Goal: Task Accomplishment & Management: Manage account settings

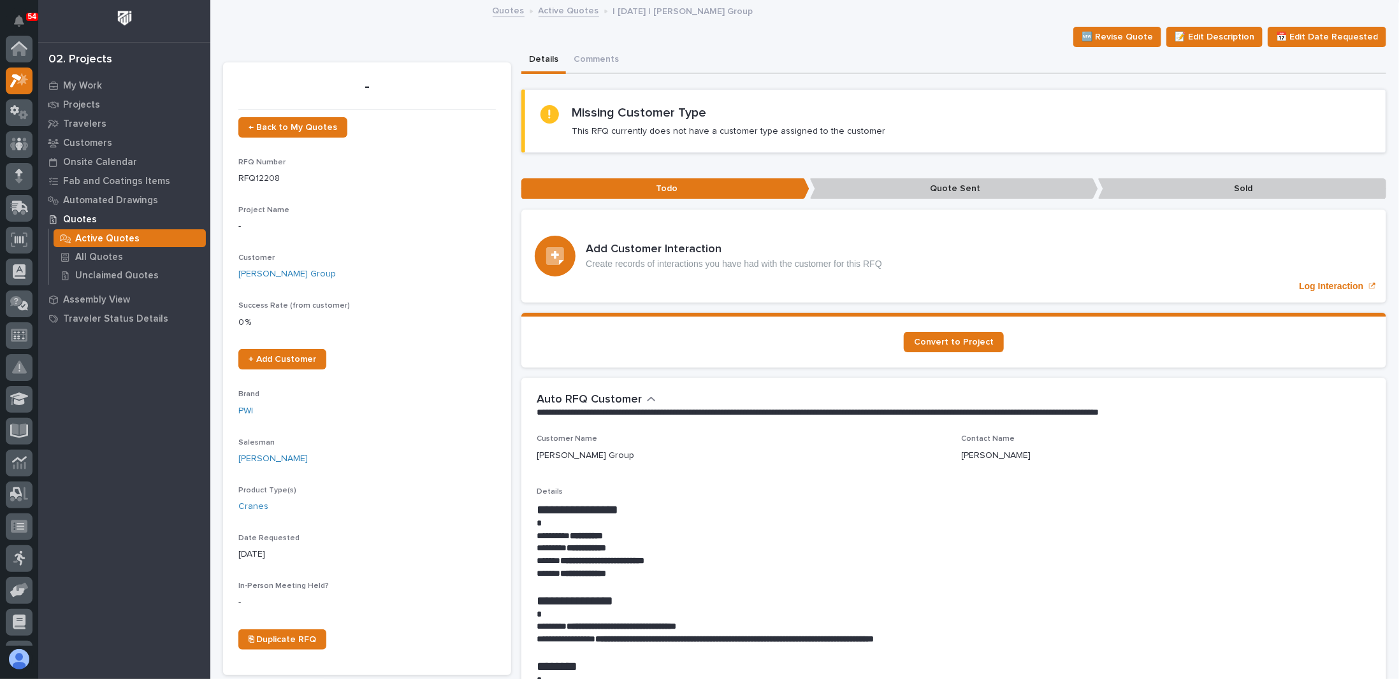
scroll to position [32, 0]
click at [85, 88] on p "My Work" at bounding box center [82, 85] width 39 height 11
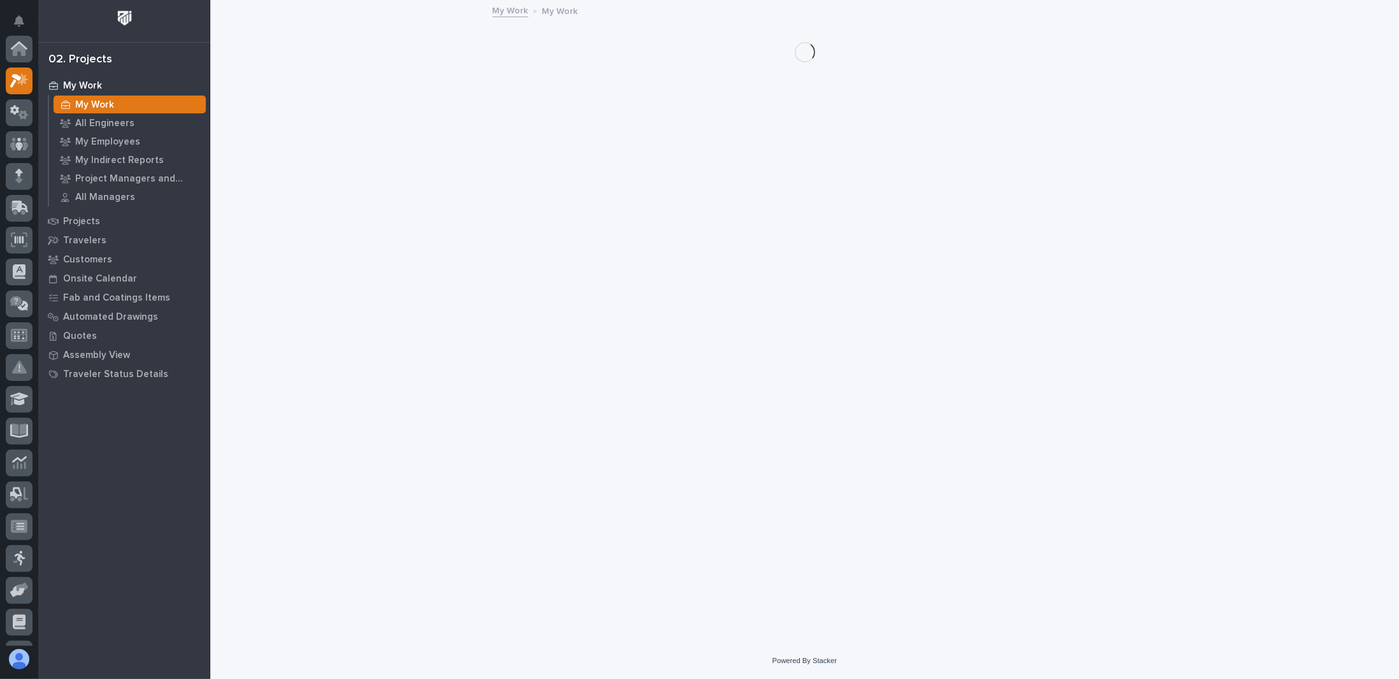
scroll to position [32, 0]
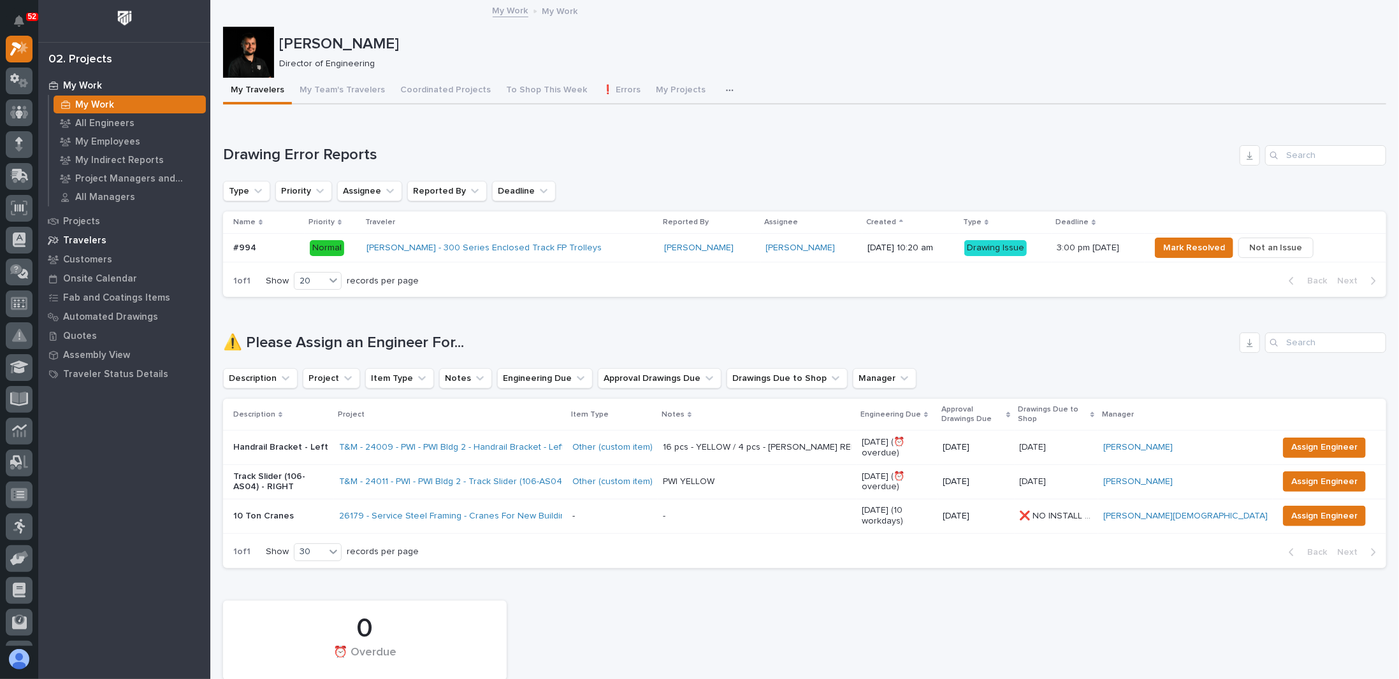
click at [82, 239] on p "Travelers" at bounding box center [84, 240] width 43 height 11
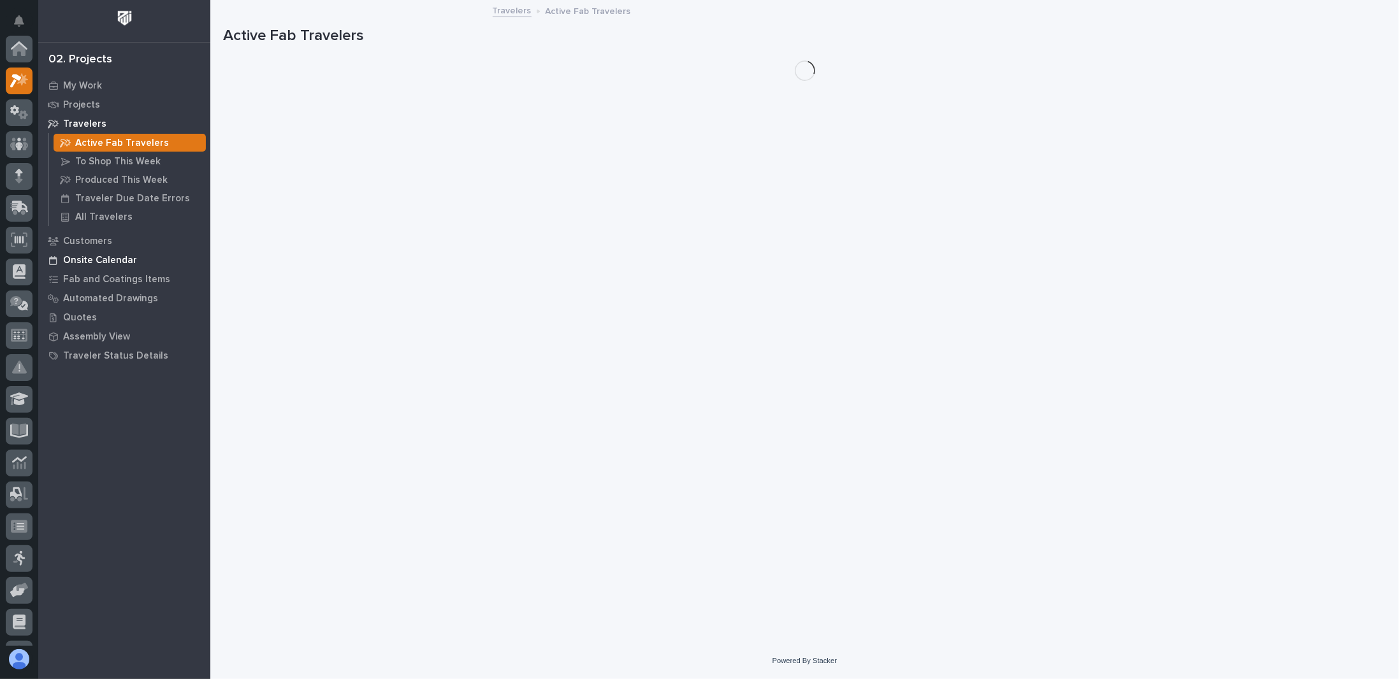
scroll to position [32, 0]
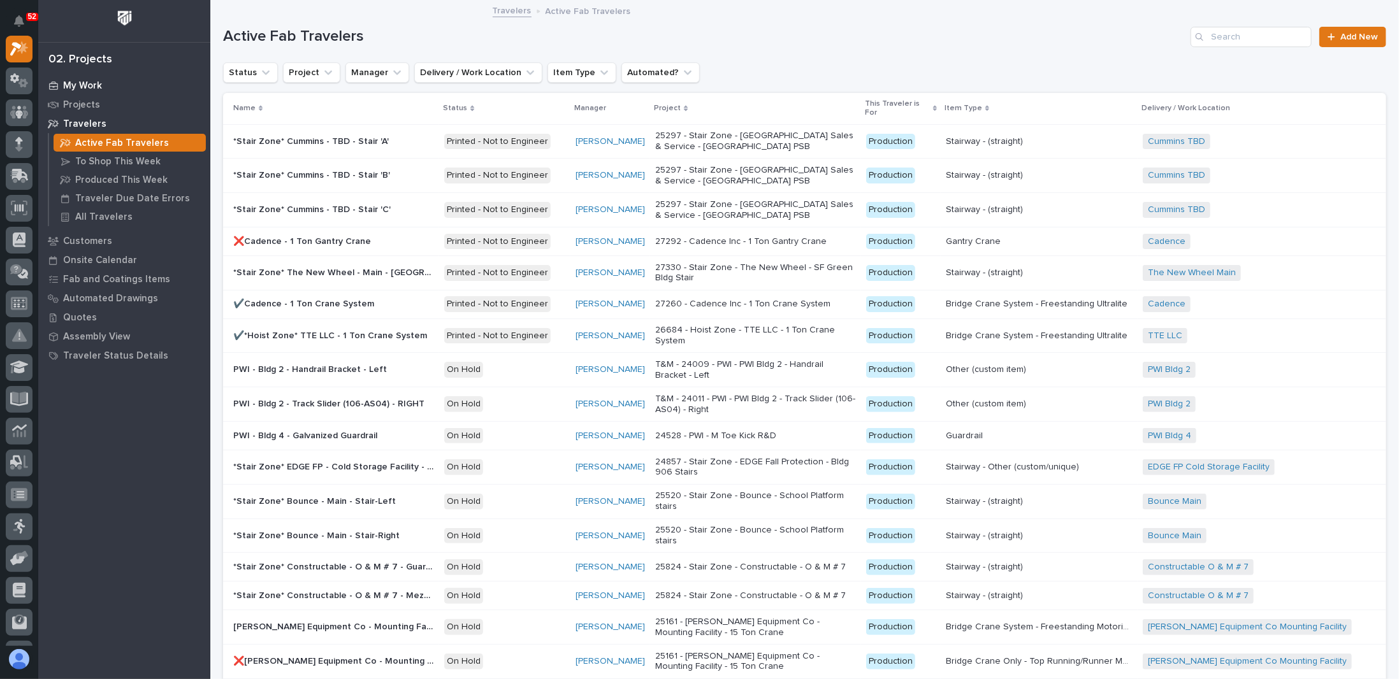
click at [81, 81] on p "My Work" at bounding box center [82, 85] width 39 height 11
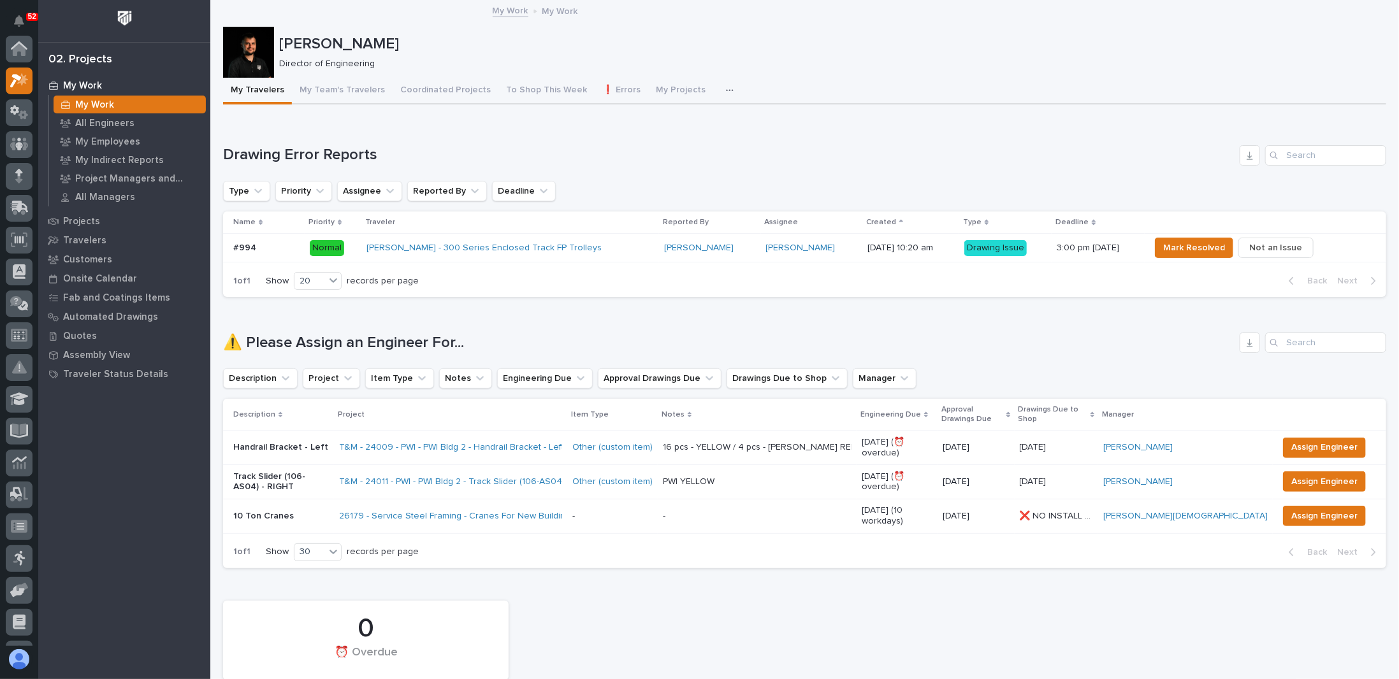
scroll to position [32, 0]
click at [718, 92] on button "button" at bounding box center [732, 90] width 28 height 25
click at [681, 151] on span "Engineering Priority List" at bounding box center [674, 146] width 96 height 11
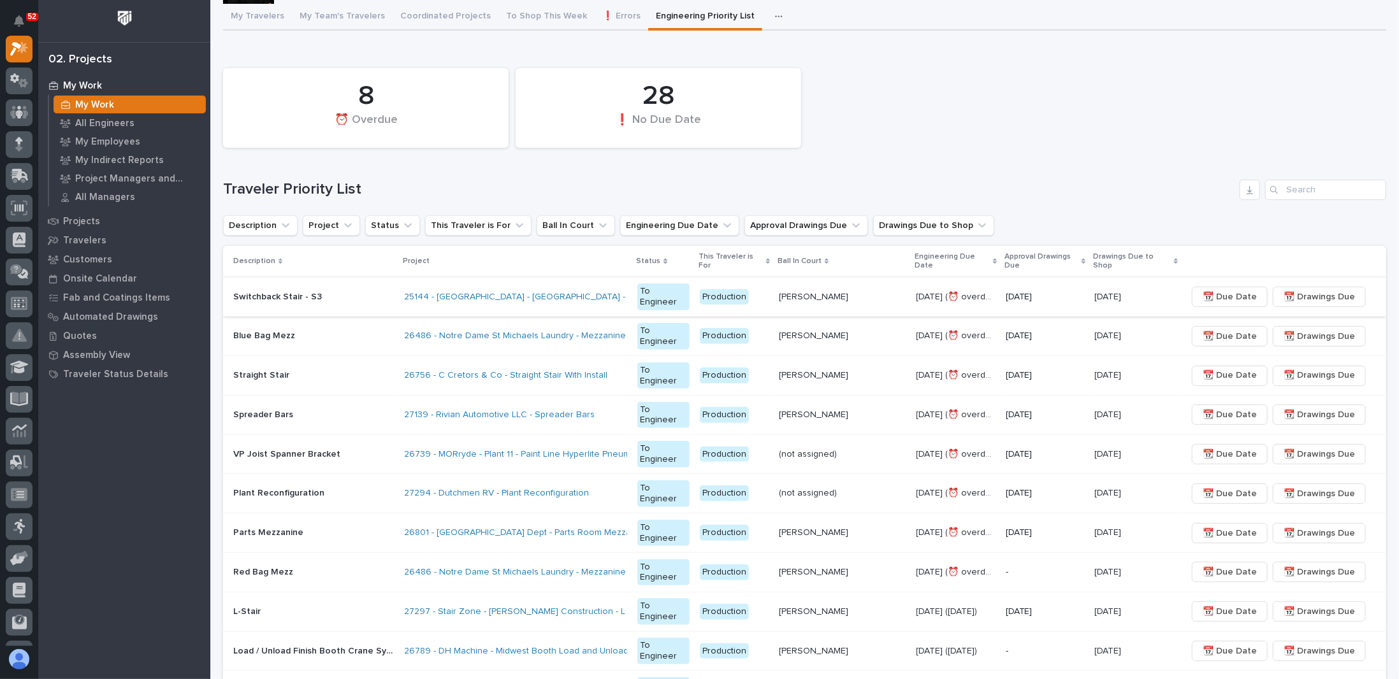
scroll to position [191, 0]
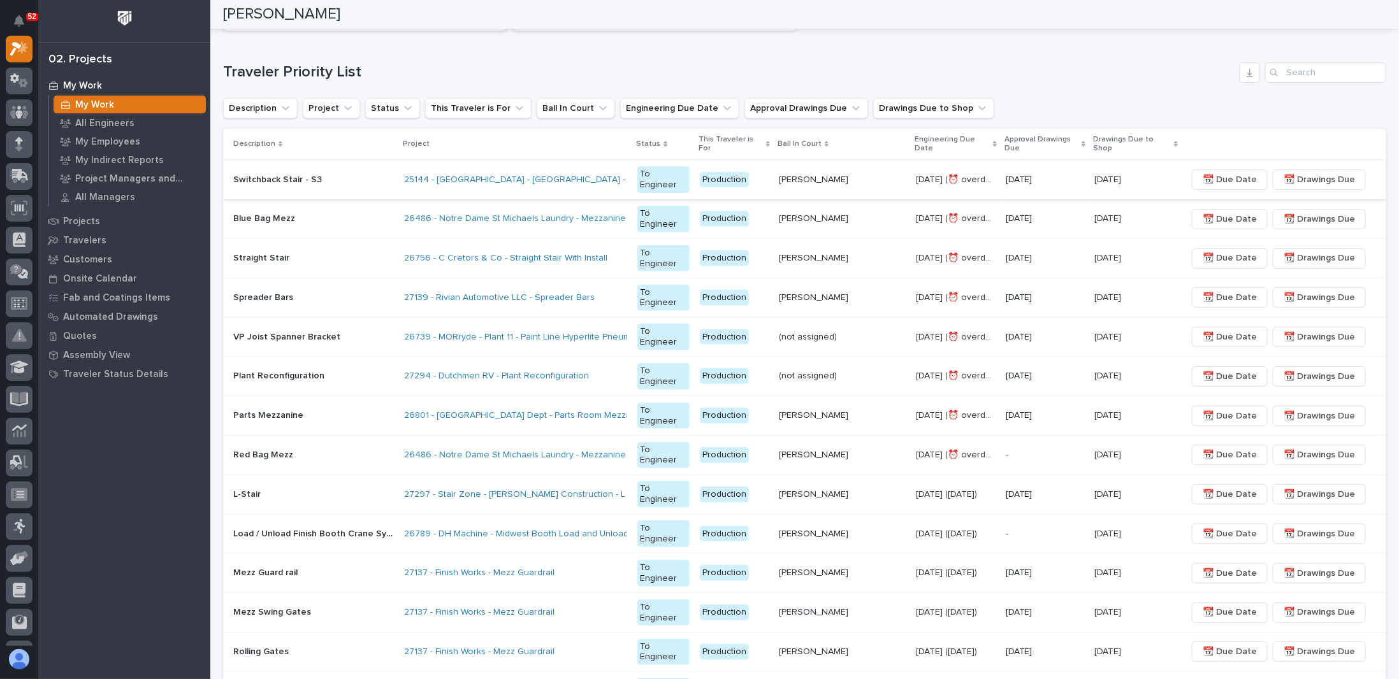
click at [1301, 172] on span "📆 Drawings Due" at bounding box center [1319, 179] width 71 height 15
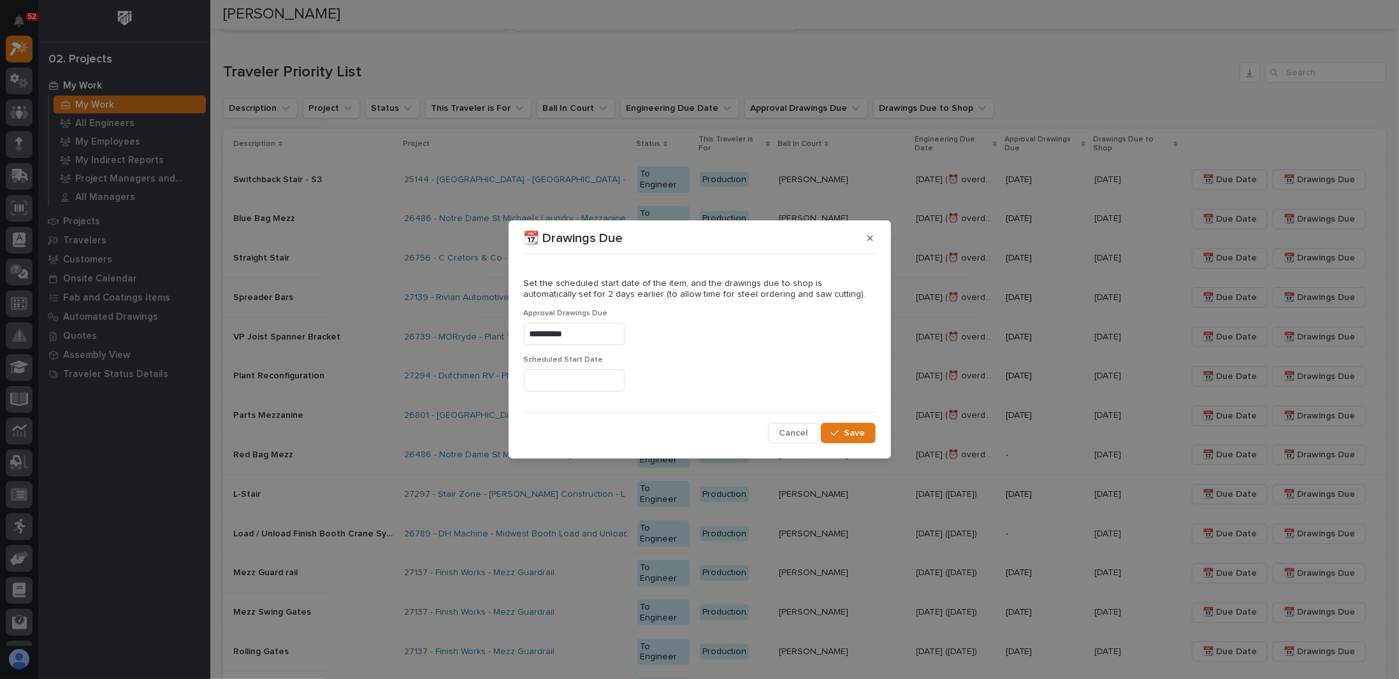
click at [593, 335] on input "**********" at bounding box center [574, 334] width 101 height 22
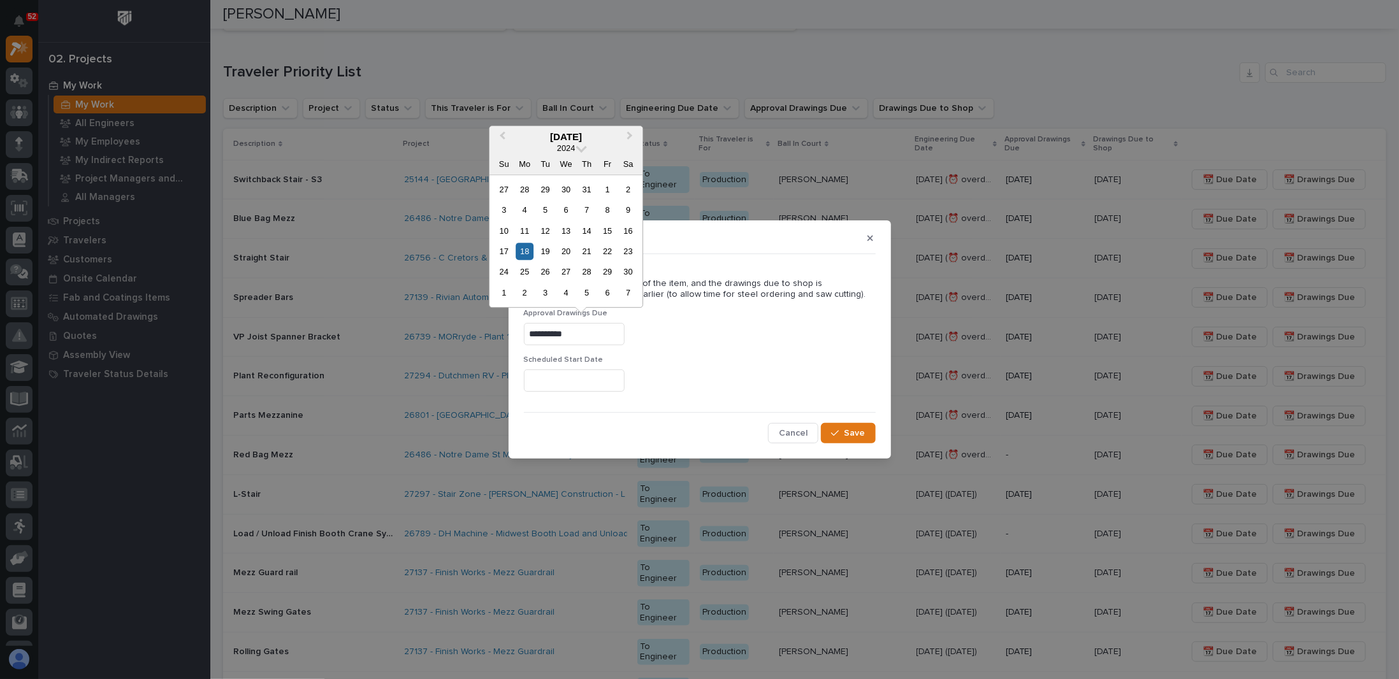
drag, startPoint x: 593, startPoint y: 335, endPoint x: 328, endPoint y: 323, distance: 264.8
click at [328, 323] on div "**********" at bounding box center [699, 339] width 1399 height 679
click at [838, 429] on icon "button" at bounding box center [835, 433] width 8 height 9
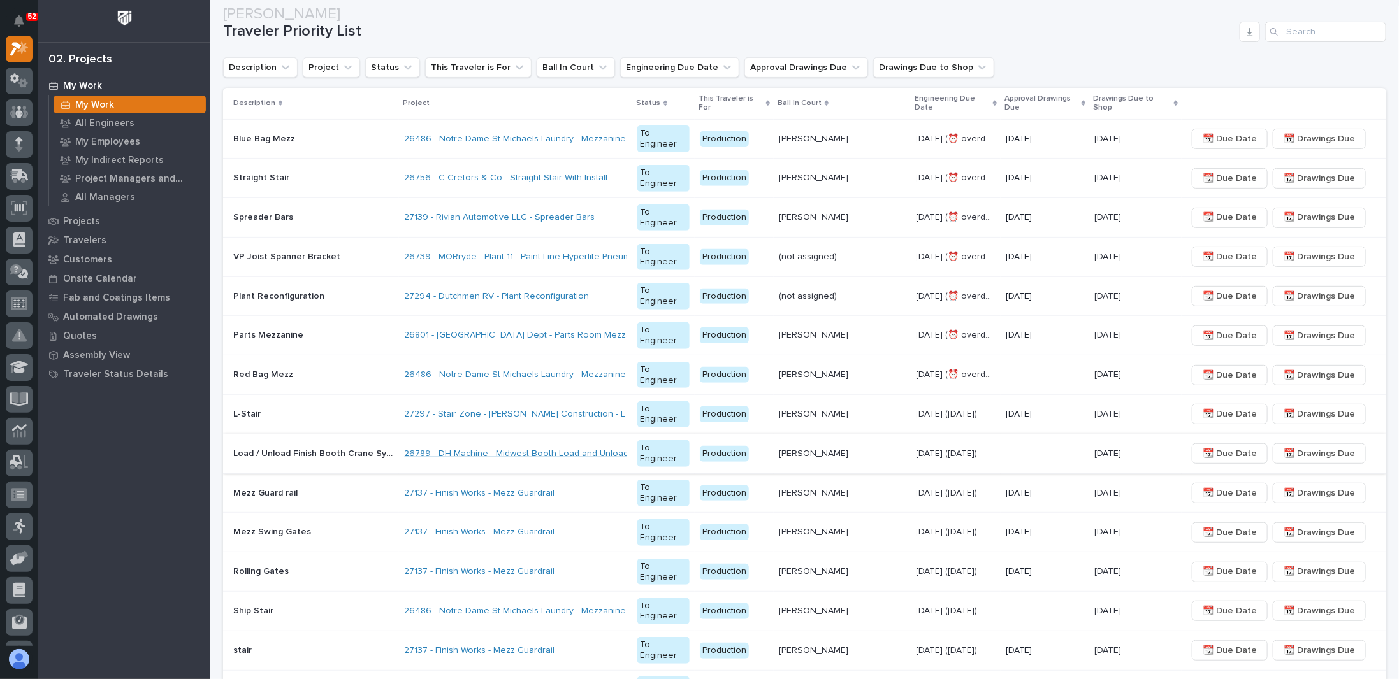
scroll to position [255, 0]
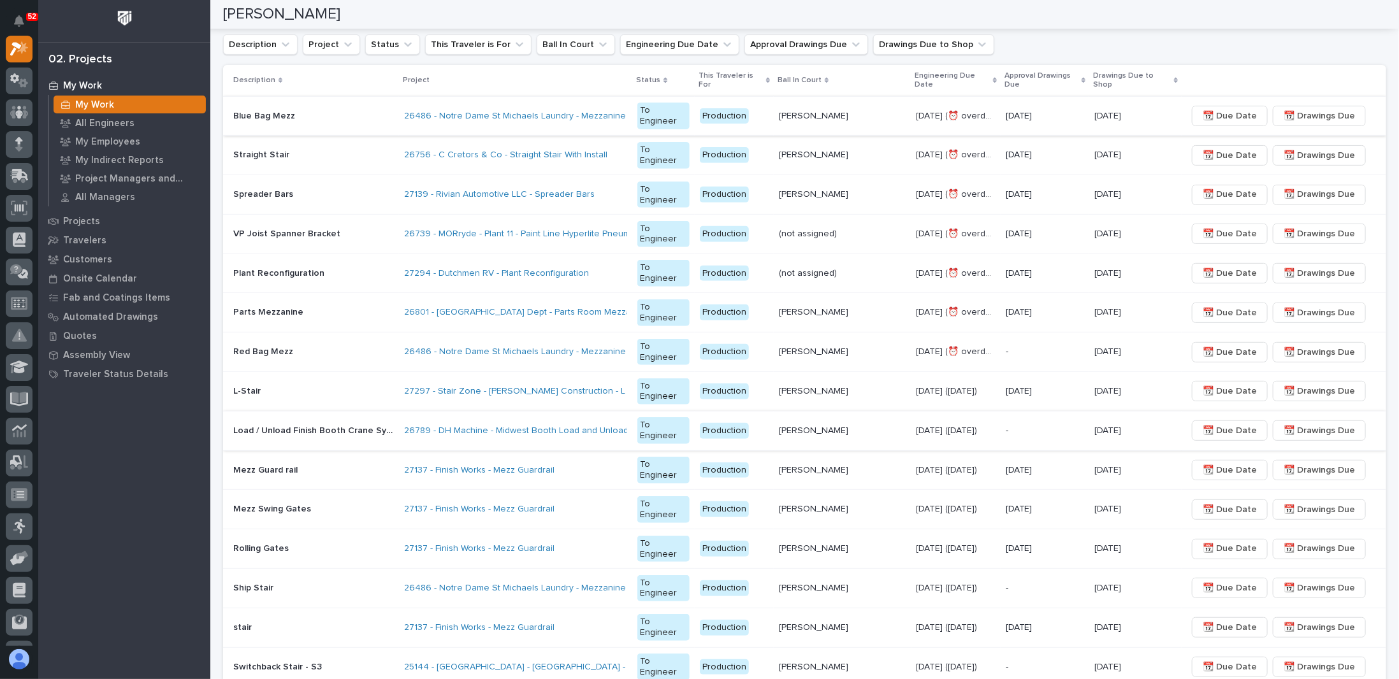
click at [1304, 108] on span "📆 Drawings Due" at bounding box center [1319, 115] width 71 height 15
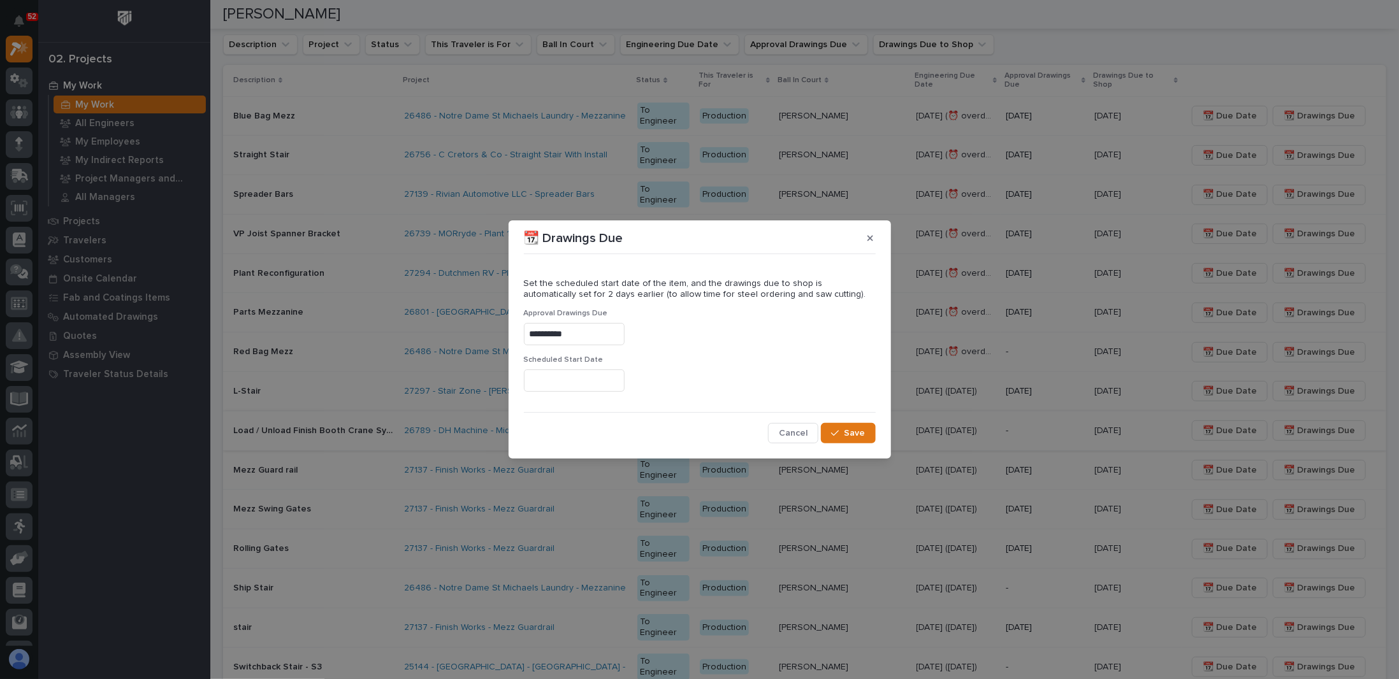
click at [623, 339] on input "**********" at bounding box center [574, 334] width 101 height 22
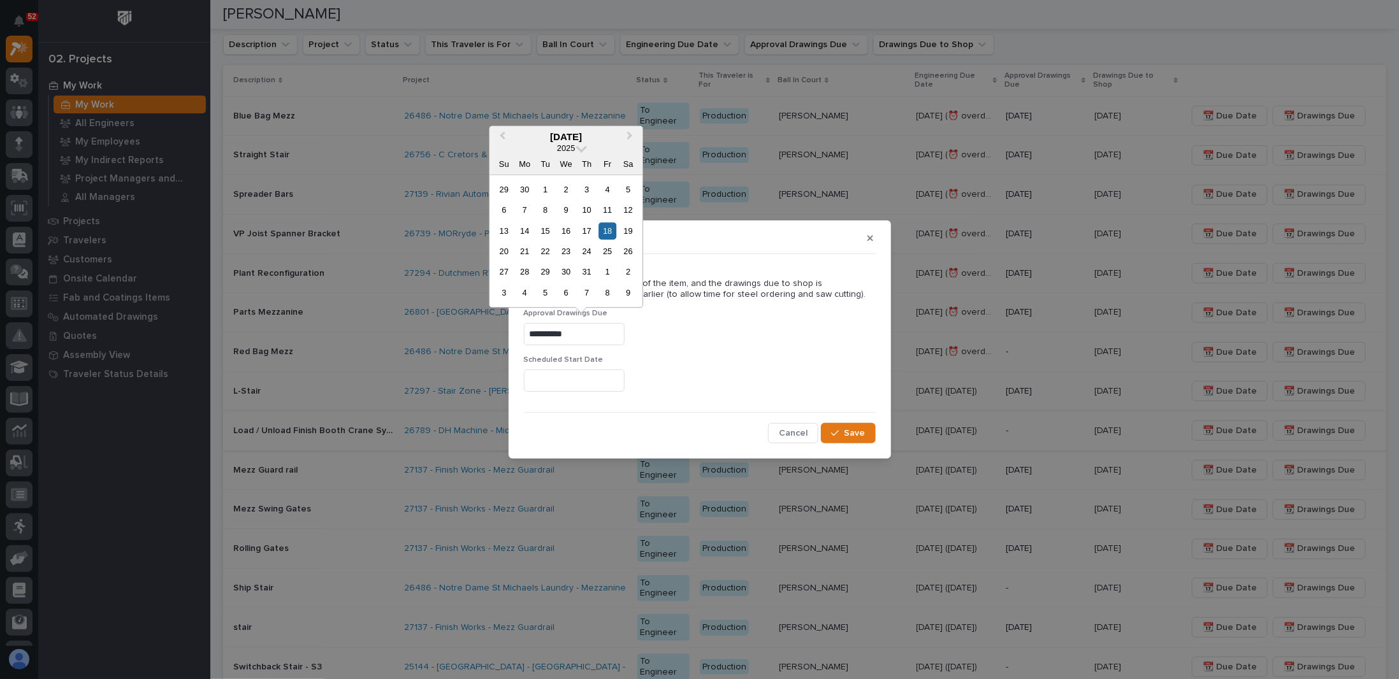
drag, startPoint x: 628, startPoint y: 331, endPoint x: 72, endPoint y: 319, distance: 556.6
click at [93, 319] on div "**********" at bounding box center [699, 339] width 1399 height 679
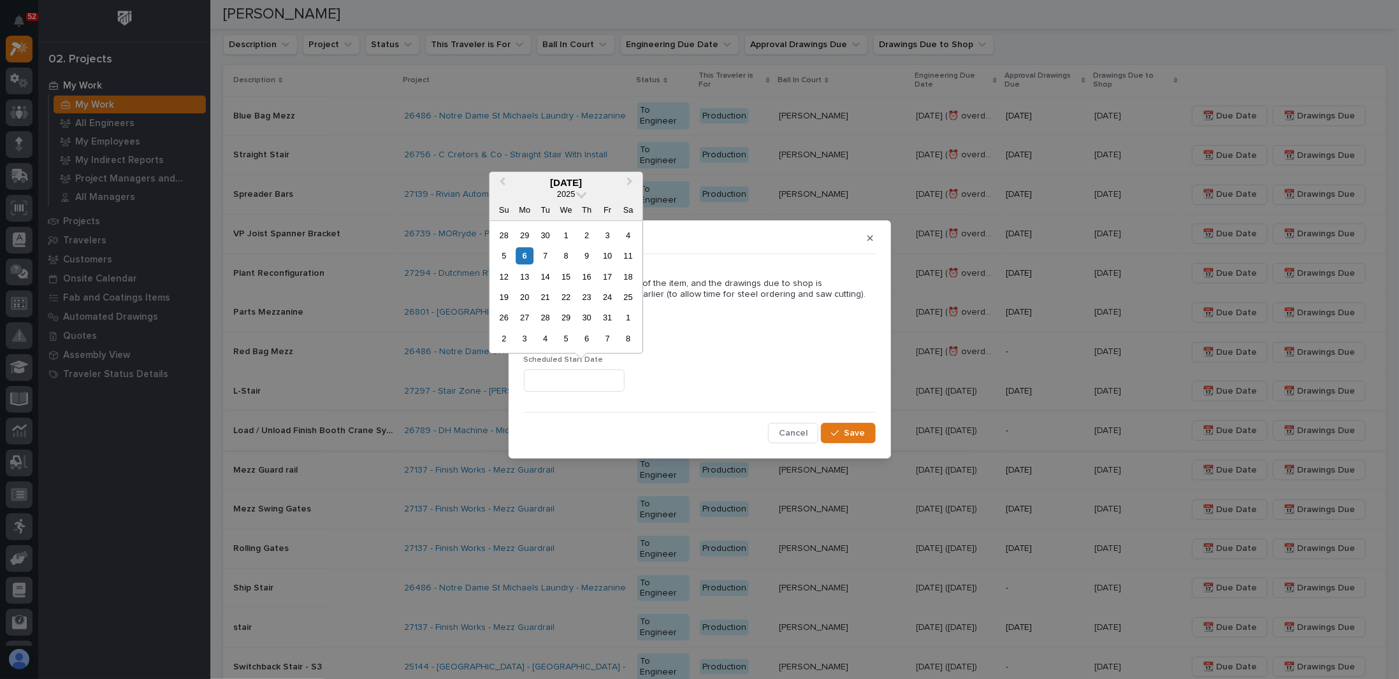
click at [567, 377] on input "text" at bounding box center [574, 381] width 101 height 22
click at [612, 260] on div "10" at bounding box center [607, 255] width 17 height 17
type input "**********"
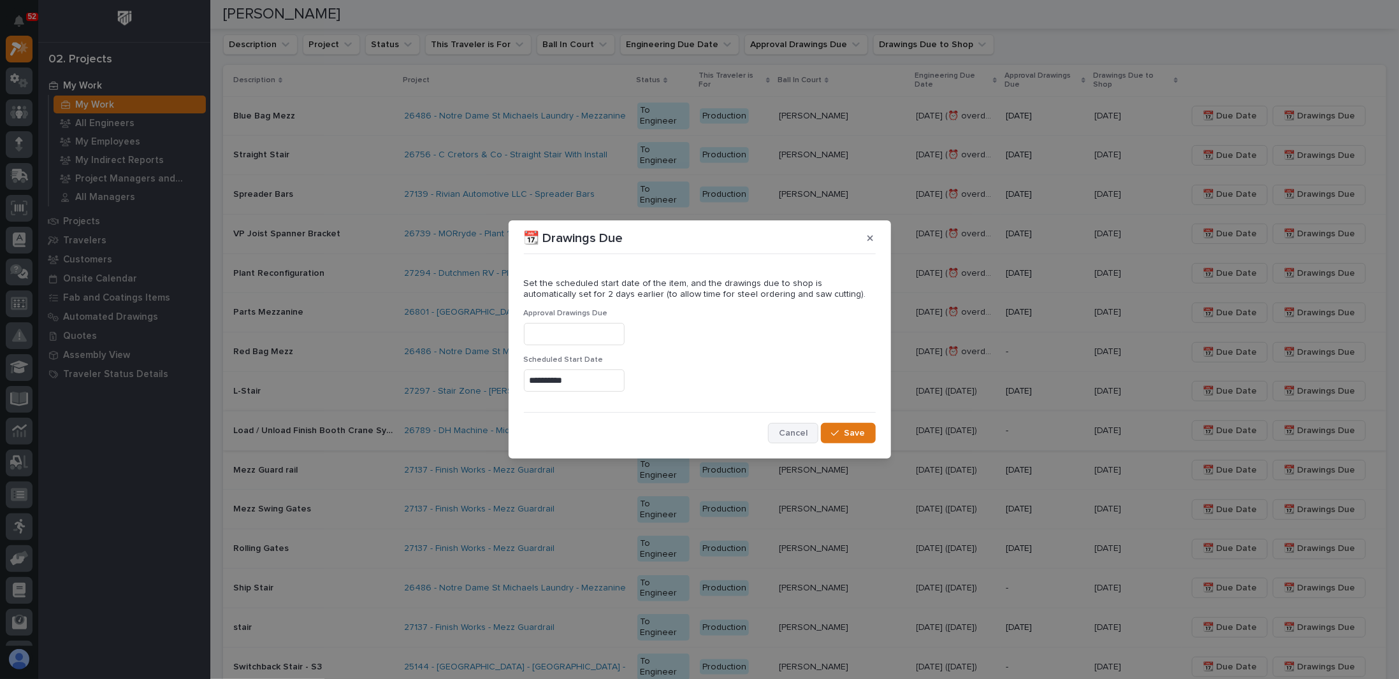
drag, startPoint x: 843, startPoint y: 430, endPoint x: 804, endPoint y: 442, distance: 40.1
click at [843, 430] on div "button" at bounding box center [837, 433] width 13 height 9
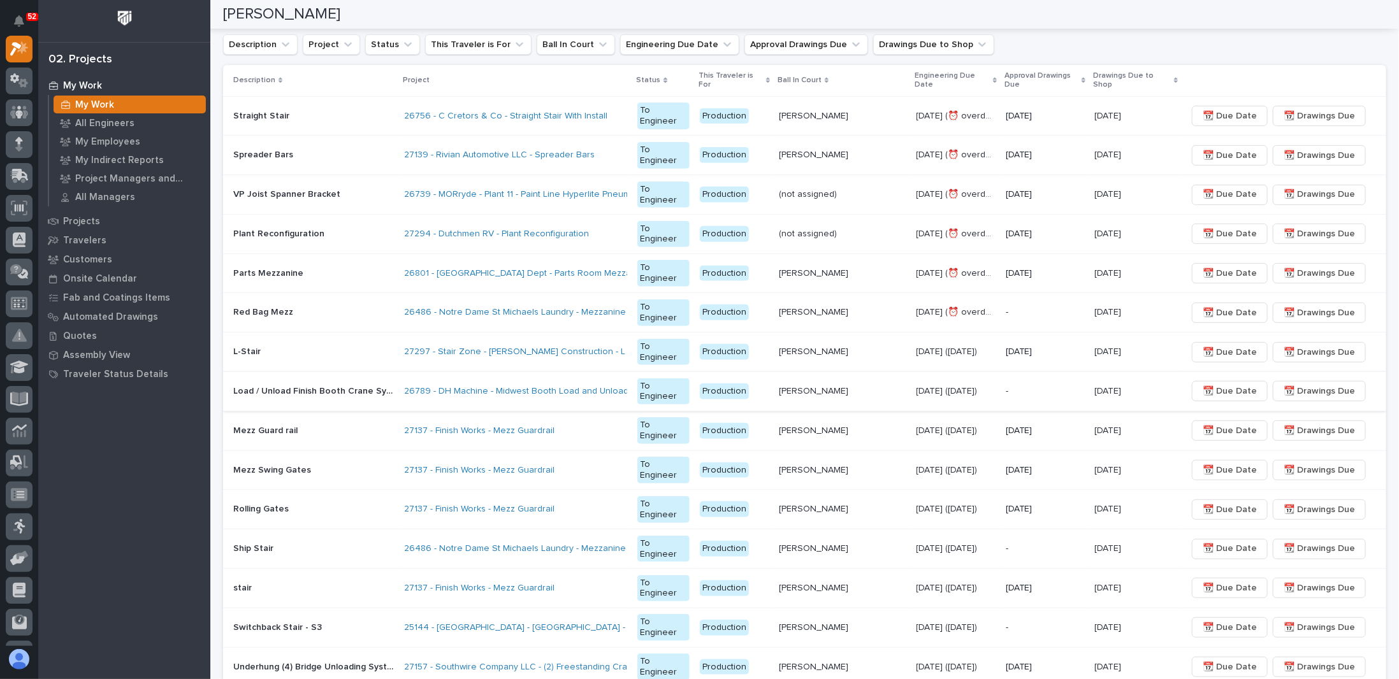
click at [328, 111] on p at bounding box center [313, 116] width 161 height 11
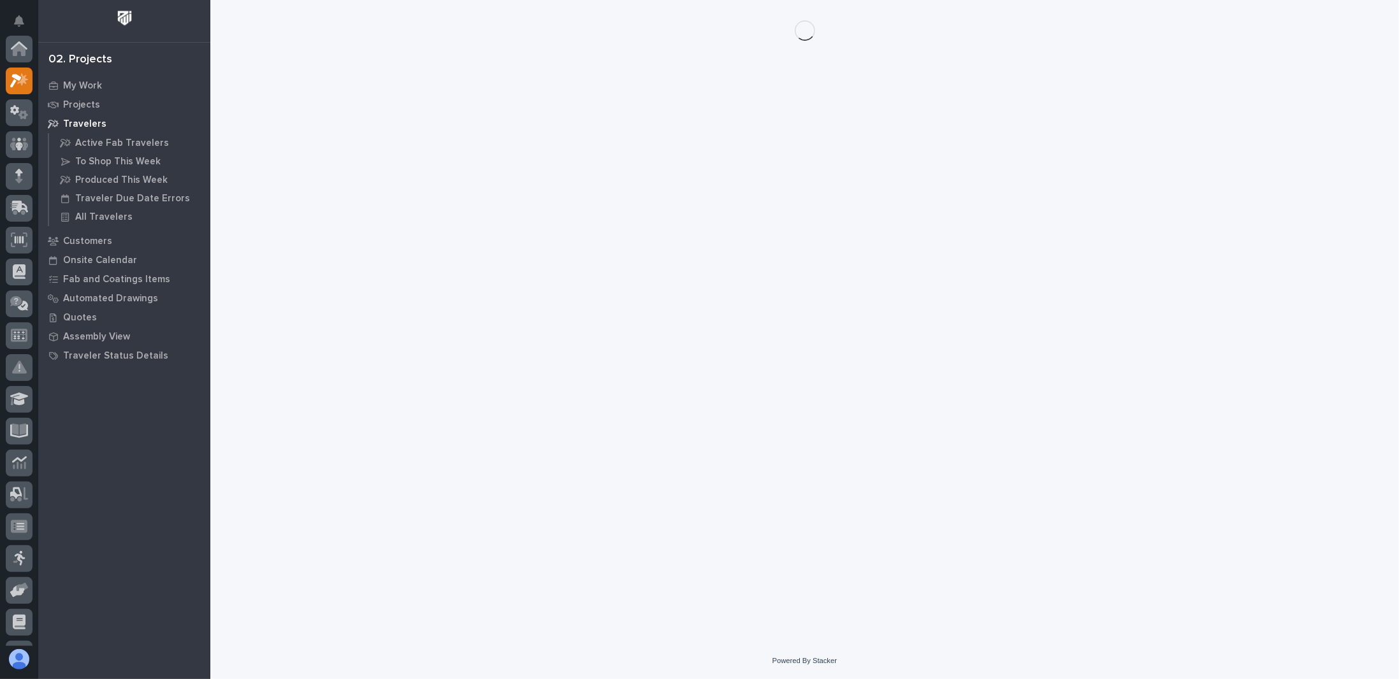
scroll to position [32, 0]
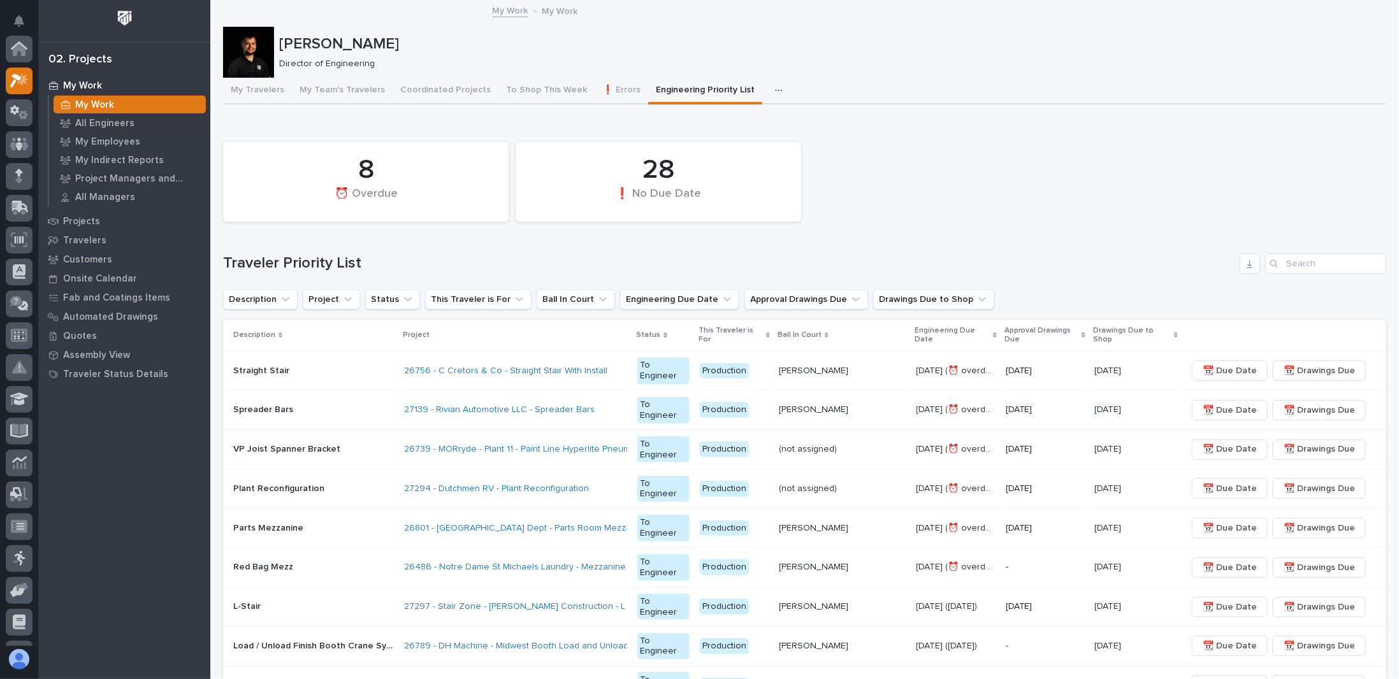
scroll to position [32, 0]
click at [917, 198] on div "8 ⏰ Overdue 28 ❗ No Due Date" at bounding box center [805, 182] width 1176 height 92
click at [561, 100] on button "To Shop This Week" at bounding box center [546, 91] width 96 height 27
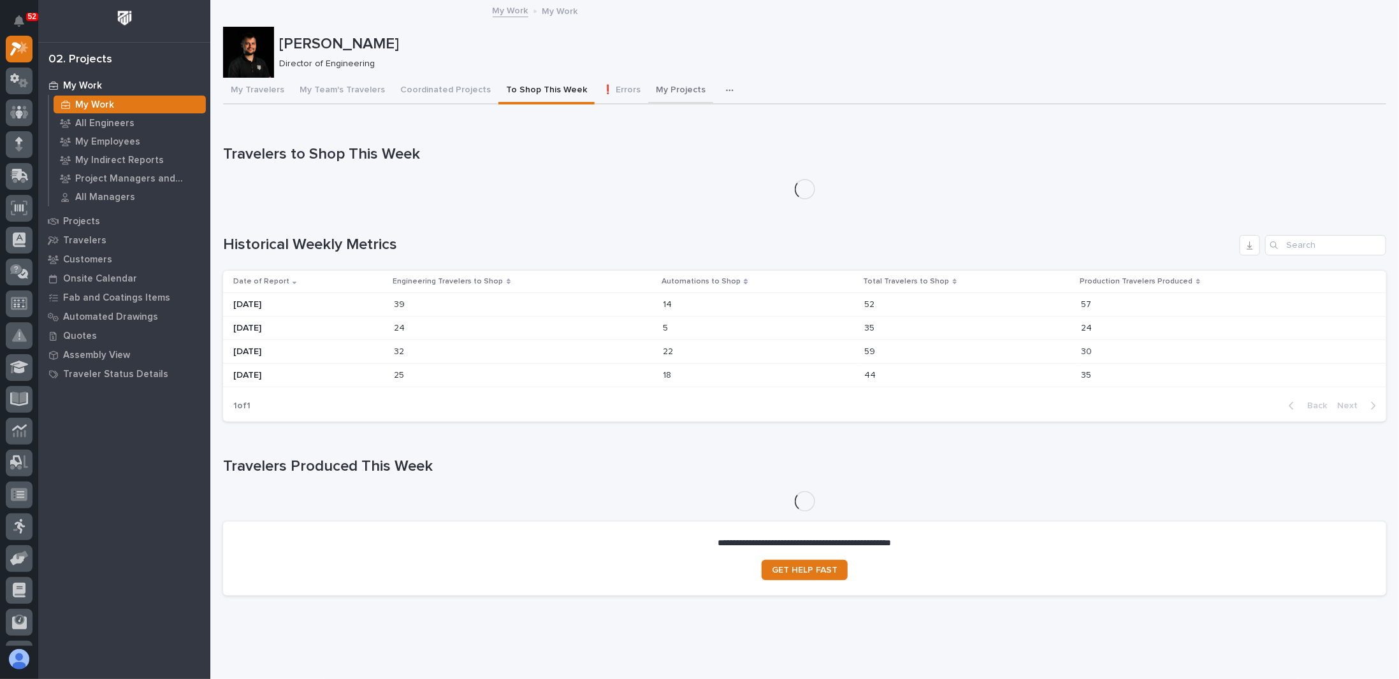
click at [677, 91] on button "My Projects" at bounding box center [680, 91] width 65 height 27
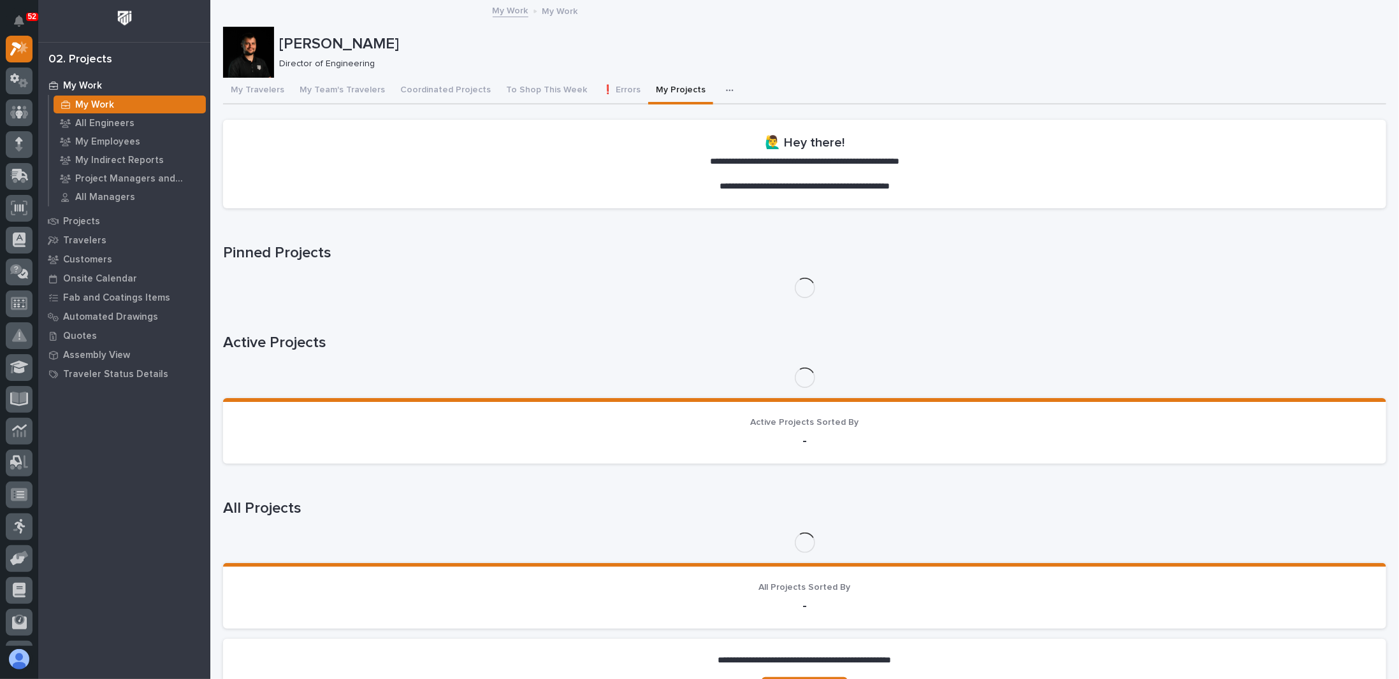
click at [726, 91] on icon "button" at bounding box center [730, 90] width 8 height 9
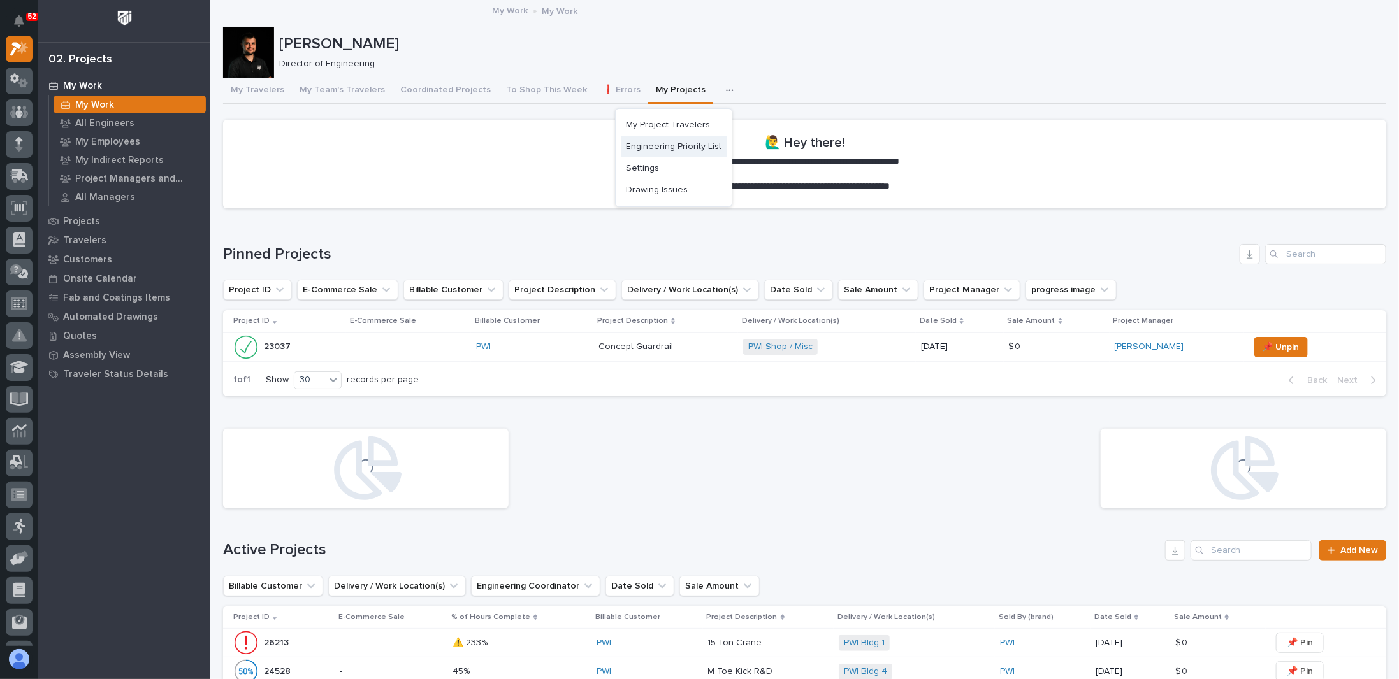
click at [654, 149] on span "Engineering Priority List" at bounding box center [674, 146] width 96 height 11
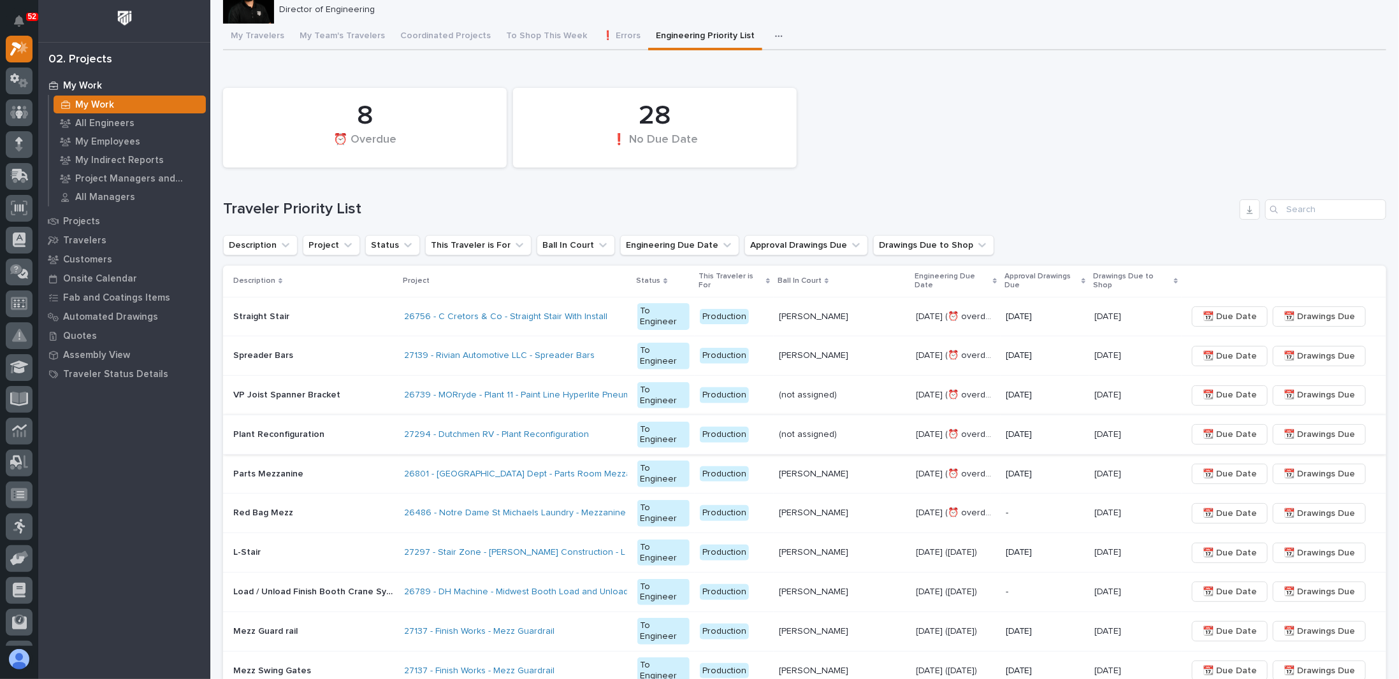
scroll to position [64, 0]
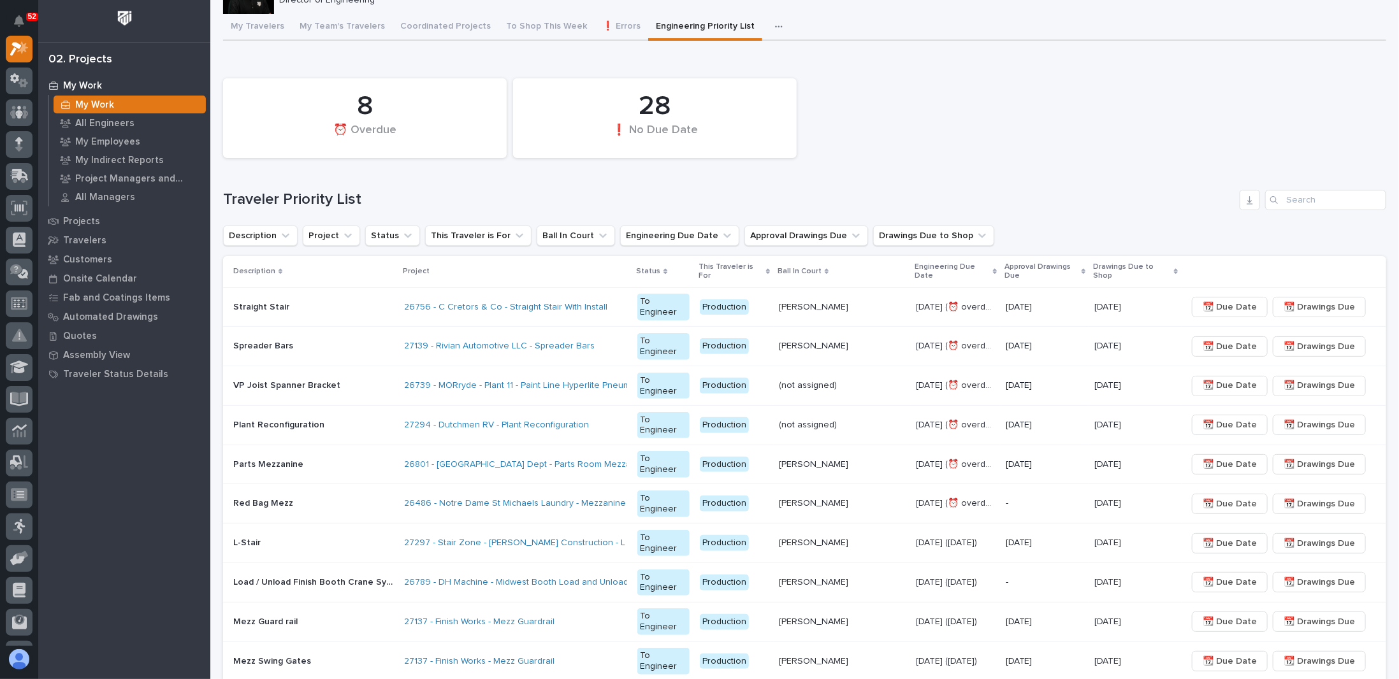
click at [370, 381] on p at bounding box center [313, 386] width 161 height 11
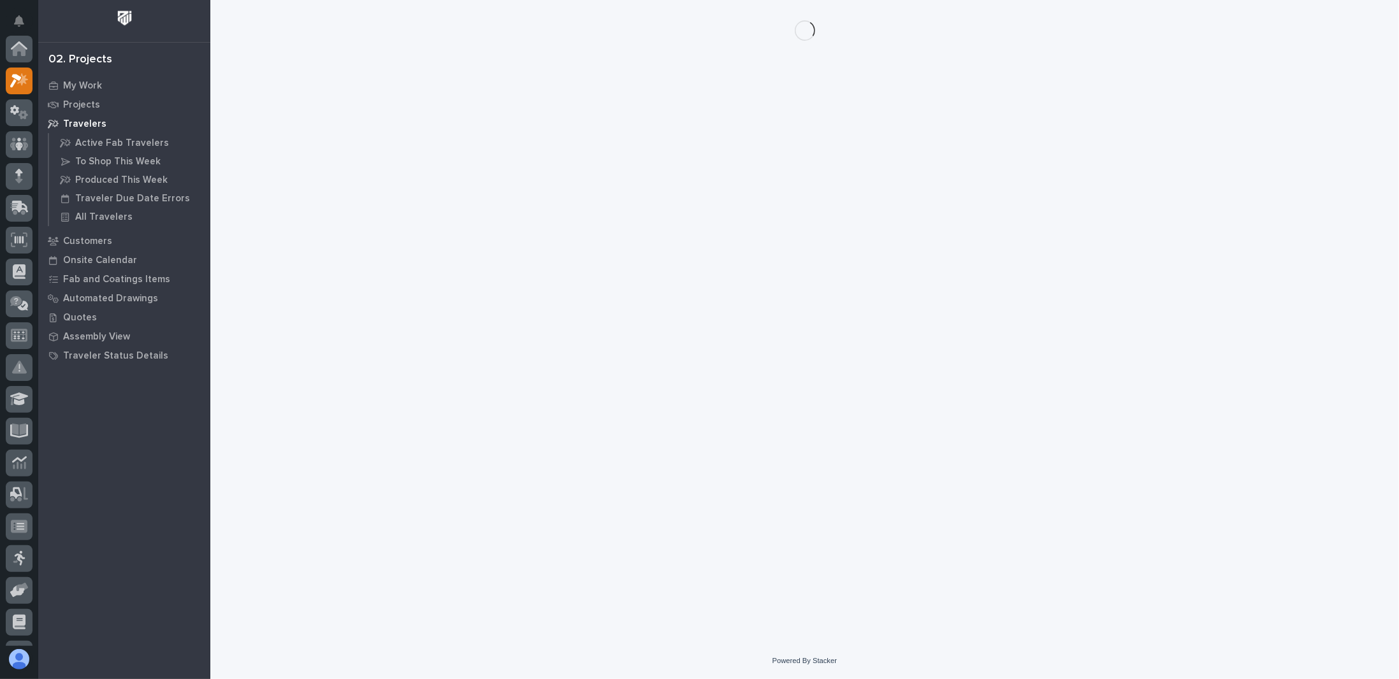
scroll to position [32, 0]
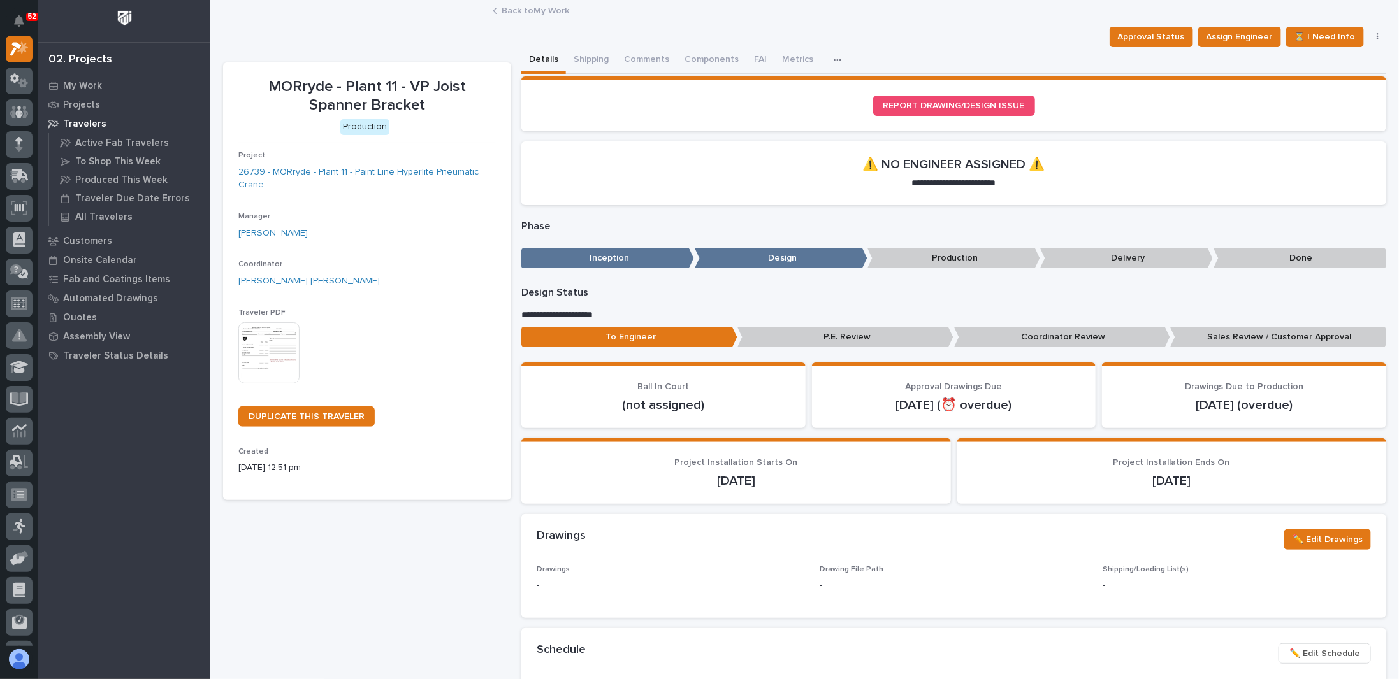
click at [1370, 37] on button "button" at bounding box center [1378, 37] width 18 height 9
click at [1294, 103] on span "Cancel" at bounding box center [1294, 103] width 29 height 15
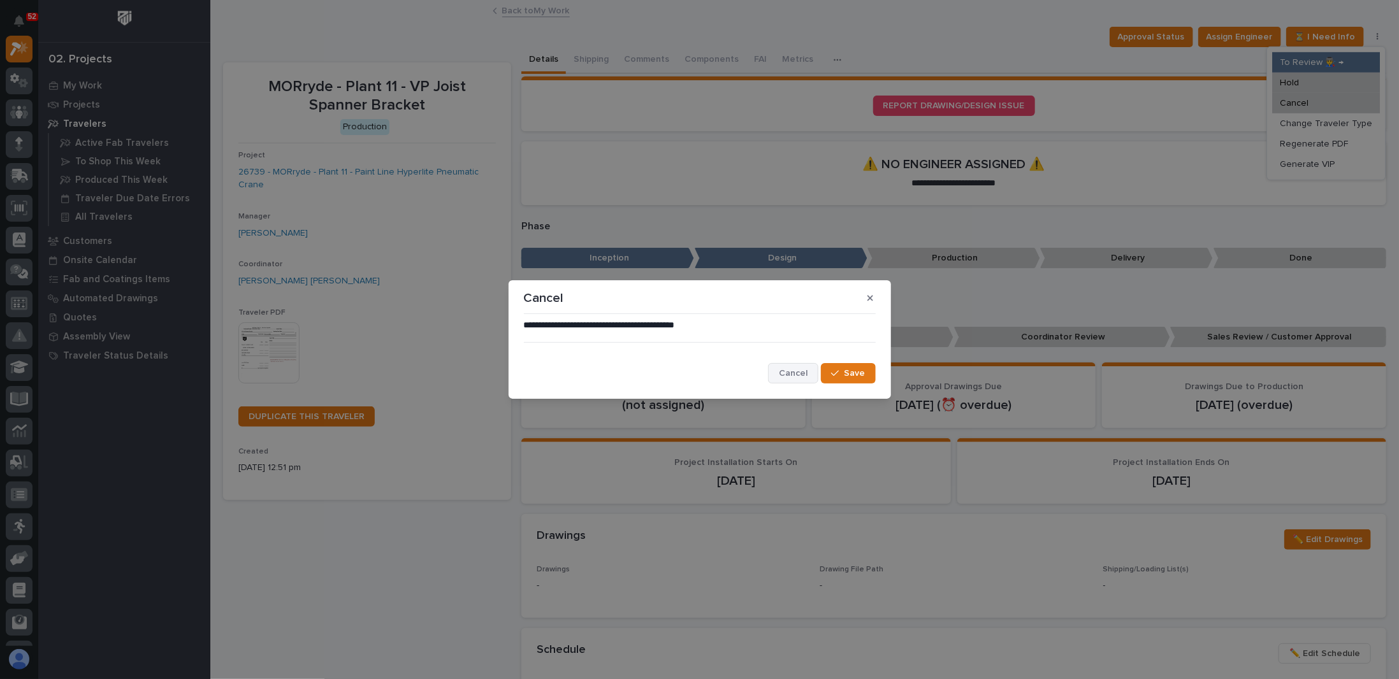
click at [802, 372] on span "Cancel" at bounding box center [793, 373] width 29 height 11
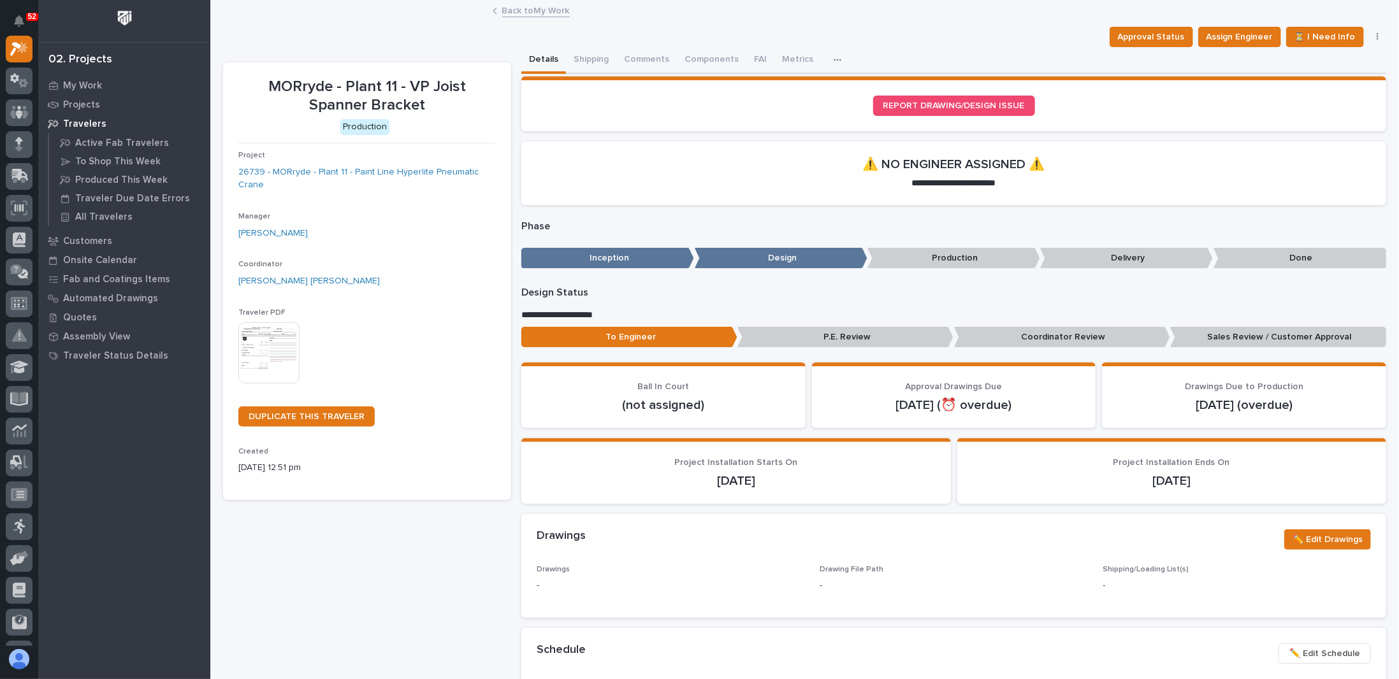
click at [1370, 37] on button "button" at bounding box center [1378, 37] width 18 height 9
click at [1370, 36] on button "button" at bounding box center [1378, 37] width 18 height 9
click at [1237, 32] on span "Assign Engineer" at bounding box center [1240, 36] width 66 height 15
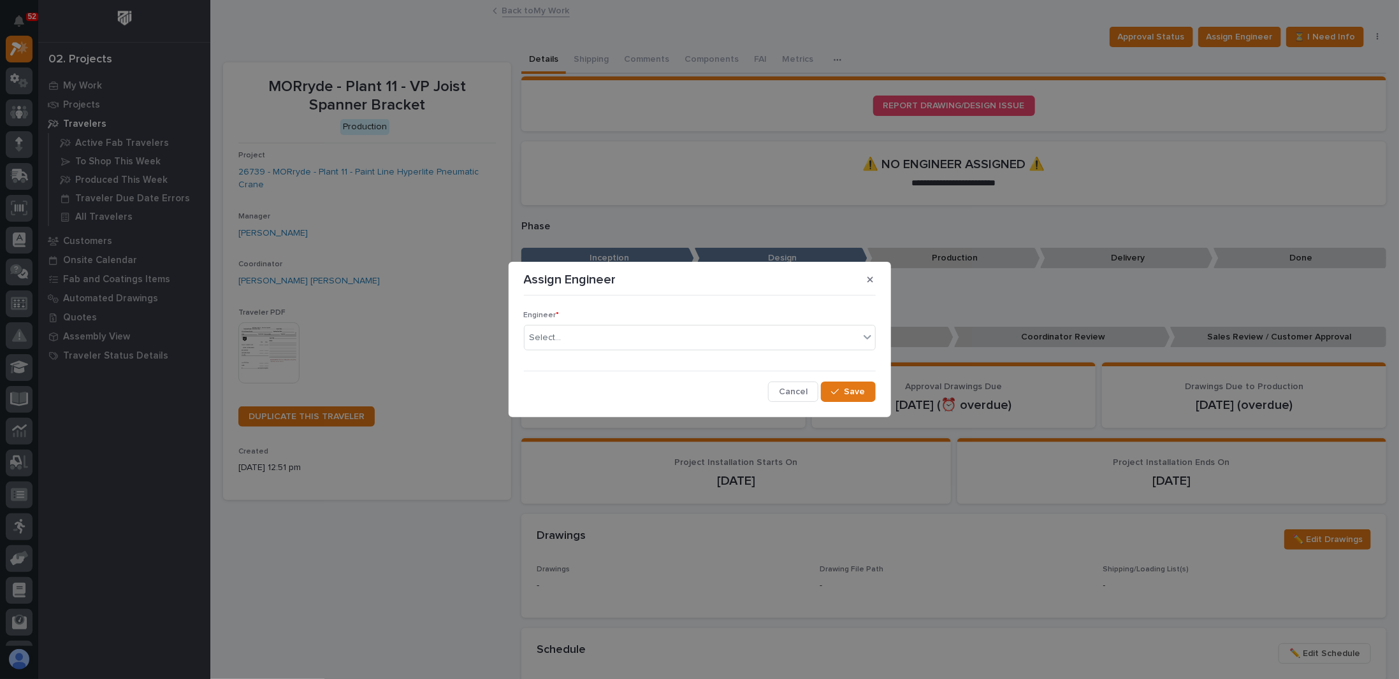
click at [600, 351] on div "Engineer * Select..." at bounding box center [700, 336] width 352 height 50
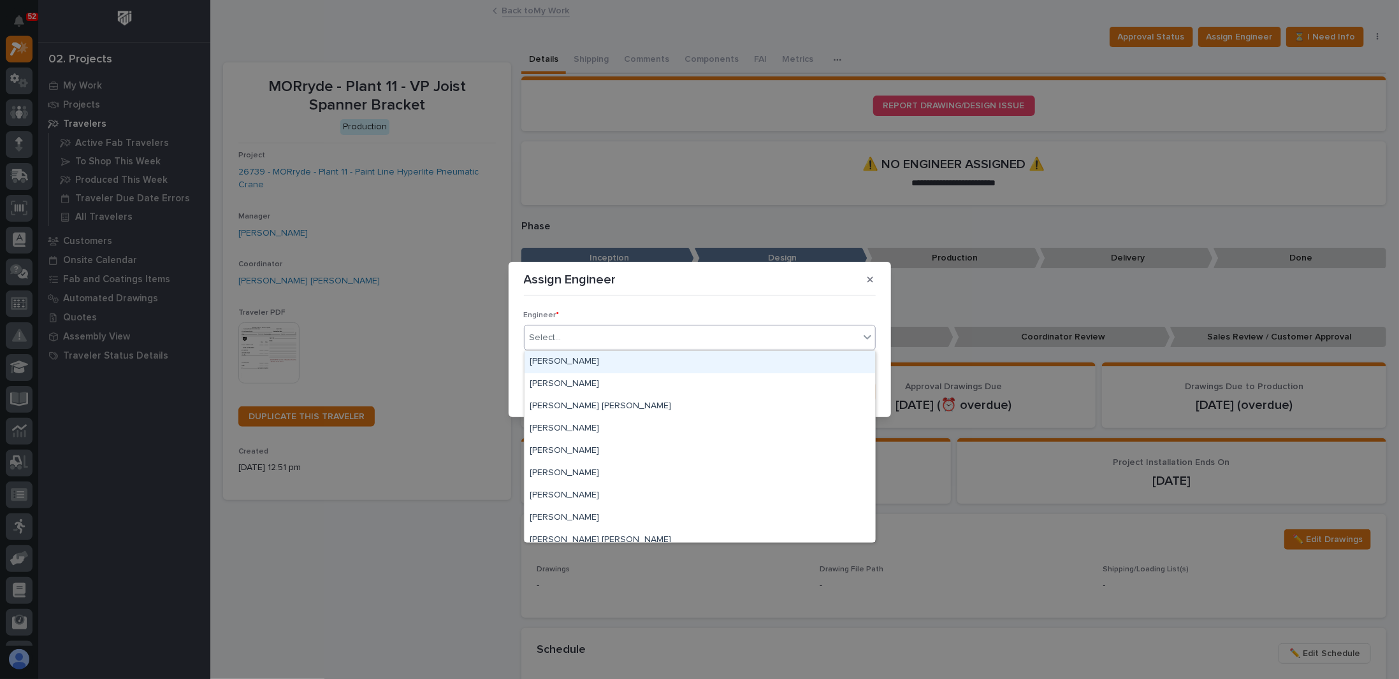
click at [605, 337] on div "Select..." at bounding box center [692, 338] width 335 height 21
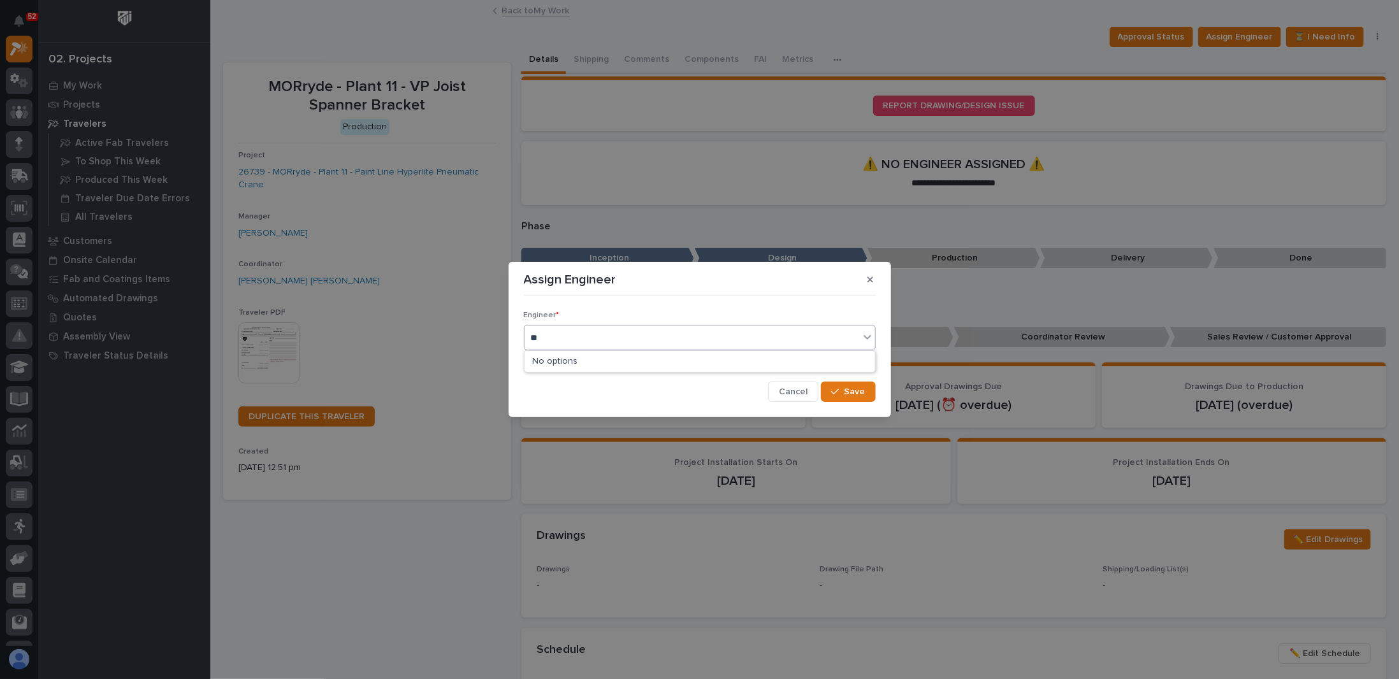
type input "*"
type input "***"
click at [553, 364] on div "[PERSON_NAME] [PERSON_NAME]" at bounding box center [700, 362] width 351 height 22
click at [854, 397] on span "Save" at bounding box center [855, 391] width 21 height 11
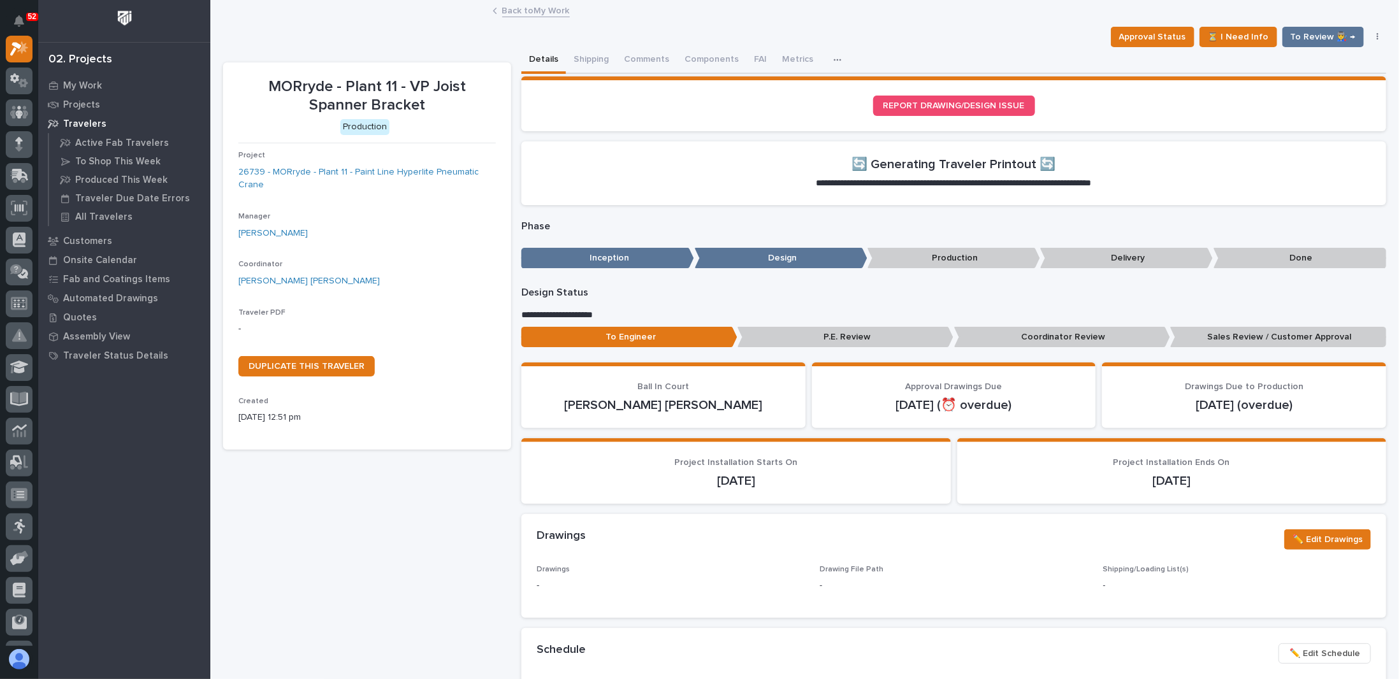
click at [826, 61] on button "button" at bounding box center [840, 59] width 28 height 25
click at [1306, 44] on button "To Review 👨‍🏭 →" at bounding box center [1323, 37] width 82 height 20
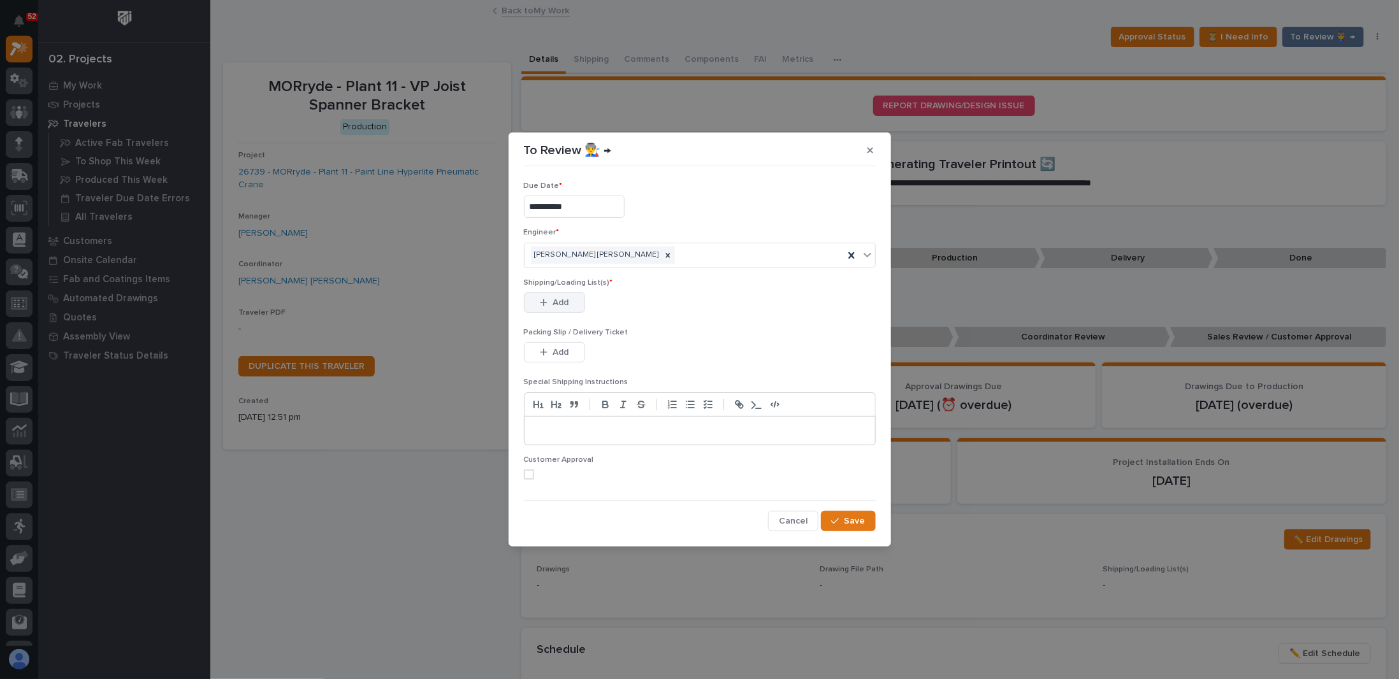
click at [561, 298] on span "Add" at bounding box center [561, 302] width 16 height 11
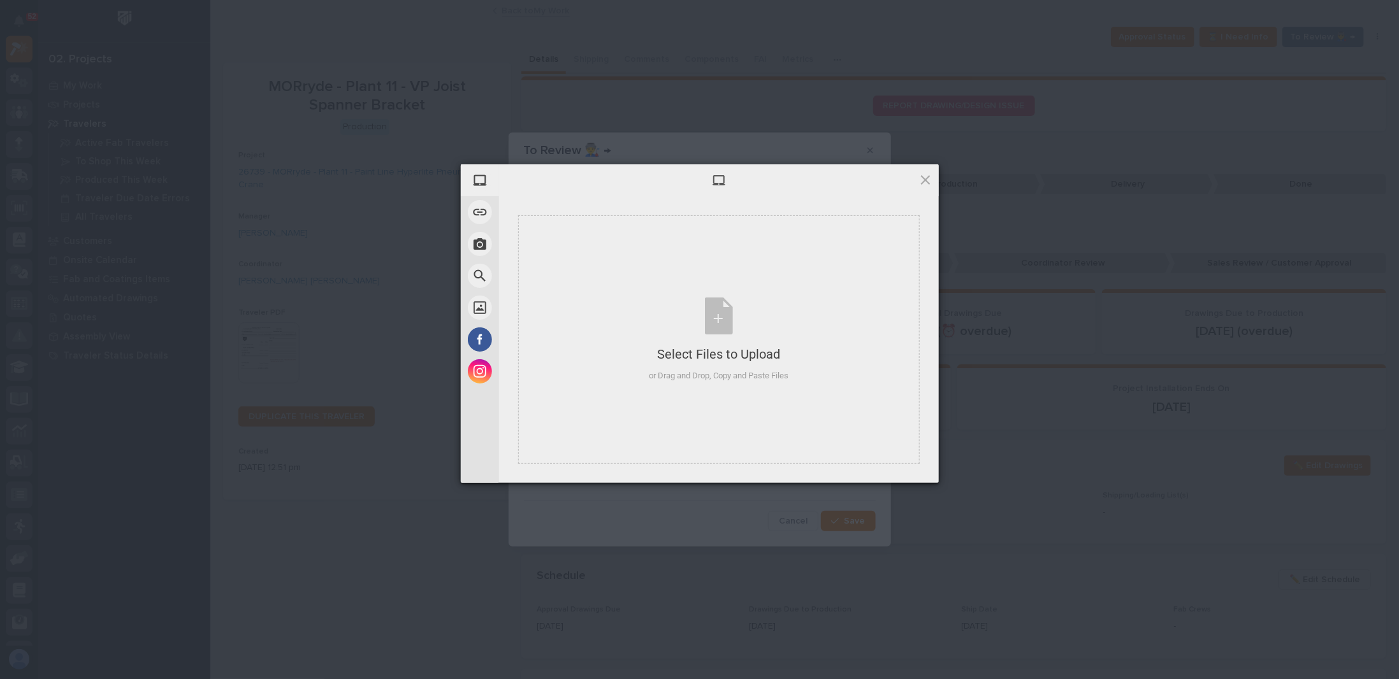
click at [541, 119] on div "My Device Link (URL) Take Photo Web Search Unsplash Facebook Instagram Select F…" at bounding box center [699, 339] width 1399 height 679
click at [919, 175] on span at bounding box center [926, 180] width 14 height 14
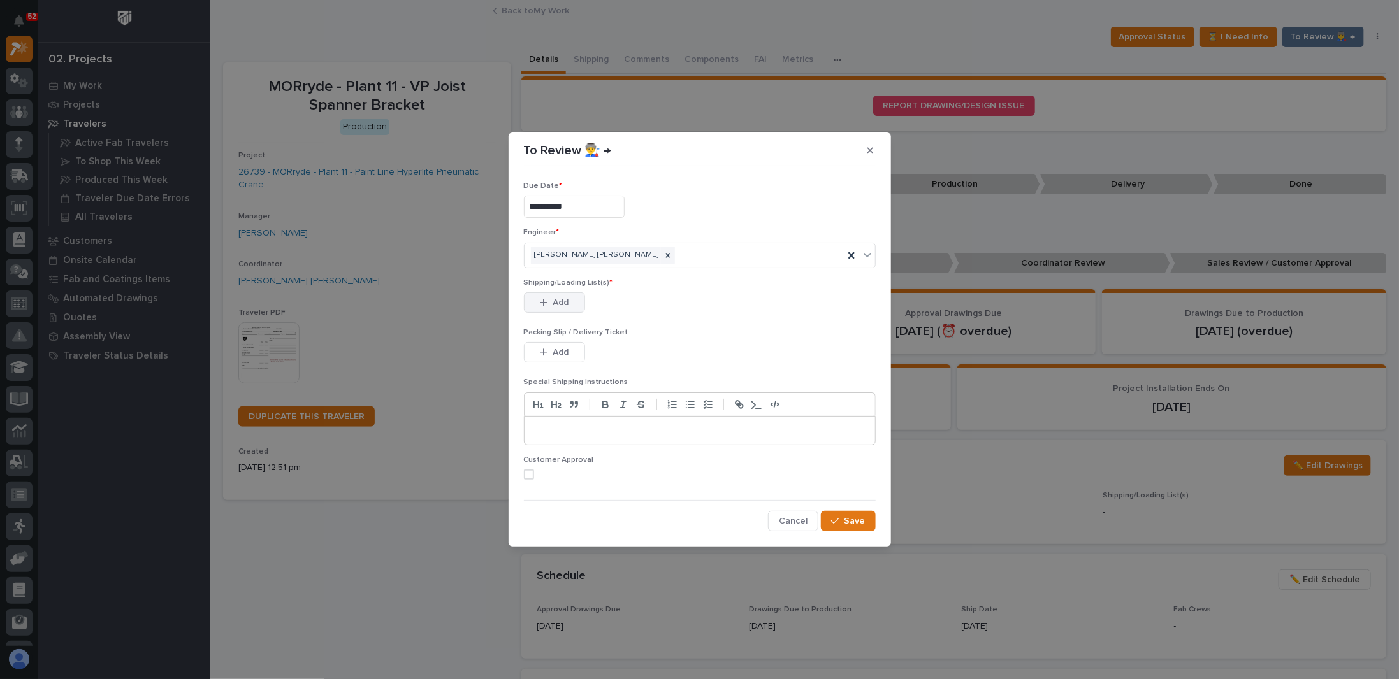
click at [565, 306] on span "Add" at bounding box center [561, 302] width 16 height 11
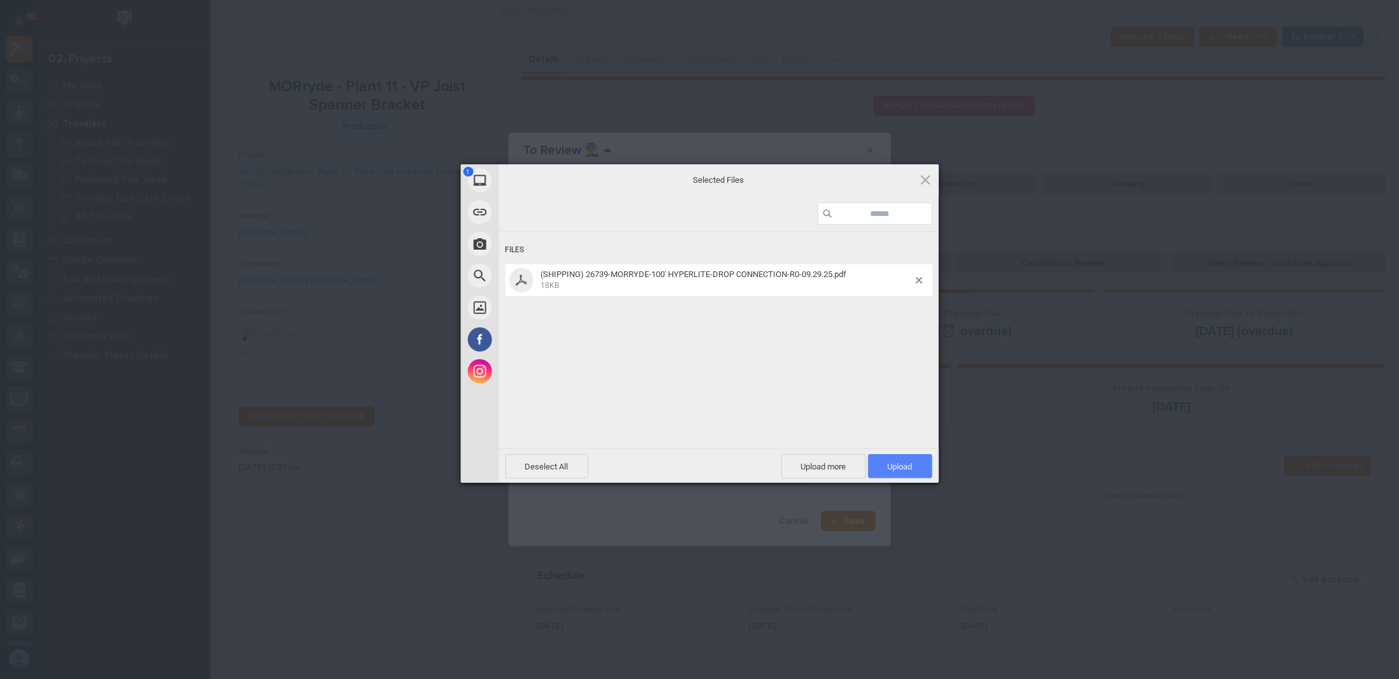
click at [913, 462] on span "Upload 1" at bounding box center [900, 466] width 64 height 24
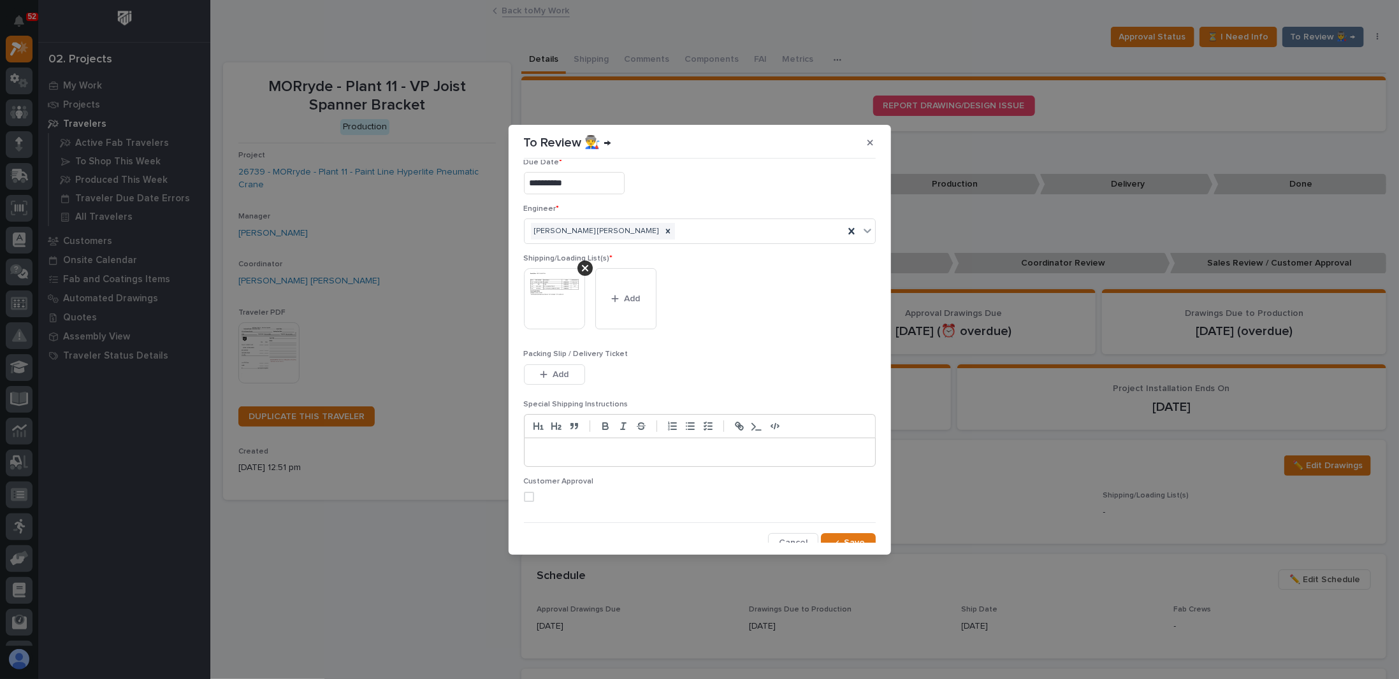
scroll to position [24, 0]
click at [837, 537] on button "Save" at bounding box center [848, 535] width 54 height 20
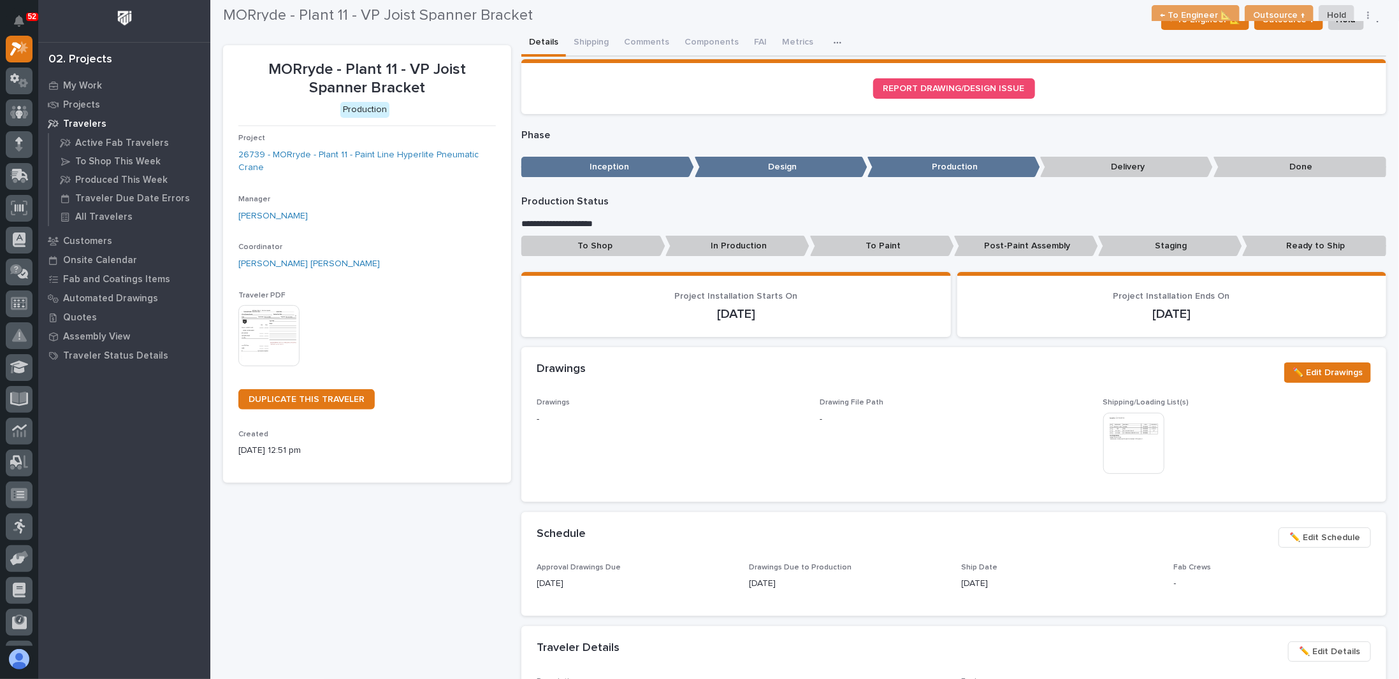
scroll to position [0, 0]
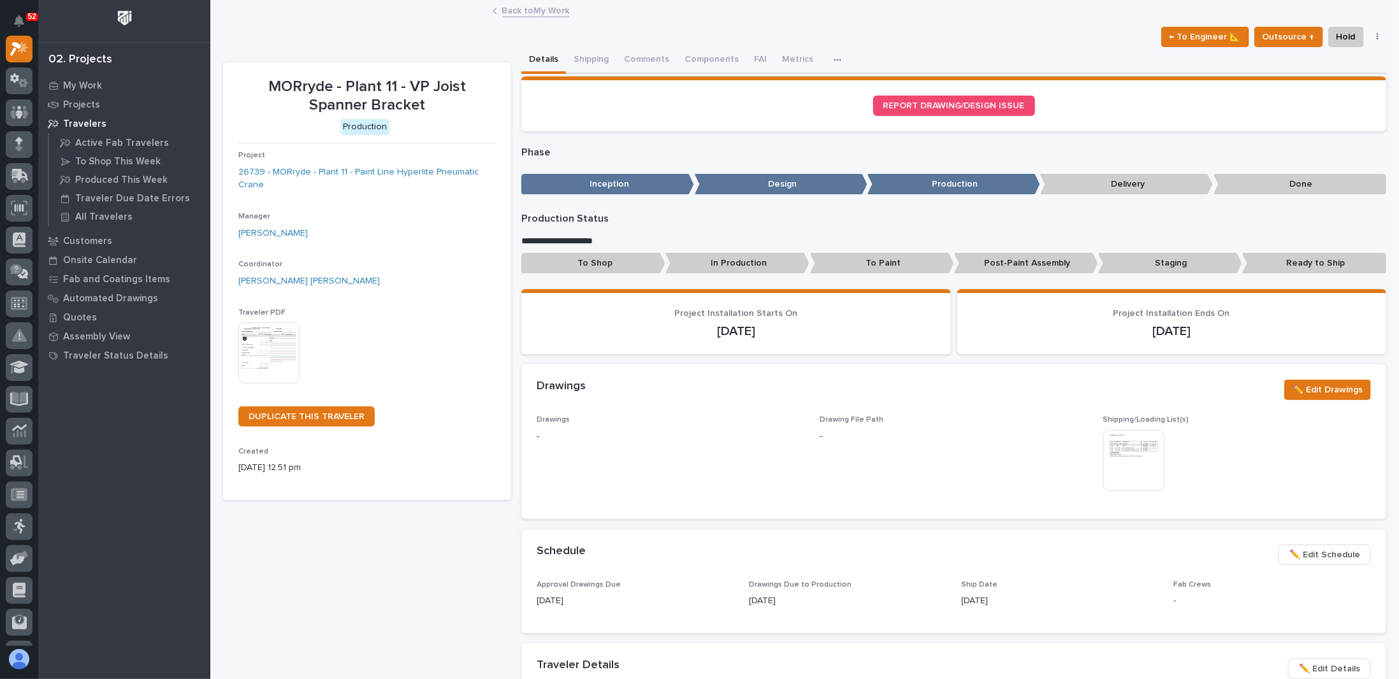
click at [1291, 185] on p "Done" at bounding box center [1300, 184] width 173 height 21
click at [1292, 184] on p "Done" at bounding box center [1300, 184] width 173 height 21
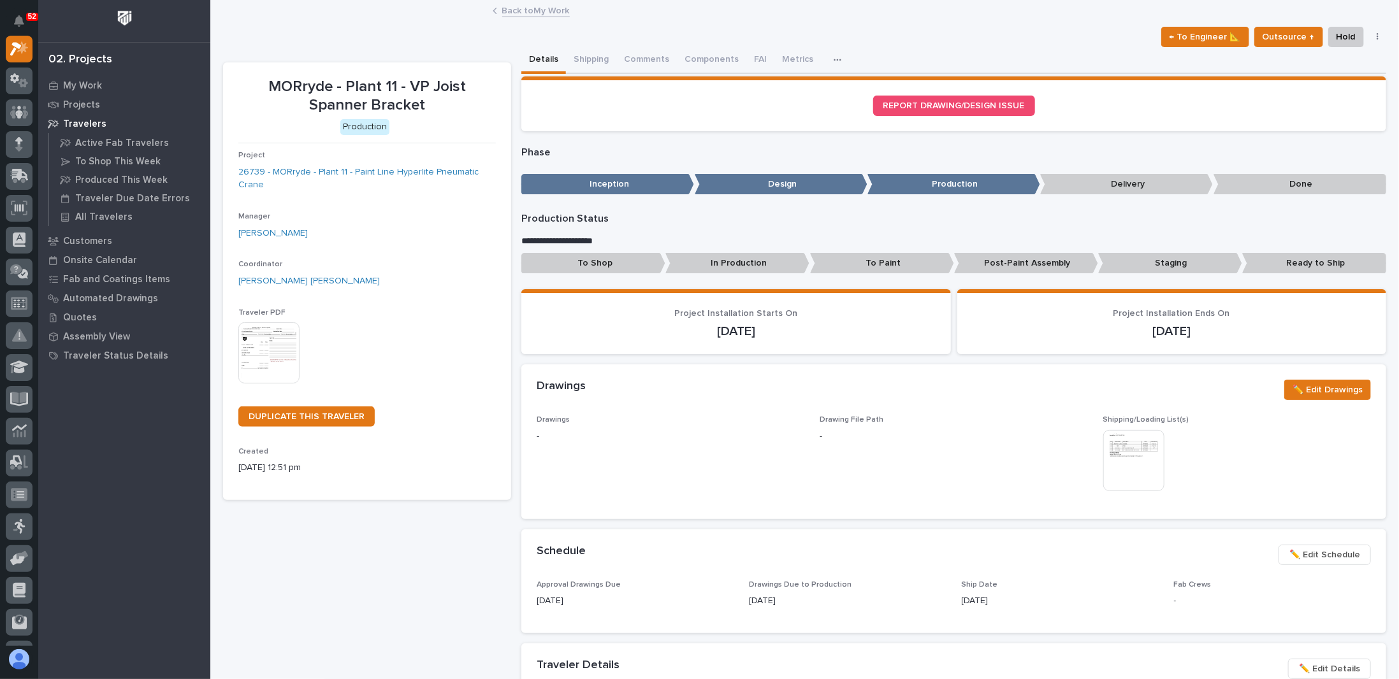
click at [1304, 228] on div "**********" at bounding box center [953, 246] width 865 height 66
click at [1309, 261] on p "Ready to Ship" at bounding box center [1314, 263] width 144 height 21
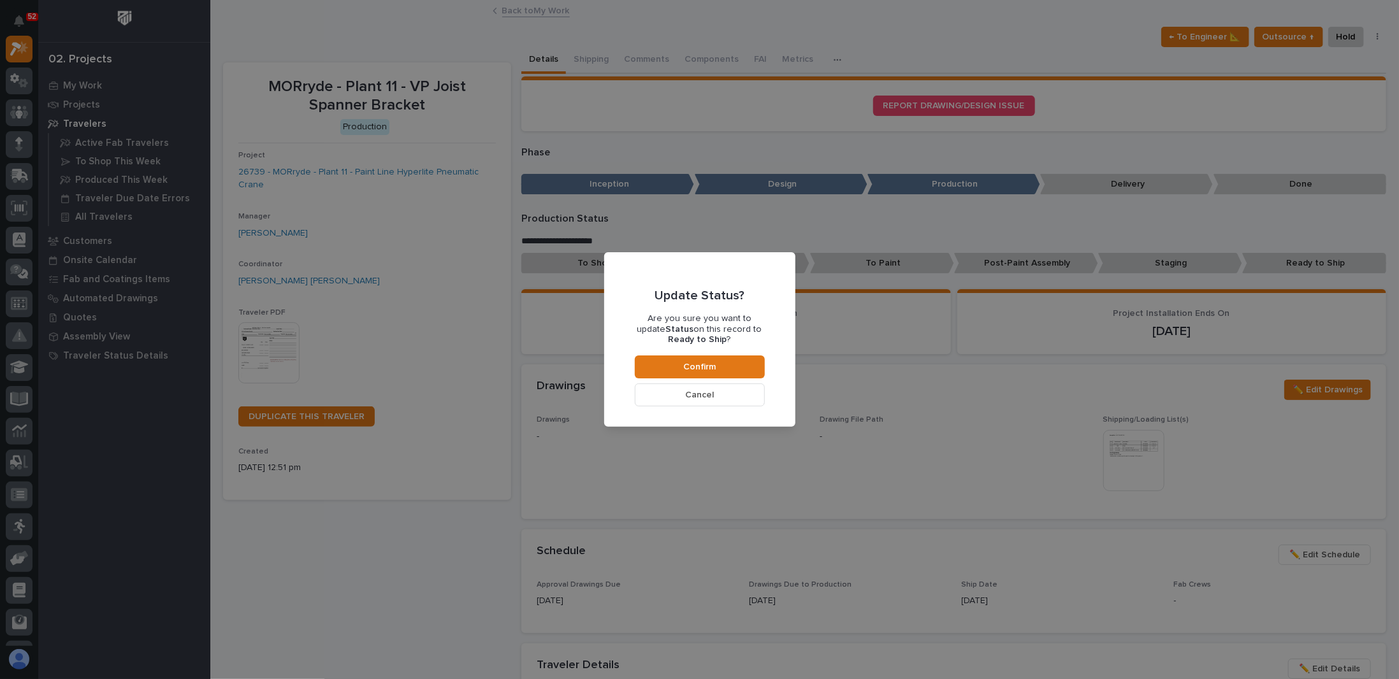
click at [699, 393] on span "Cancel" at bounding box center [699, 394] width 29 height 11
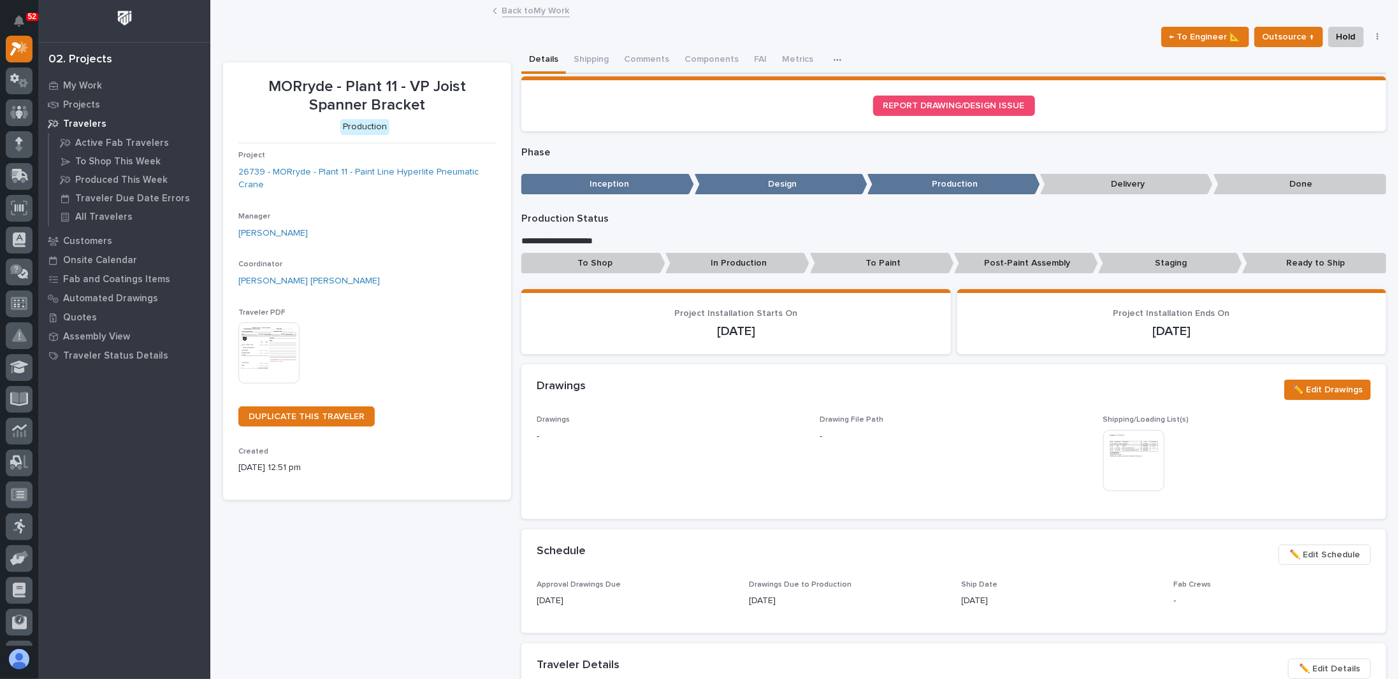
click at [1377, 35] on icon "button" at bounding box center [1378, 37] width 3 height 9
click at [1128, 147] on p "Phase" at bounding box center [953, 153] width 865 height 12
click at [1293, 255] on p "Ready to Ship" at bounding box center [1314, 263] width 144 height 21
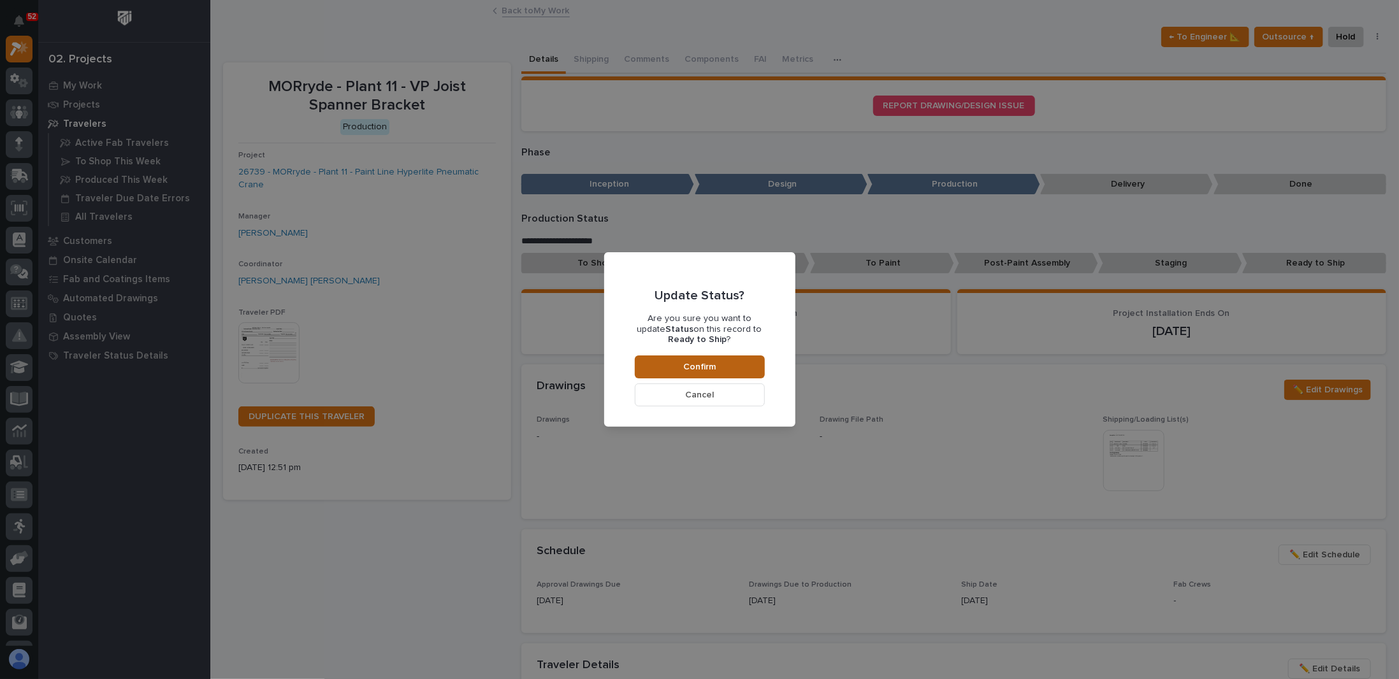
click at [733, 360] on button "Confirm" at bounding box center [700, 367] width 130 height 23
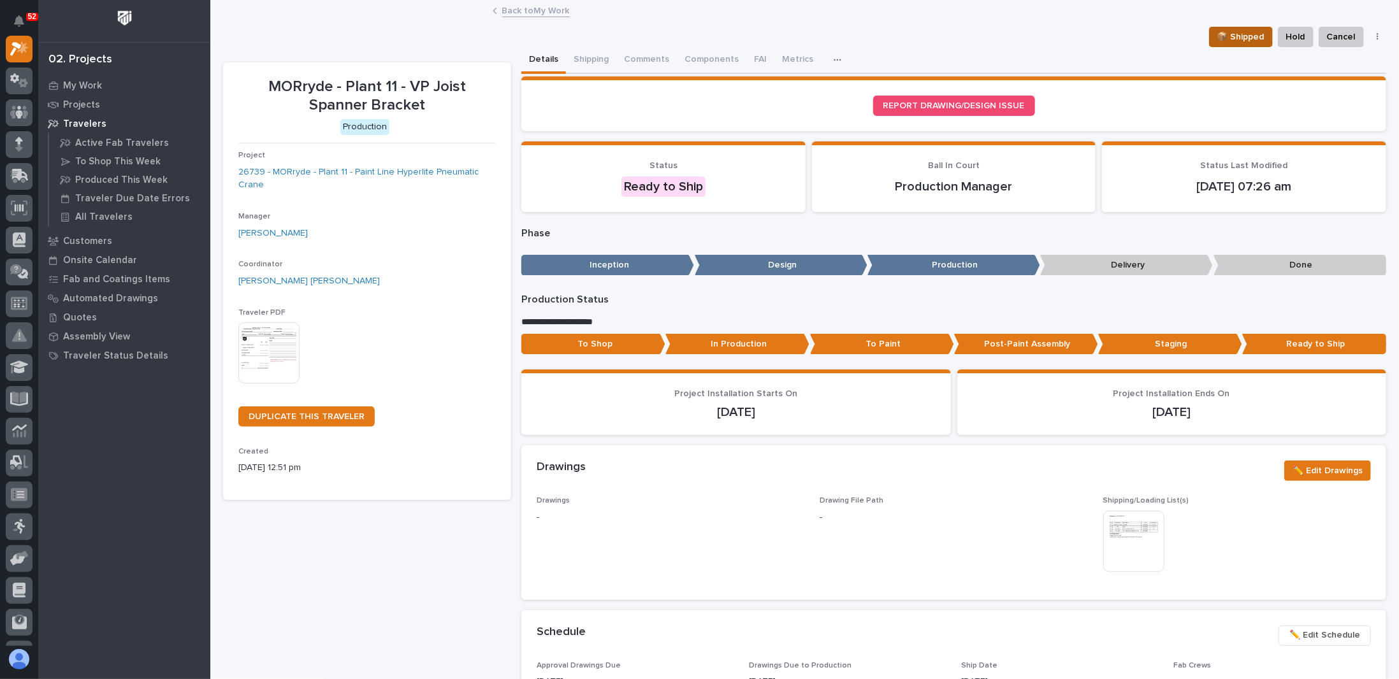
click at [1241, 29] on span "📦 Shipped" at bounding box center [1240, 36] width 47 height 15
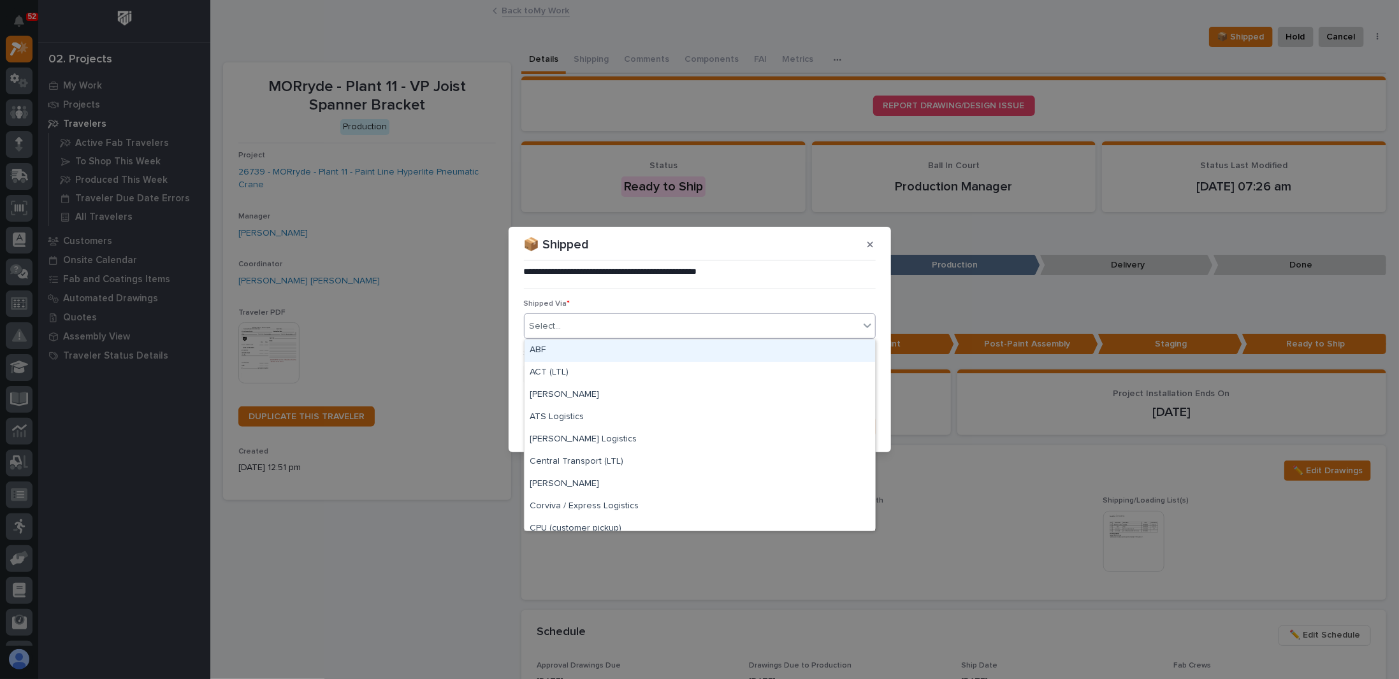
click at [649, 317] on div "Select..." at bounding box center [692, 326] width 335 height 21
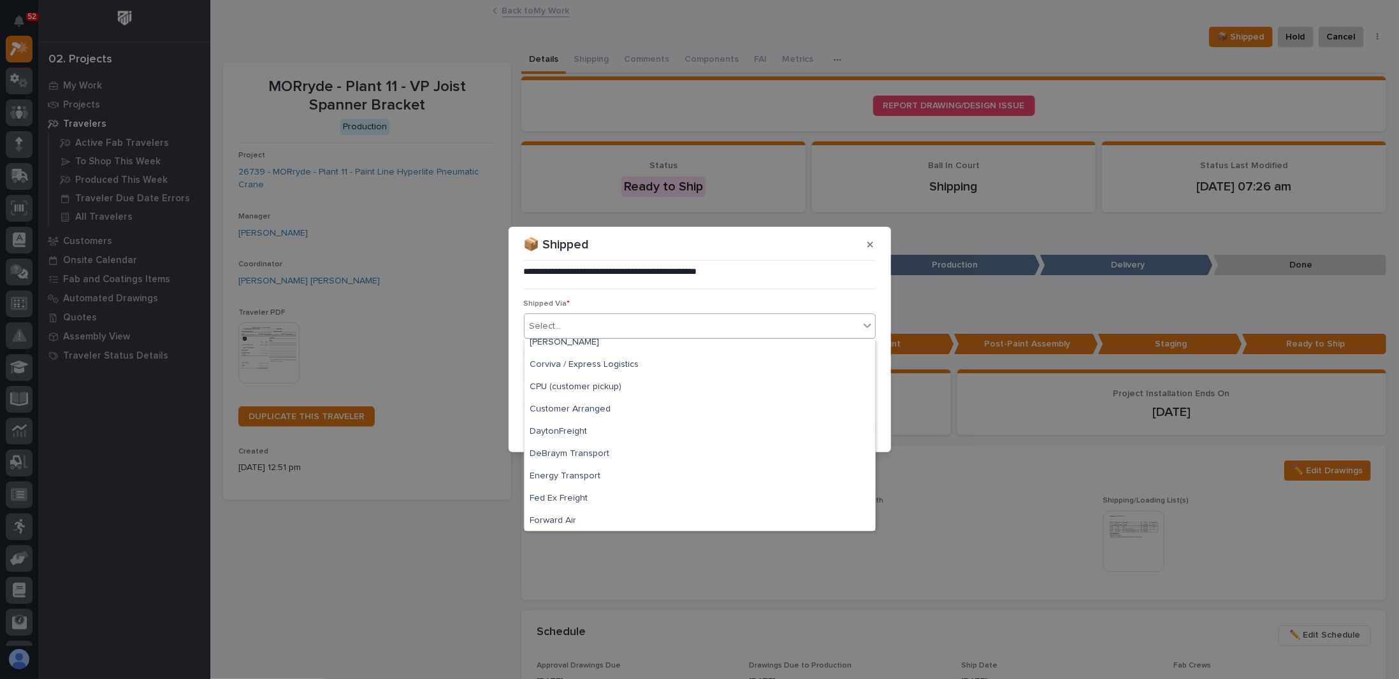
scroll to position [127, 0]
click at [582, 421] on div "Customer Arranged" at bounding box center [700, 424] width 351 height 22
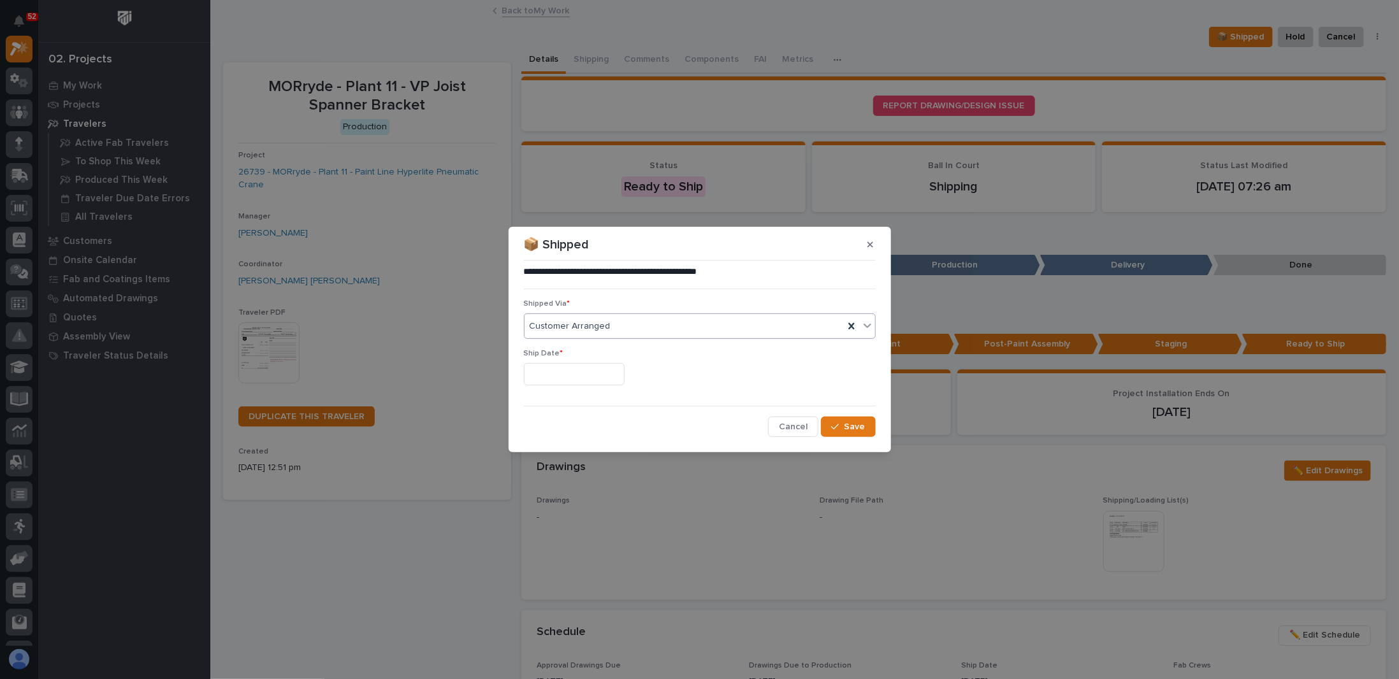
click at [542, 376] on input "text" at bounding box center [574, 374] width 101 height 22
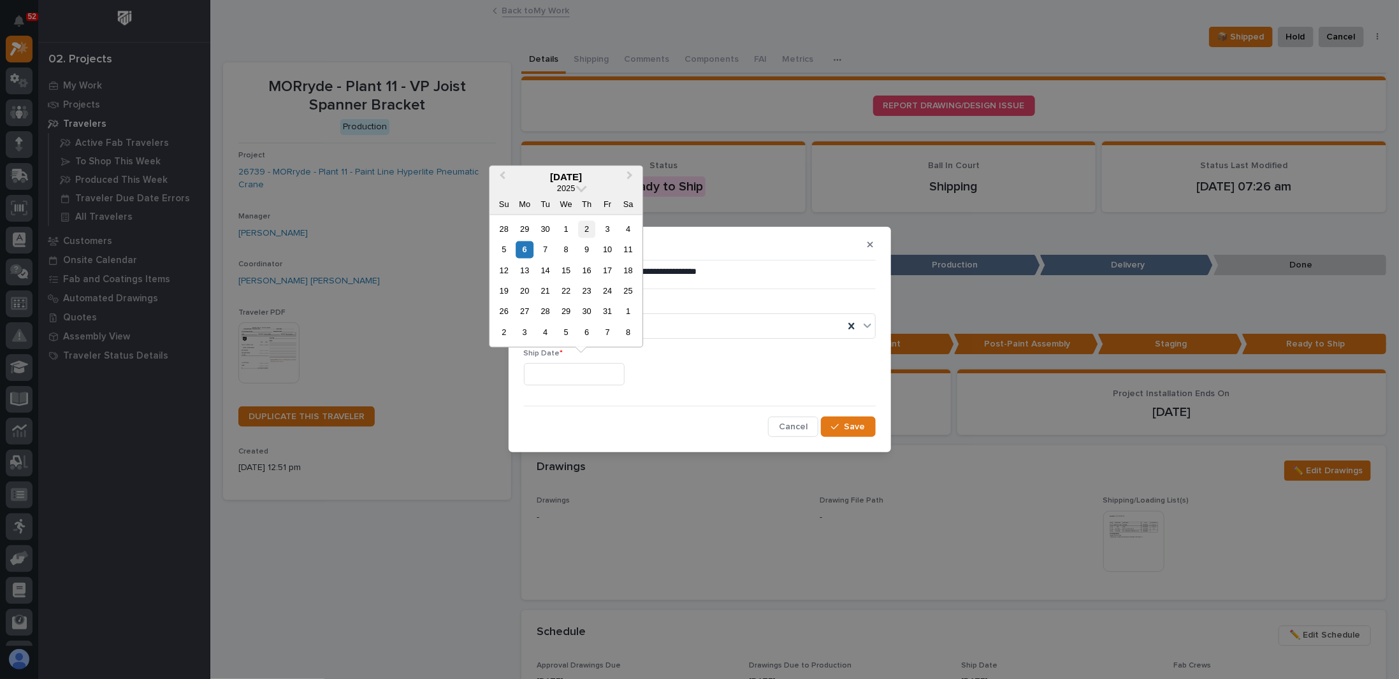
click at [584, 228] on div "2" at bounding box center [586, 229] width 17 height 17
type input "**********"
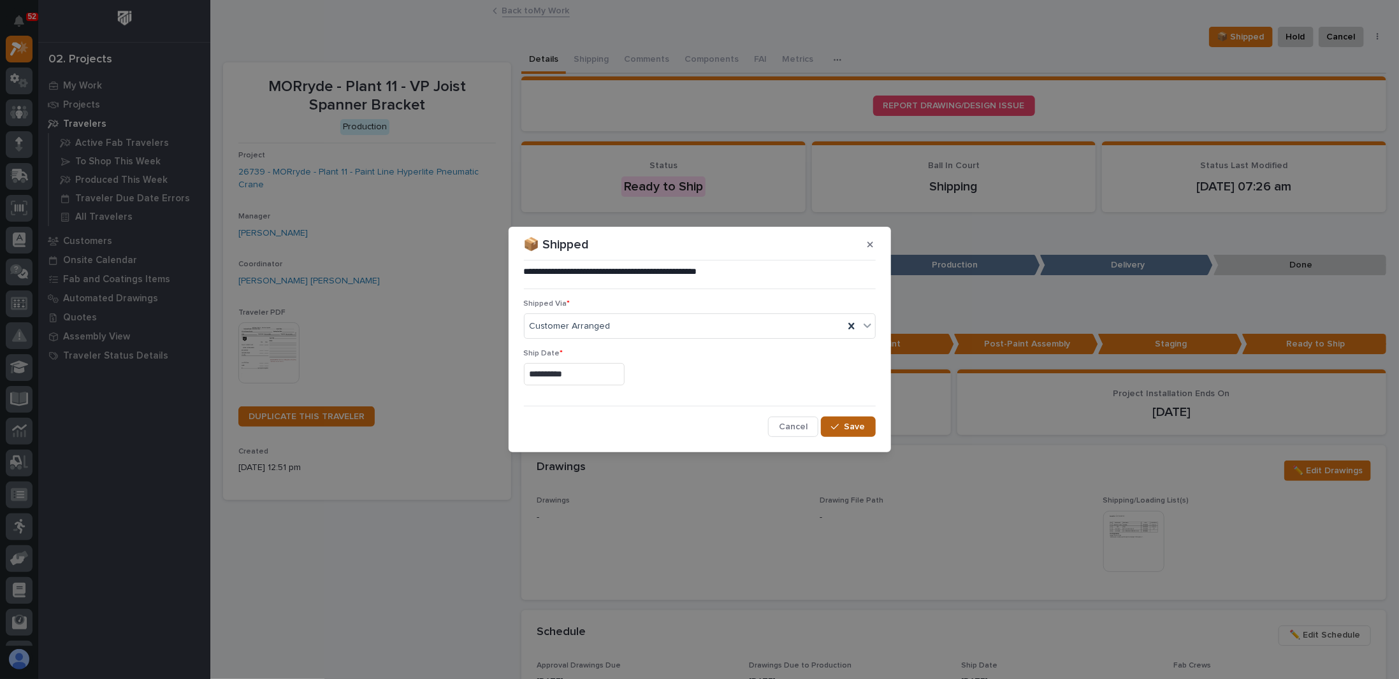
click at [832, 428] on button "Save" at bounding box center [848, 427] width 54 height 20
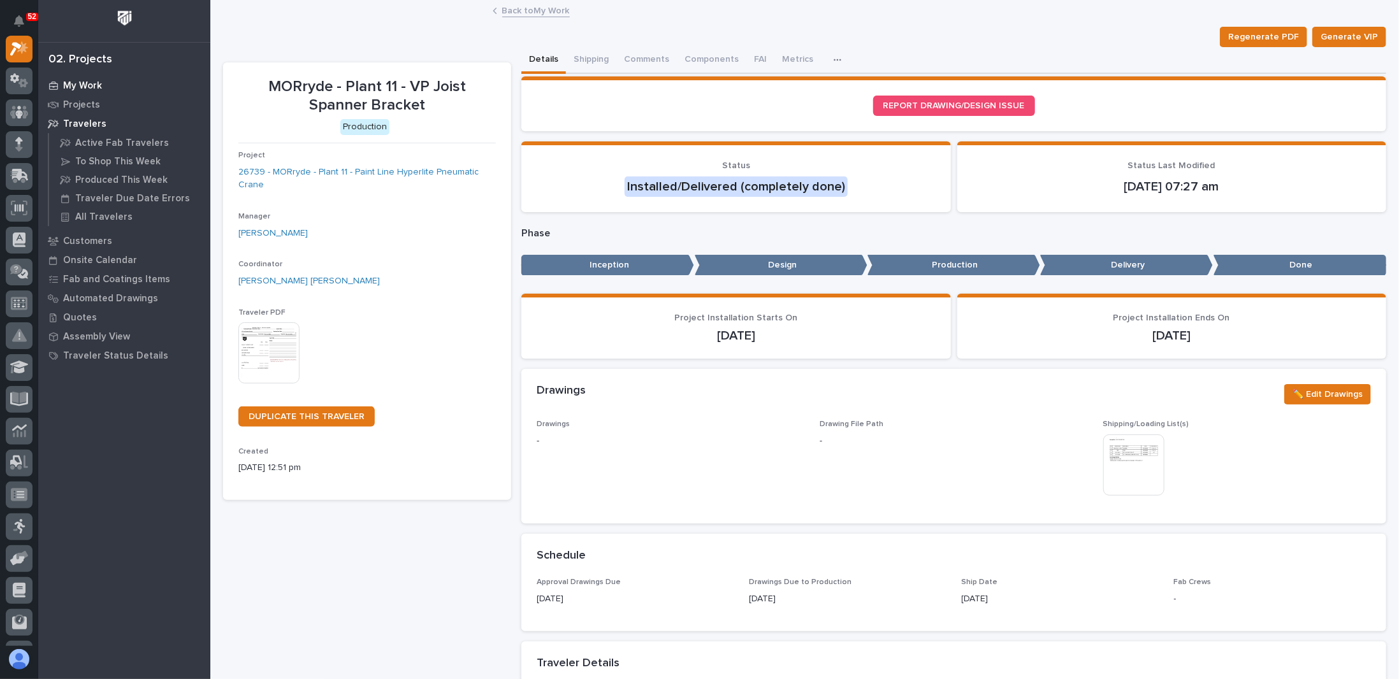
click at [86, 82] on p "My Work" at bounding box center [82, 85] width 39 height 11
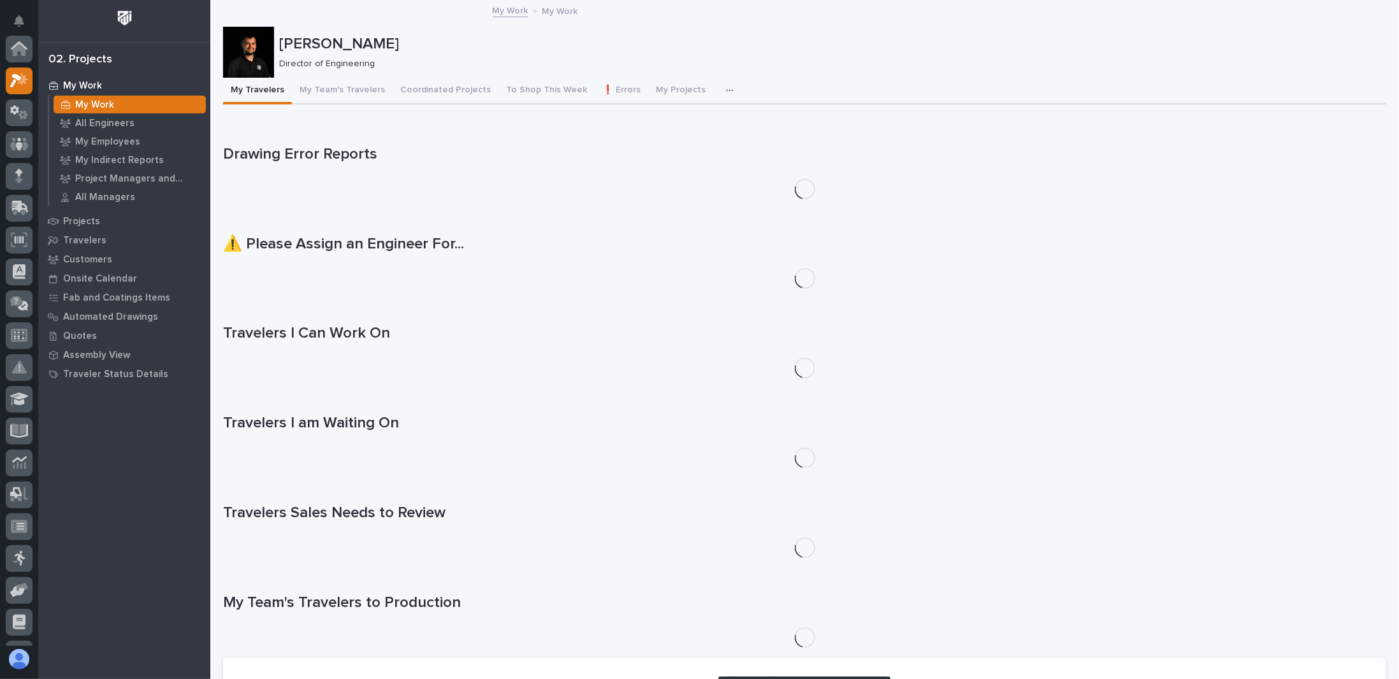
scroll to position [32, 0]
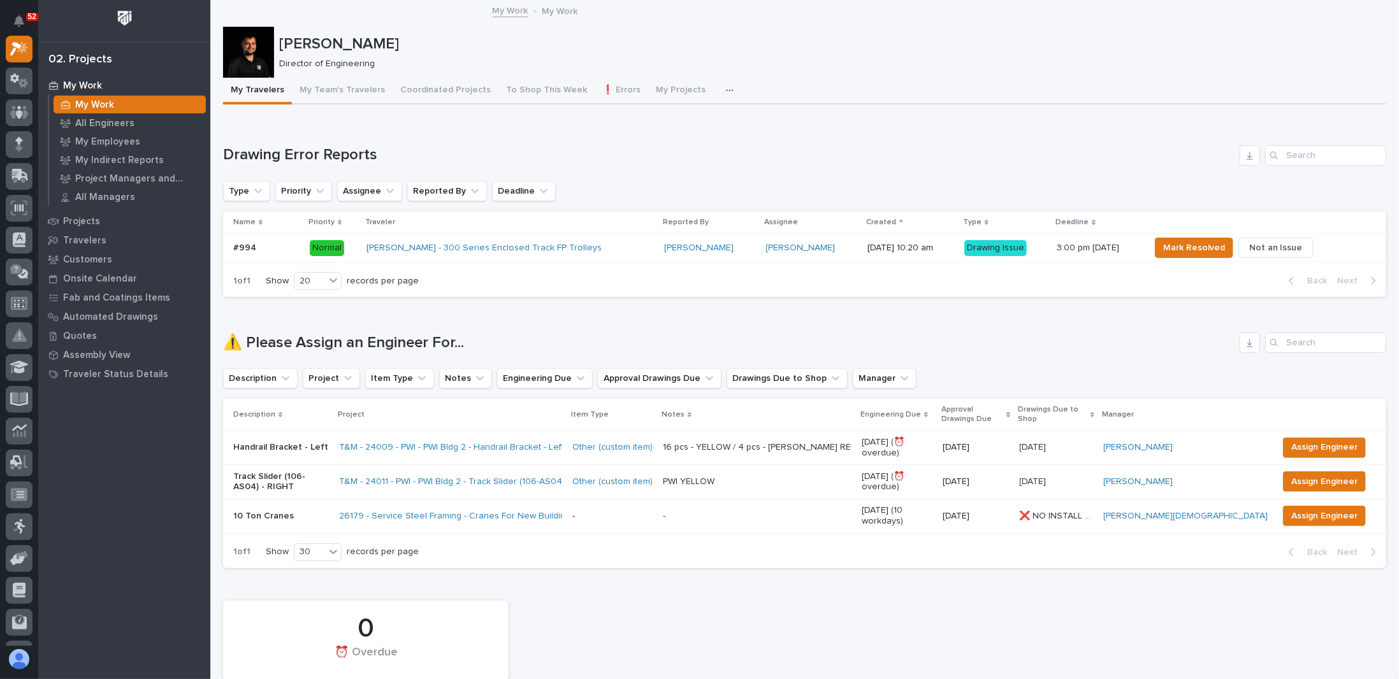
click at [726, 90] on icon "button" at bounding box center [730, 90] width 8 height 9
click at [660, 123] on span "My Project Travelers" at bounding box center [668, 124] width 84 height 11
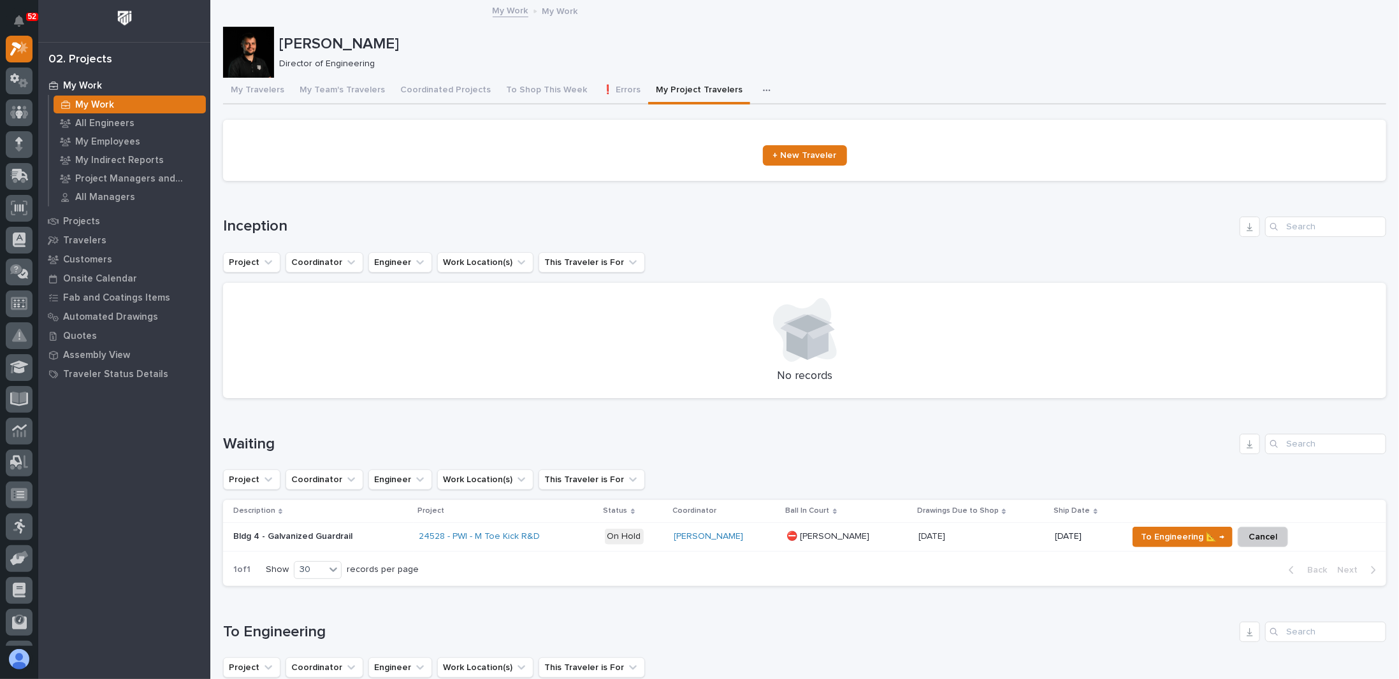
click at [763, 89] on icon "button" at bounding box center [766, 90] width 7 height 2
click at [707, 141] on span "Engineering Priority List" at bounding box center [708, 146] width 96 height 11
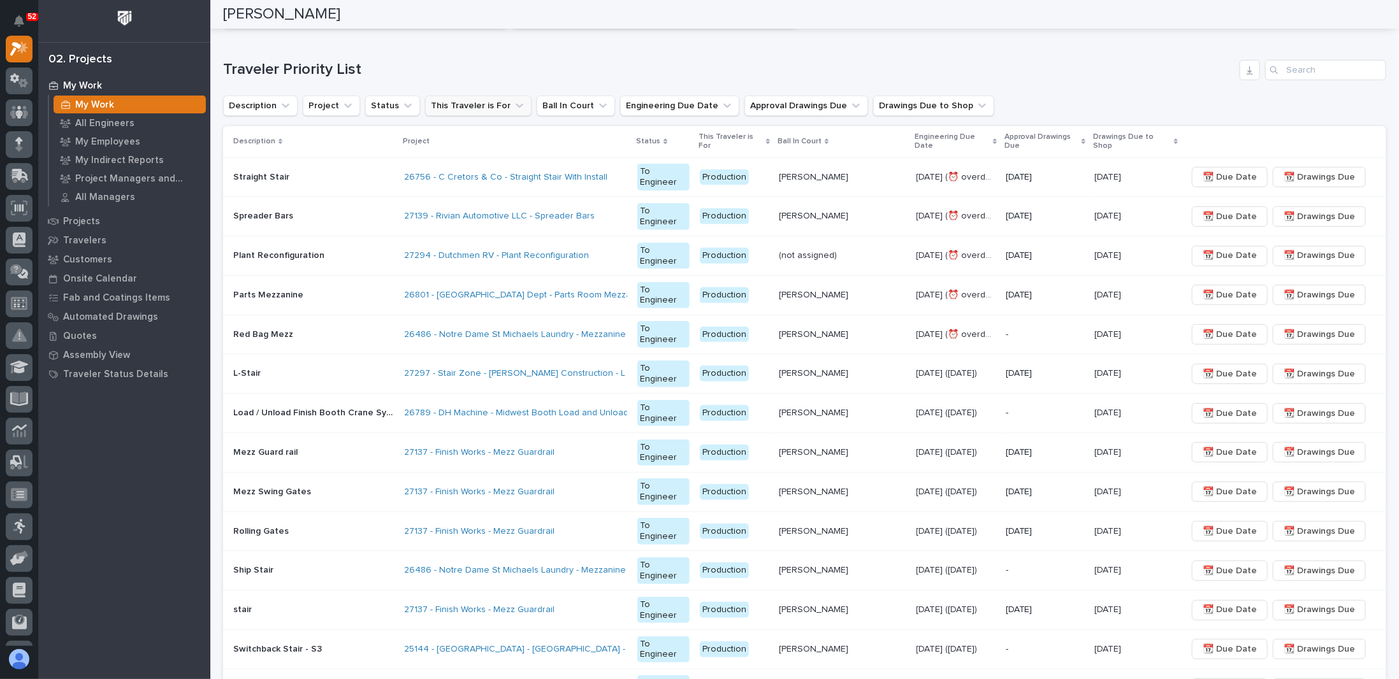
scroll to position [64, 0]
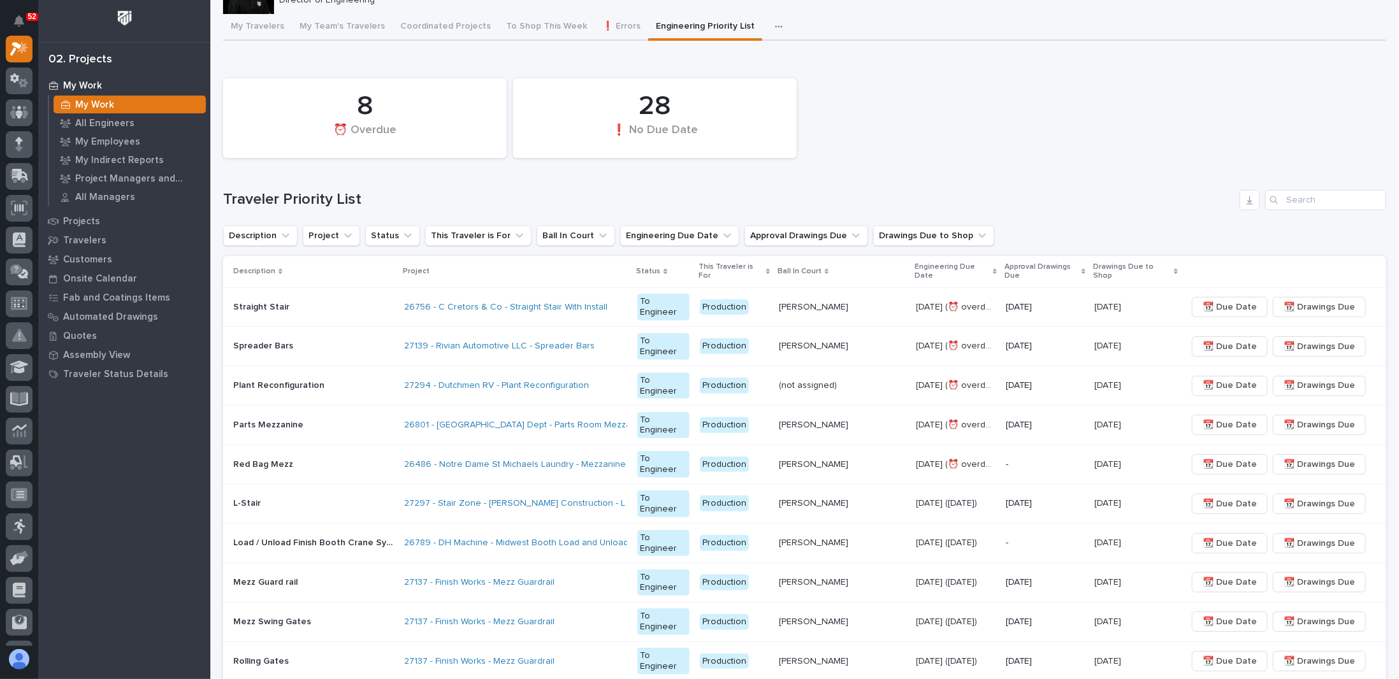
click at [1031, 381] on p "[DATE]" at bounding box center [1045, 386] width 78 height 11
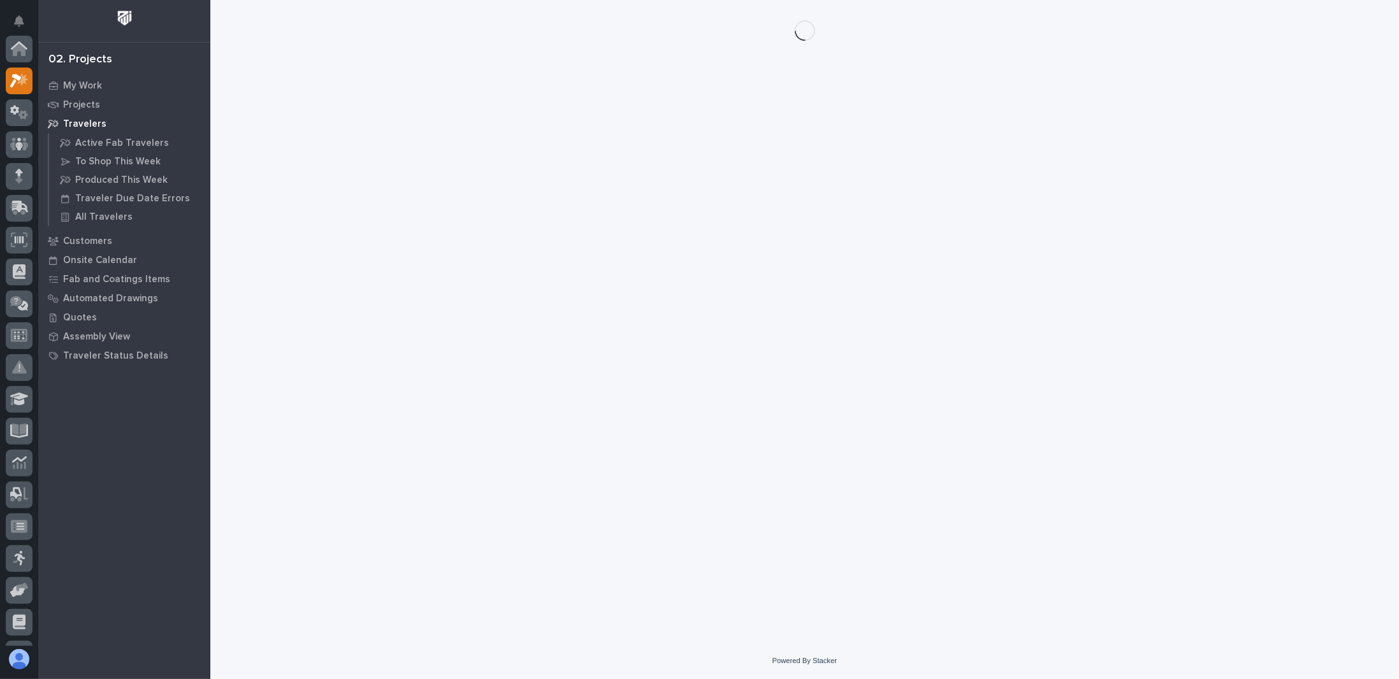
scroll to position [32, 0]
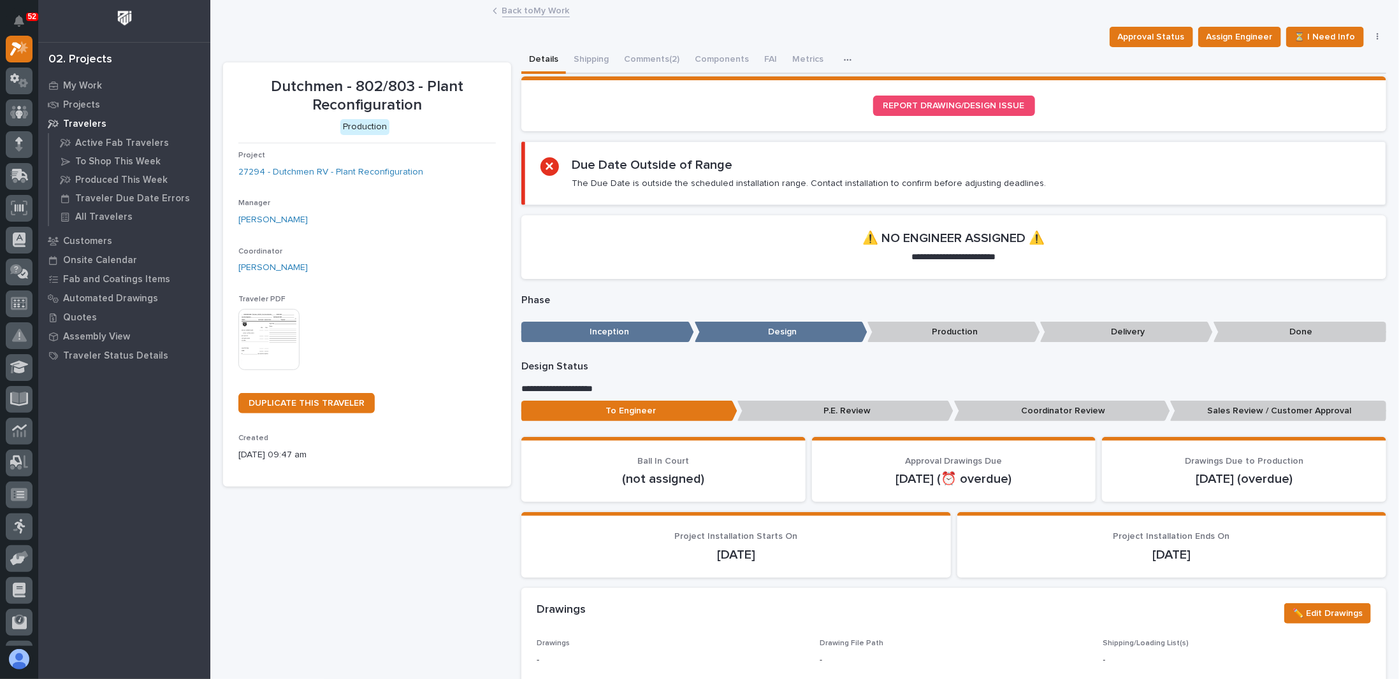
click at [844, 61] on icon "button" at bounding box center [848, 59] width 8 height 9
click at [892, 40] on div "Approval Status Assign Engineer ⏳ I Need Info To Review 👨‍🏭 → Hold Cancel Chang…" at bounding box center [804, 37] width 1163 height 20
click at [544, 9] on link "Back to My Work" at bounding box center [536, 10] width 68 height 15
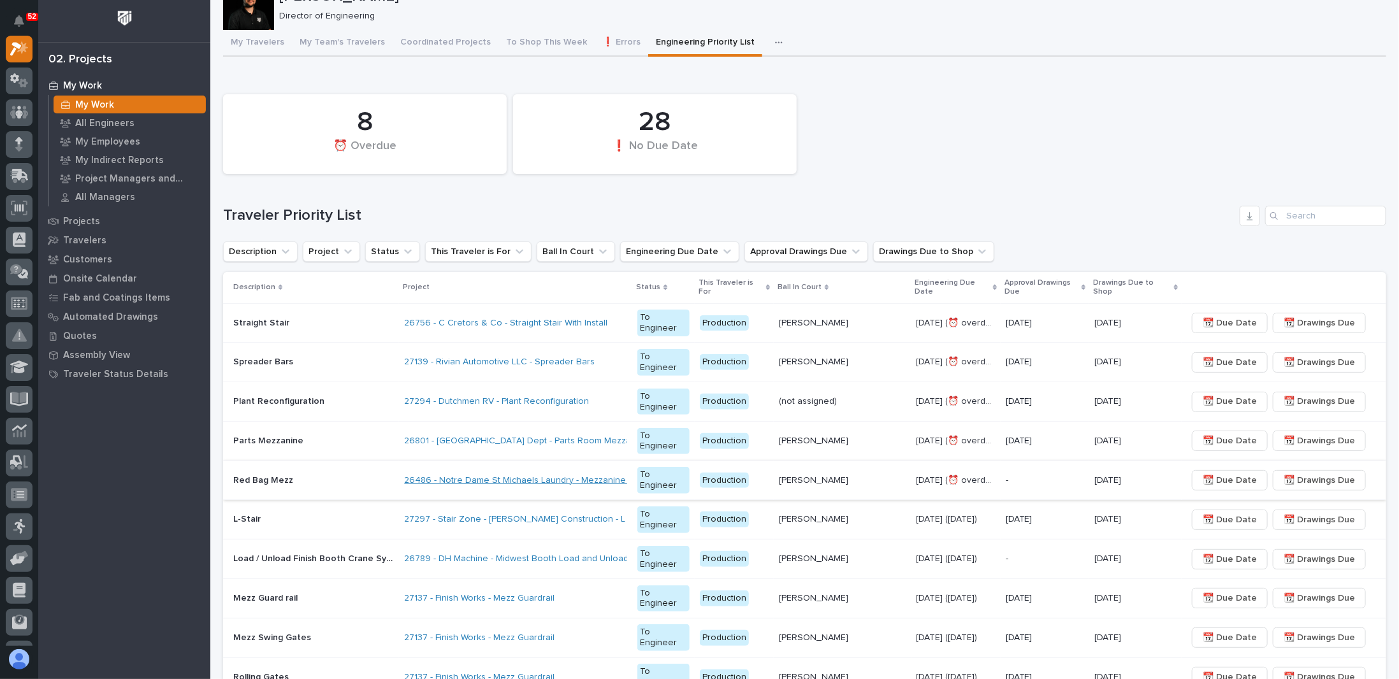
scroll to position [64, 0]
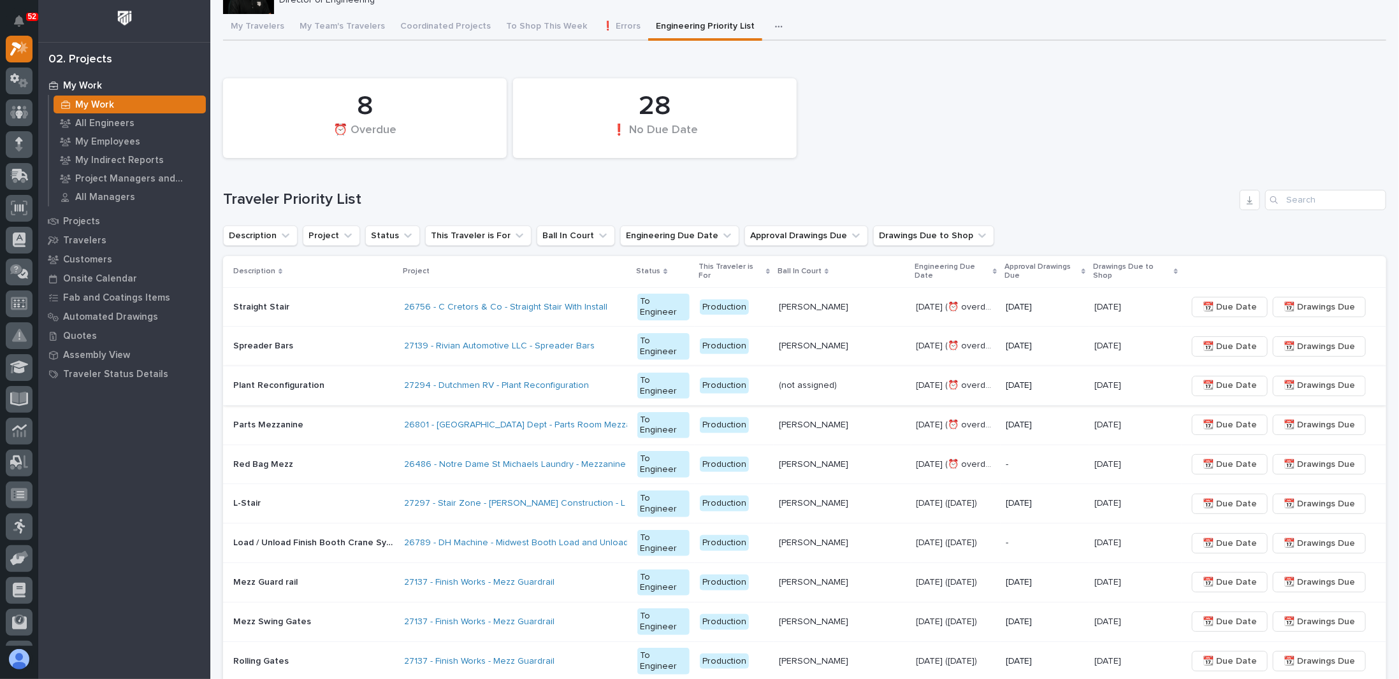
click at [1305, 378] on span "📆 Drawings Due" at bounding box center [1319, 385] width 71 height 15
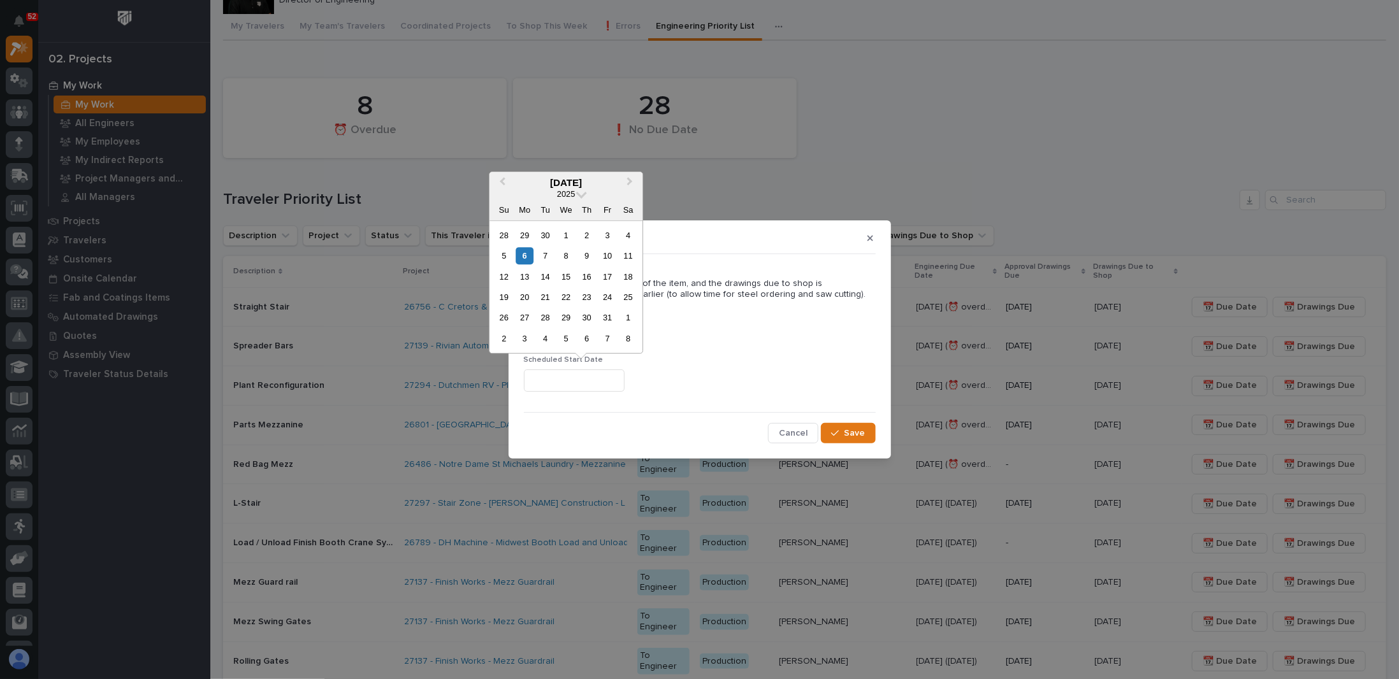
click at [582, 384] on input "text" at bounding box center [574, 381] width 101 height 22
click at [610, 278] on div "17" at bounding box center [607, 276] width 17 height 17
type input "**********"
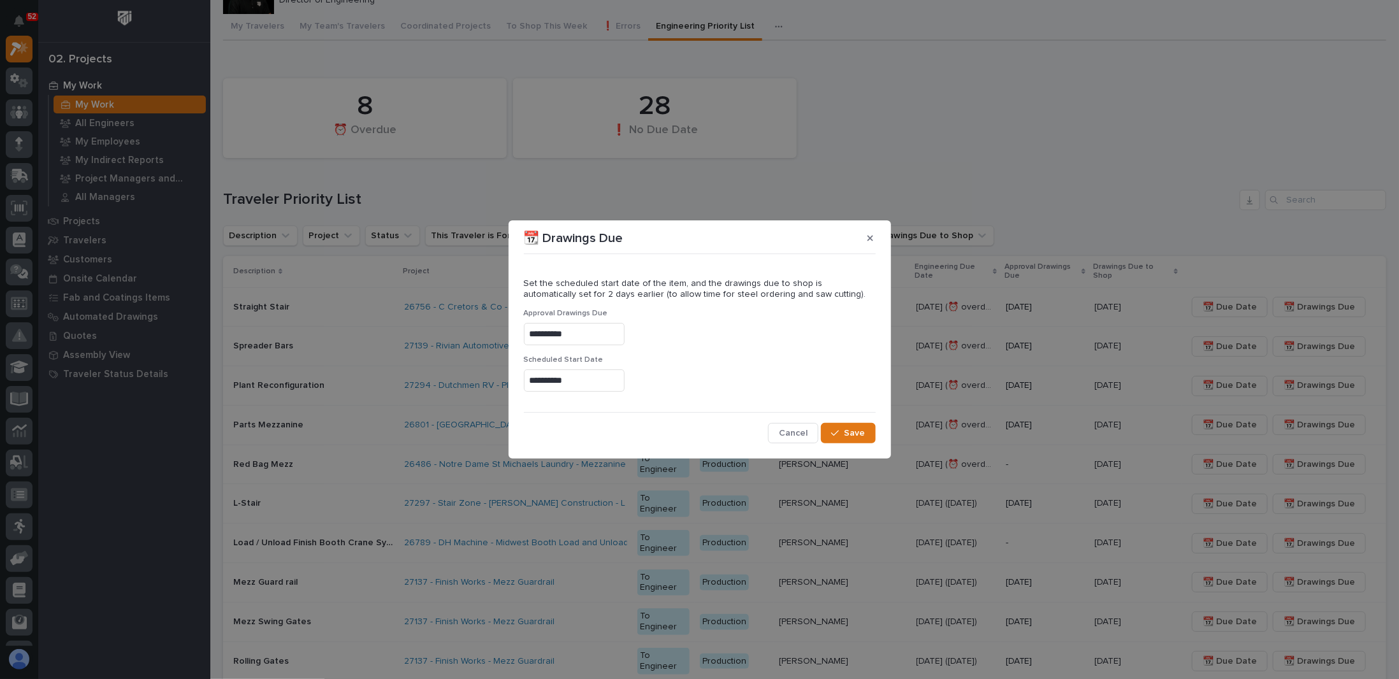
click at [847, 445] on div "**********" at bounding box center [700, 351] width 358 height 191
click at [850, 439] on button "Save" at bounding box center [848, 433] width 54 height 20
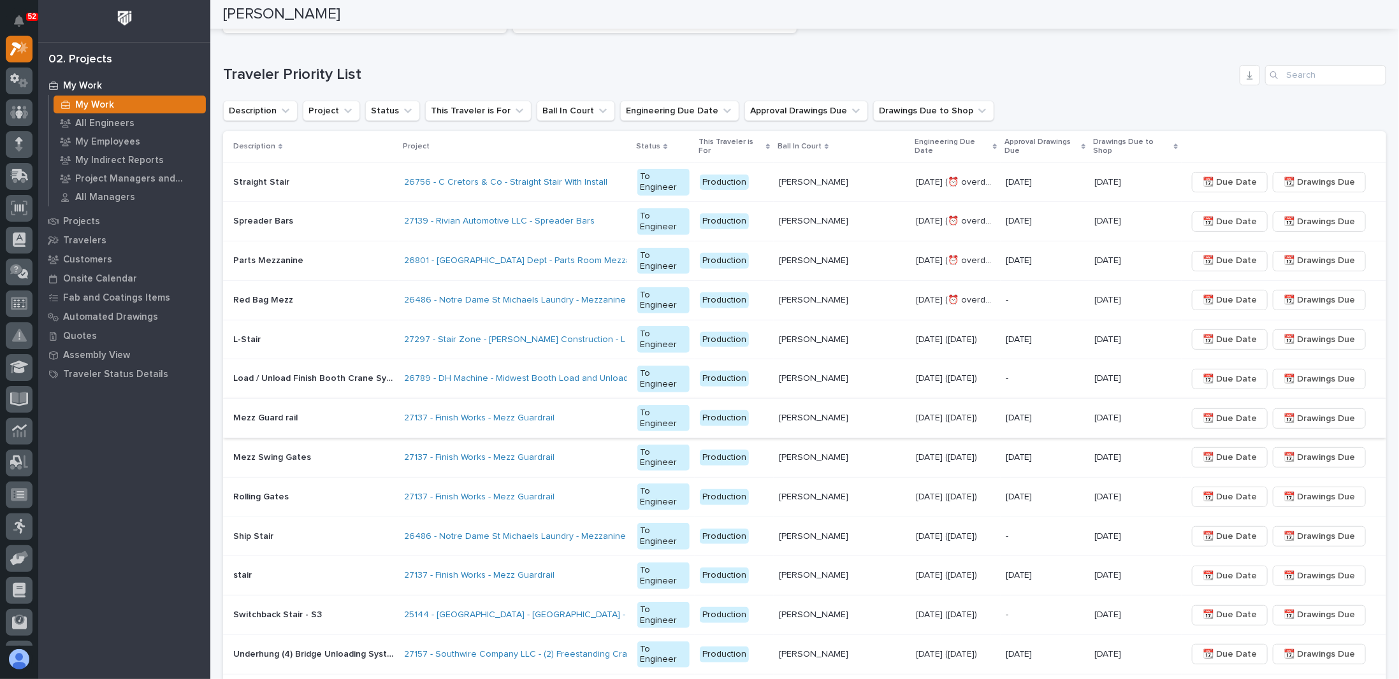
scroll to position [127, 0]
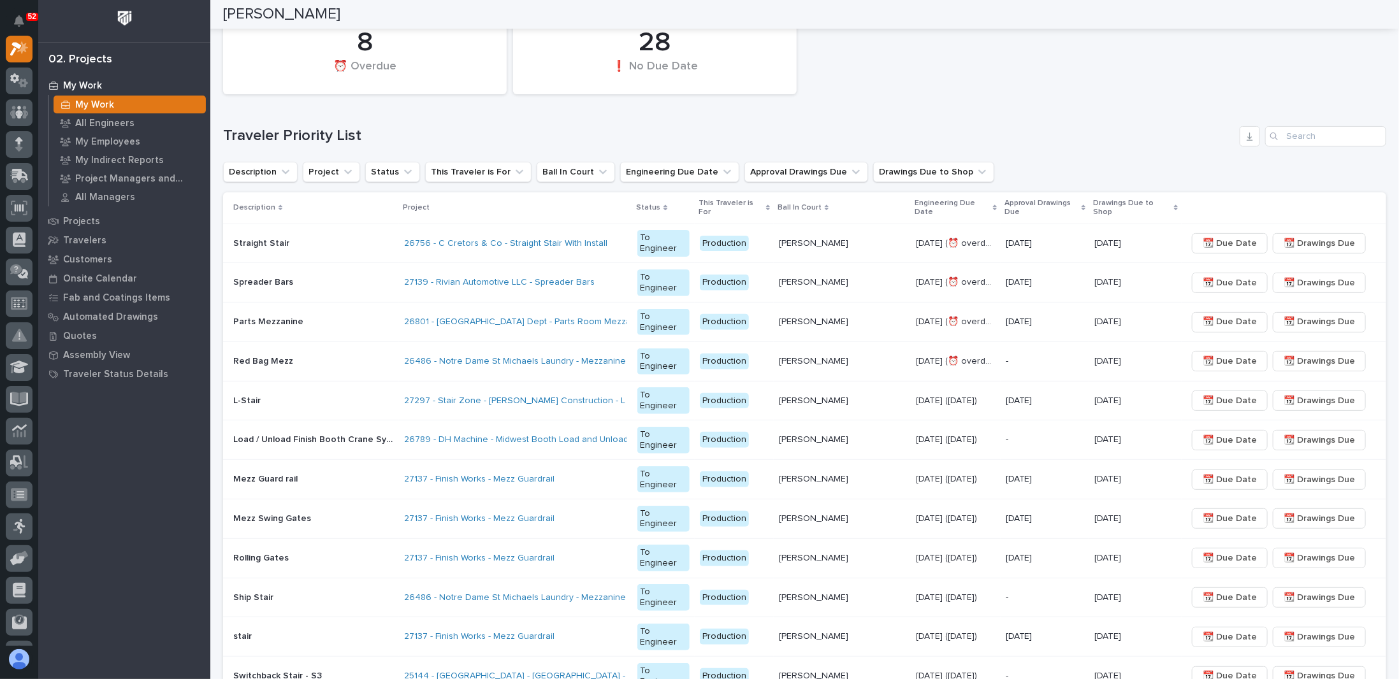
click at [343, 351] on div "Red Bag Mezz Red Bag Mezz" at bounding box center [313, 361] width 161 height 21
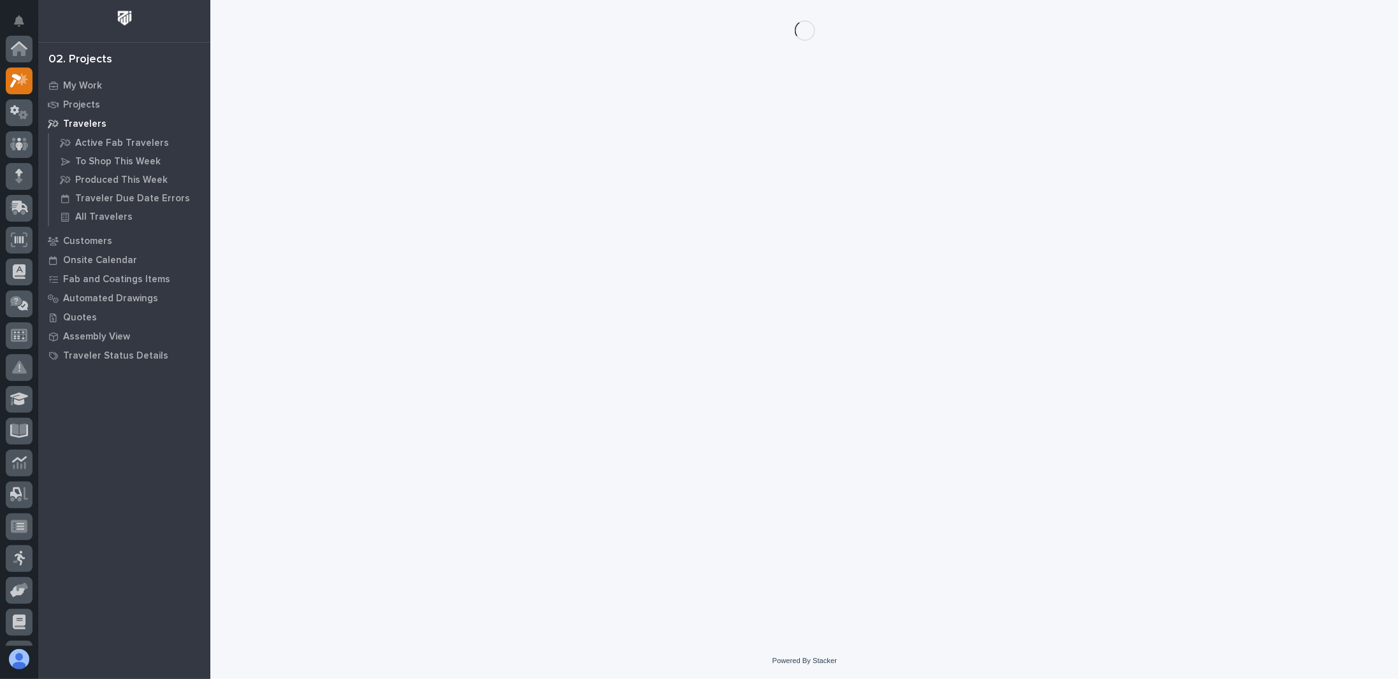
scroll to position [32, 0]
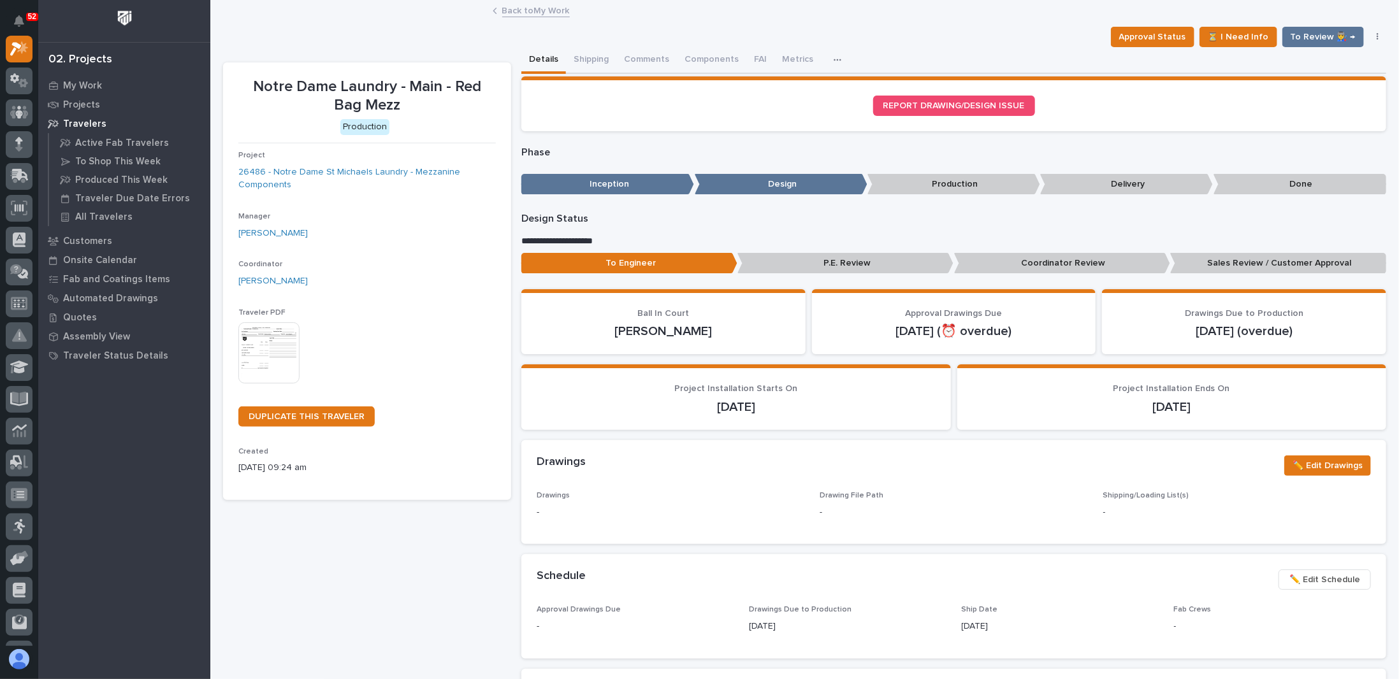
click at [1277, 266] on p "Sales Review / Customer Approval" at bounding box center [1278, 263] width 216 height 21
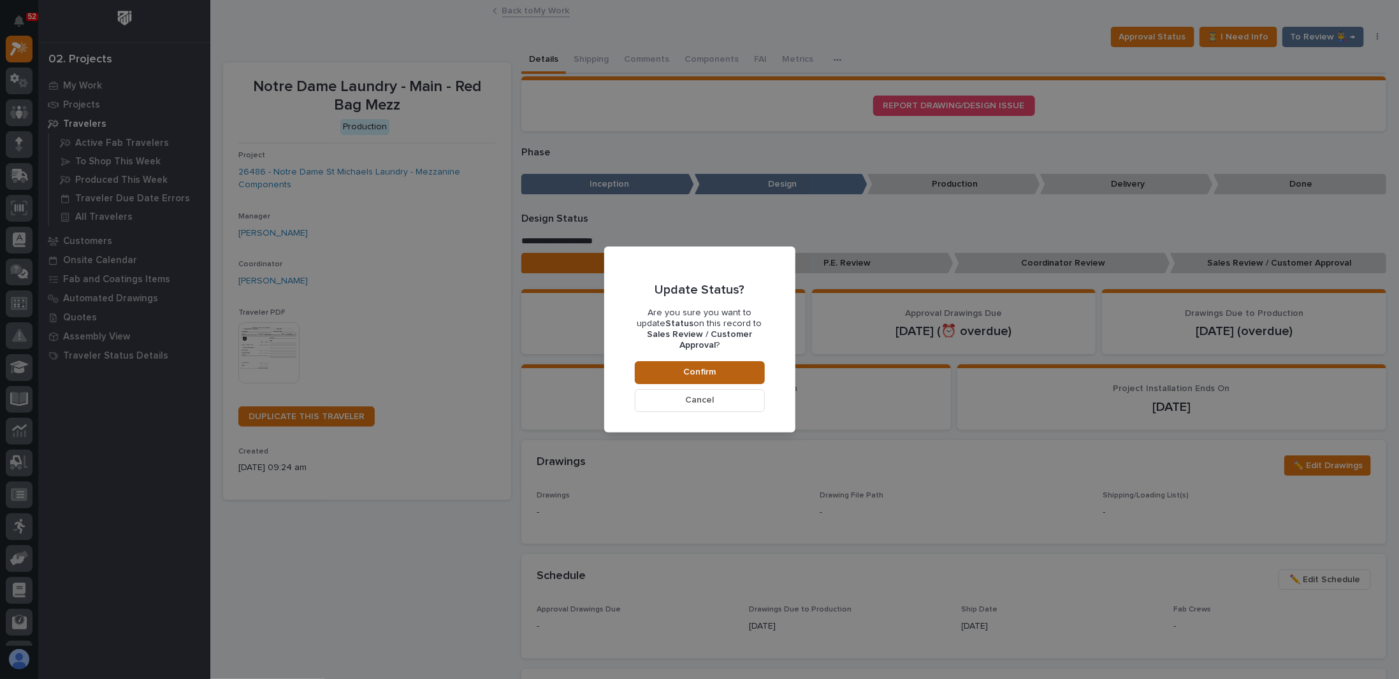
click at [725, 361] on button "Confirm" at bounding box center [700, 372] width 130 height 23
click at [744, 119] on div "Update Status? Are you sure you want to update Status on this record to Sales R…" at bounding box center [699, 339] width 1399 height 679
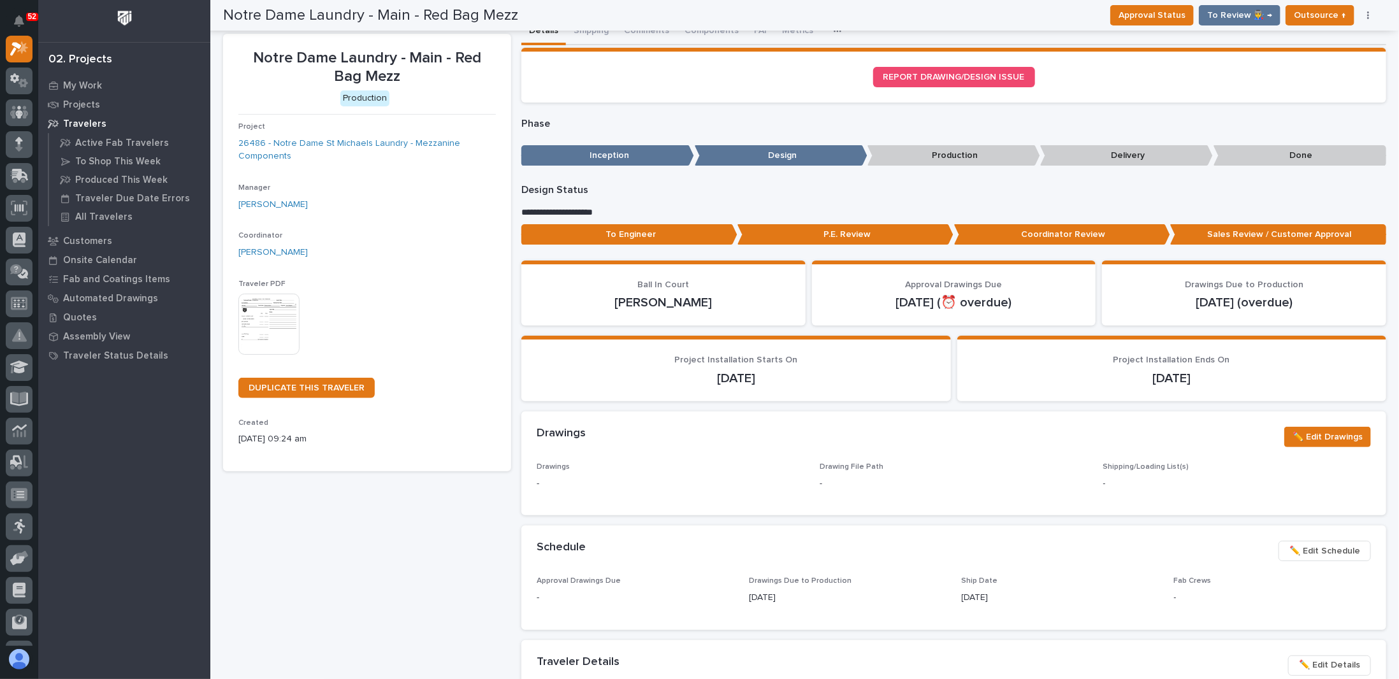
scroll to position [0, 0]
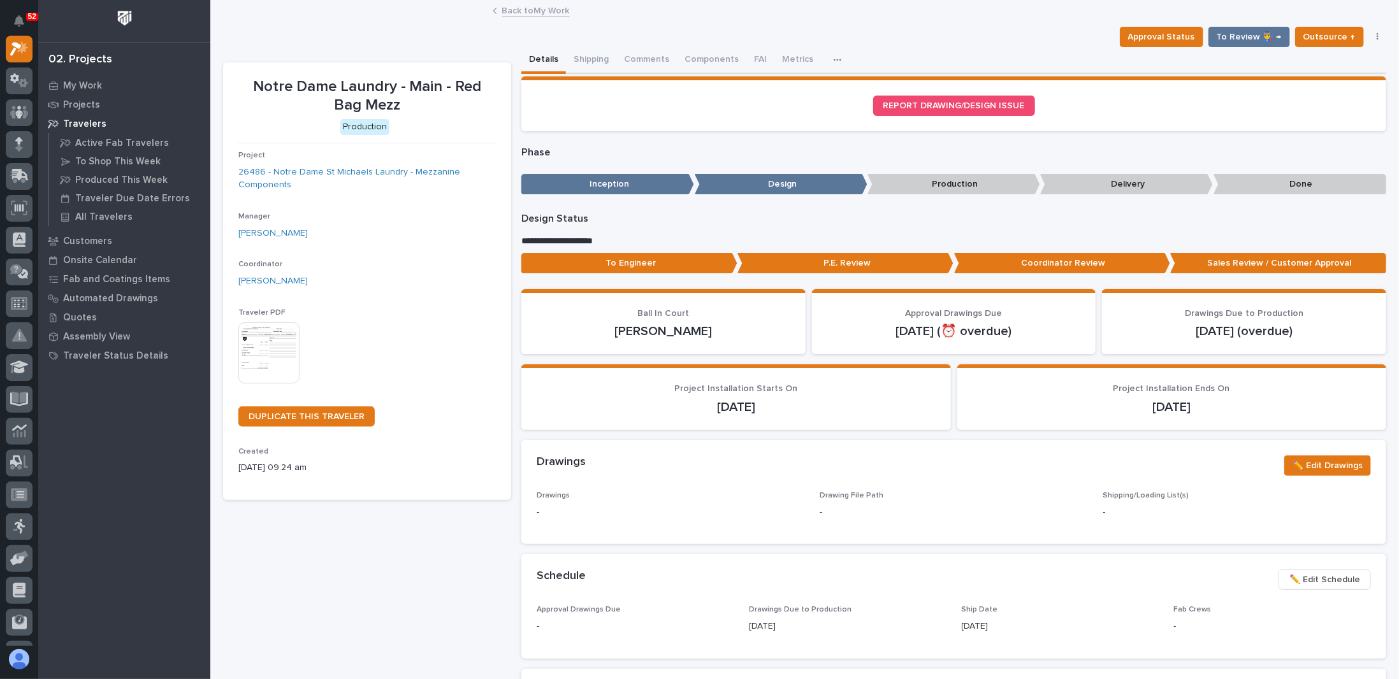
click at [530, 11] on link "Back to My Work" at bounding box center [536, 10] width 68 height 15
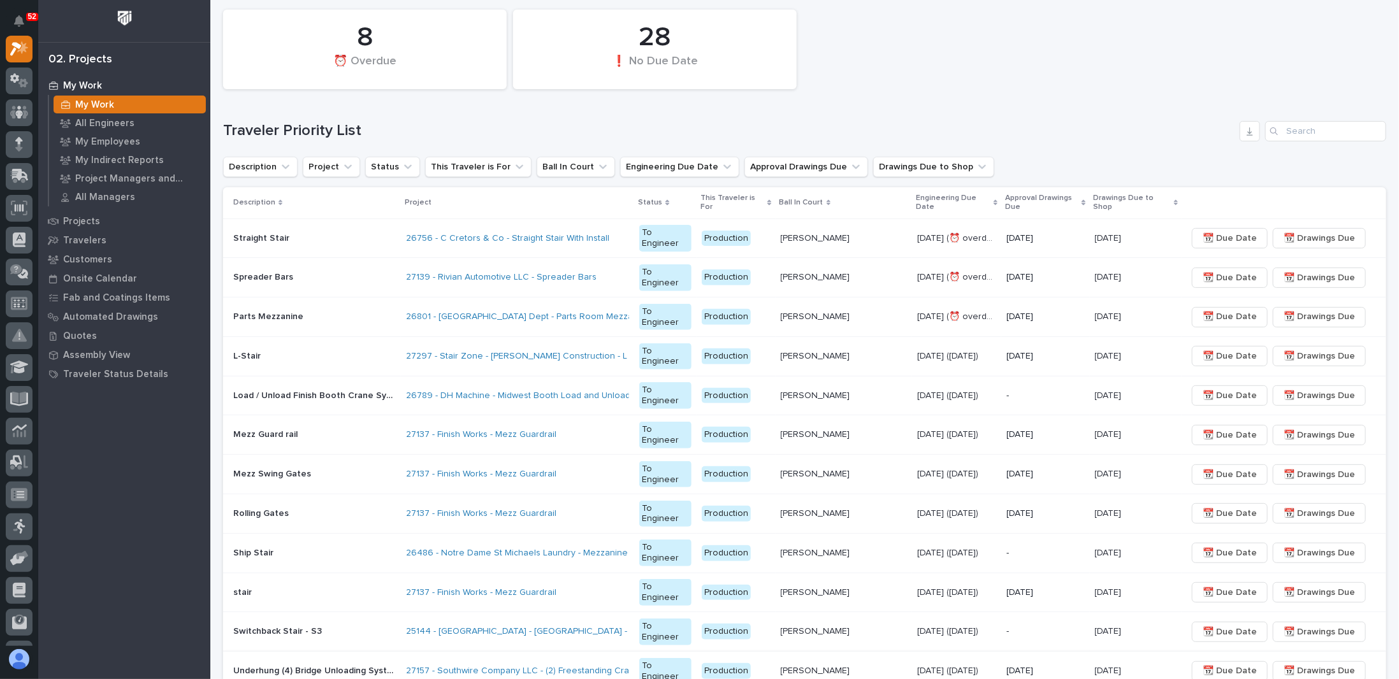
scroll to position [255, 0]
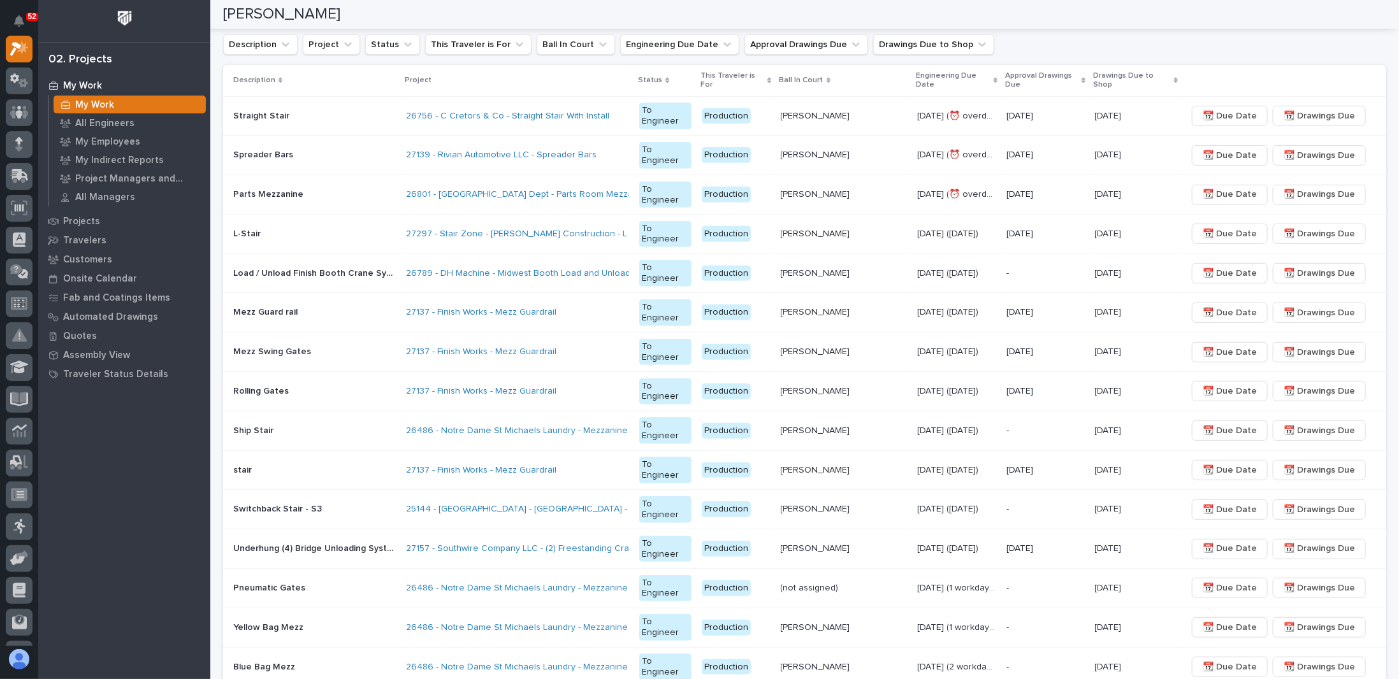
click at [368, 111] on p at bounding box center [314, 116] width 163 height 11
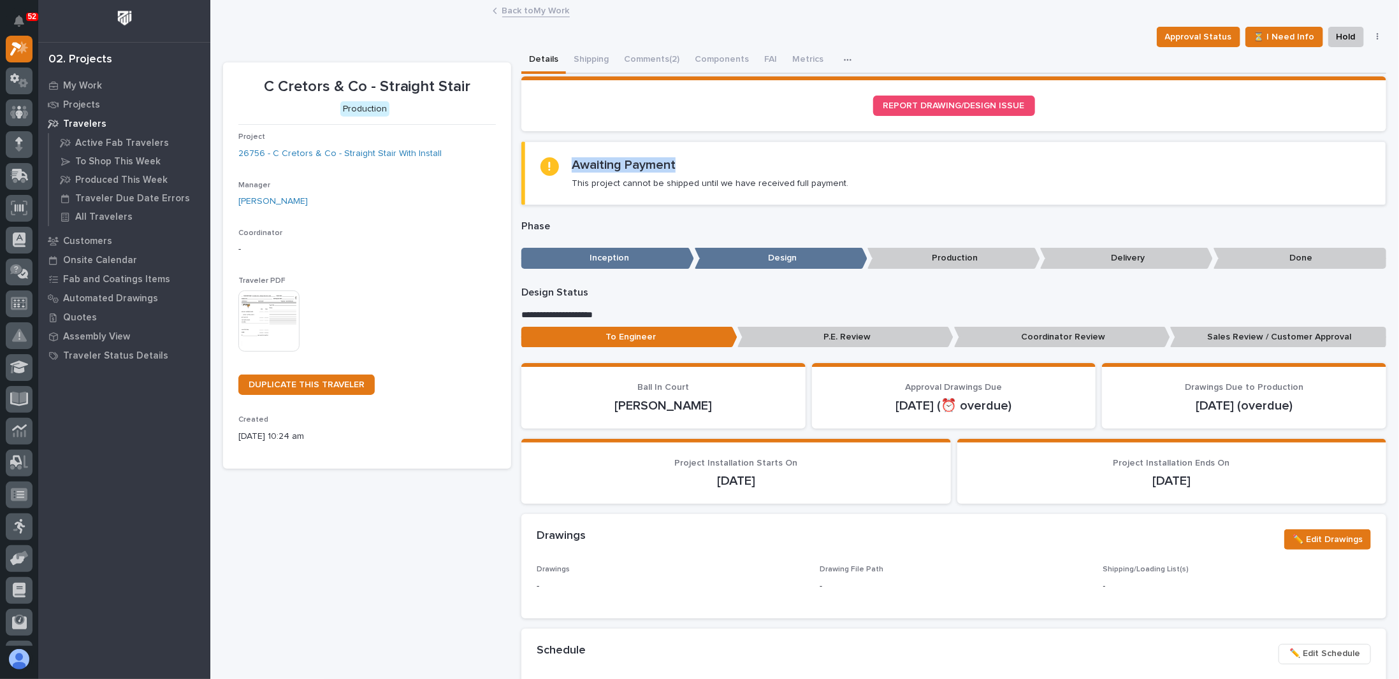
drag, startPoint x: 572, startPoint y: 163, endPoint x: 681, endPoint y: 166, distance: 108.4
click at [681, 166] on div "Awaiting Payment This project cannot be shipped until we have received full pay…" at bounding box center [710, 173] width 277 height 32
click at [1372, 36] on button "button" at bounding box center [1378, 37] width 18 height 9
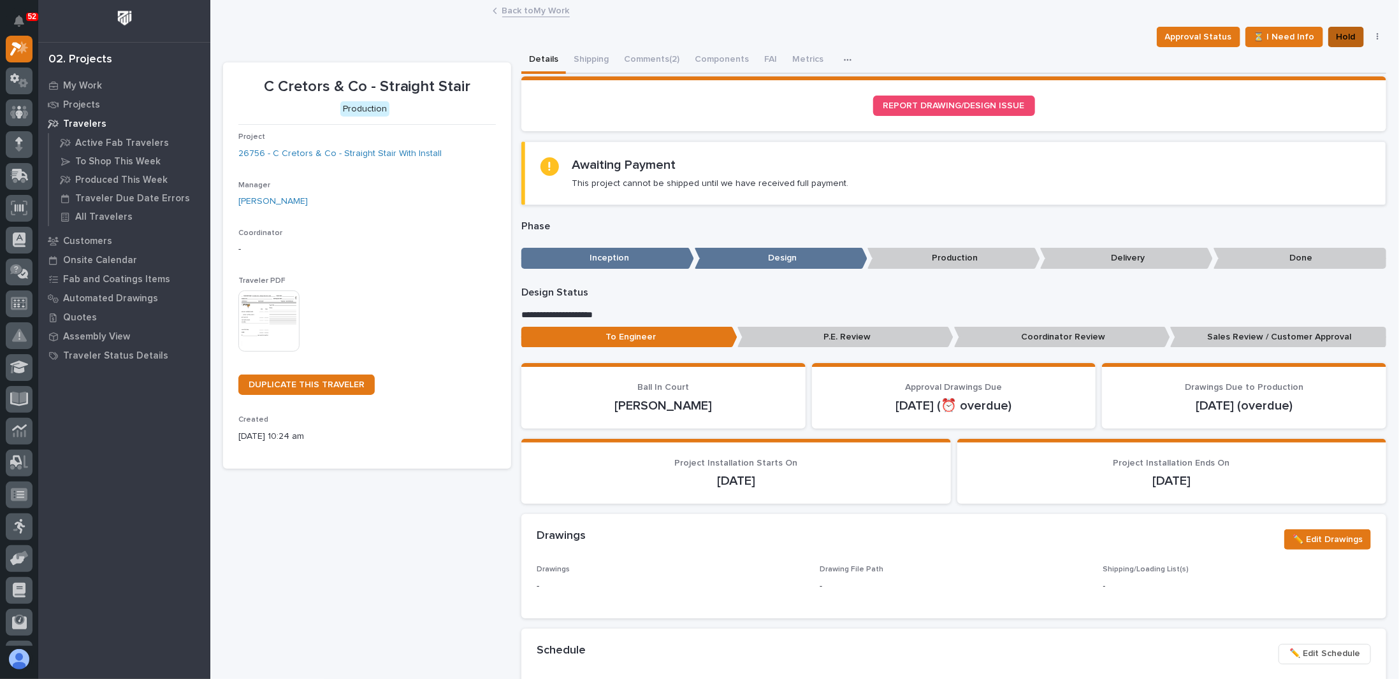
click at [1337, 35] on span "Hold" at bounding box center [1346, 36] width 19 height 15
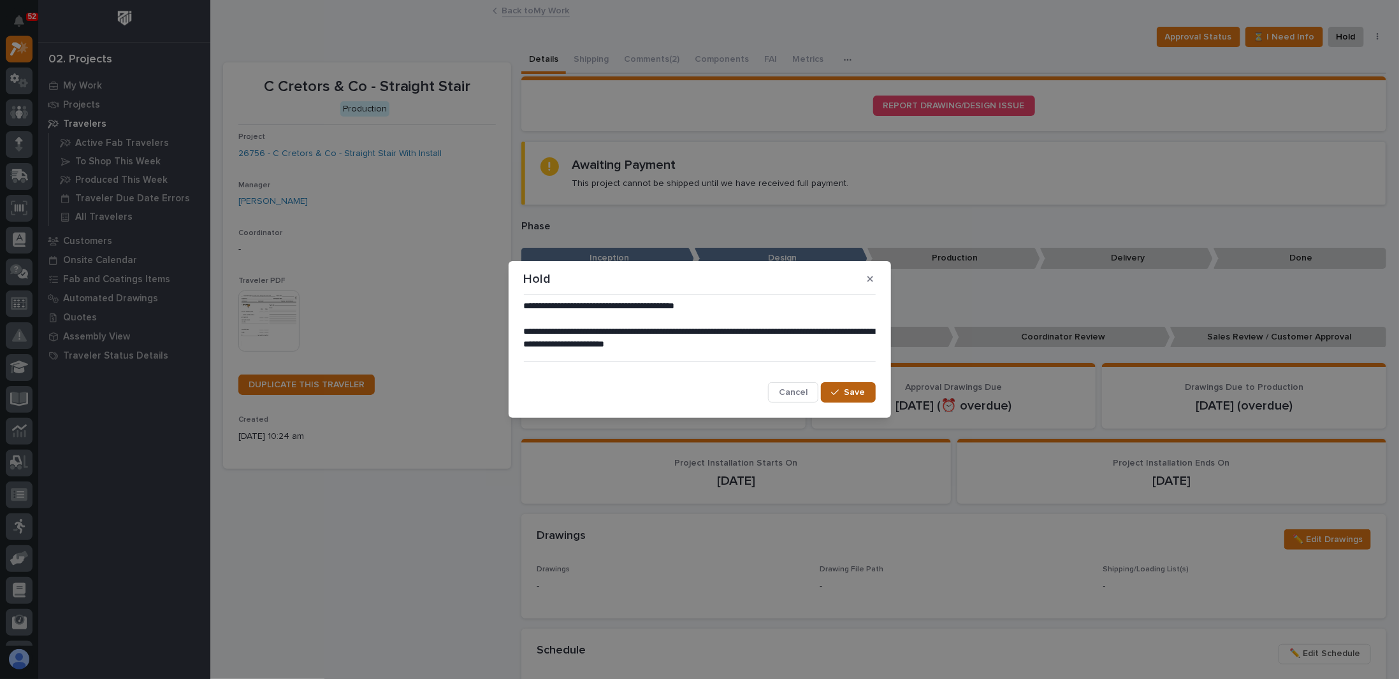
click at [849, 391] on span "Save" at bounding box center [855, 392] width 21 height 11
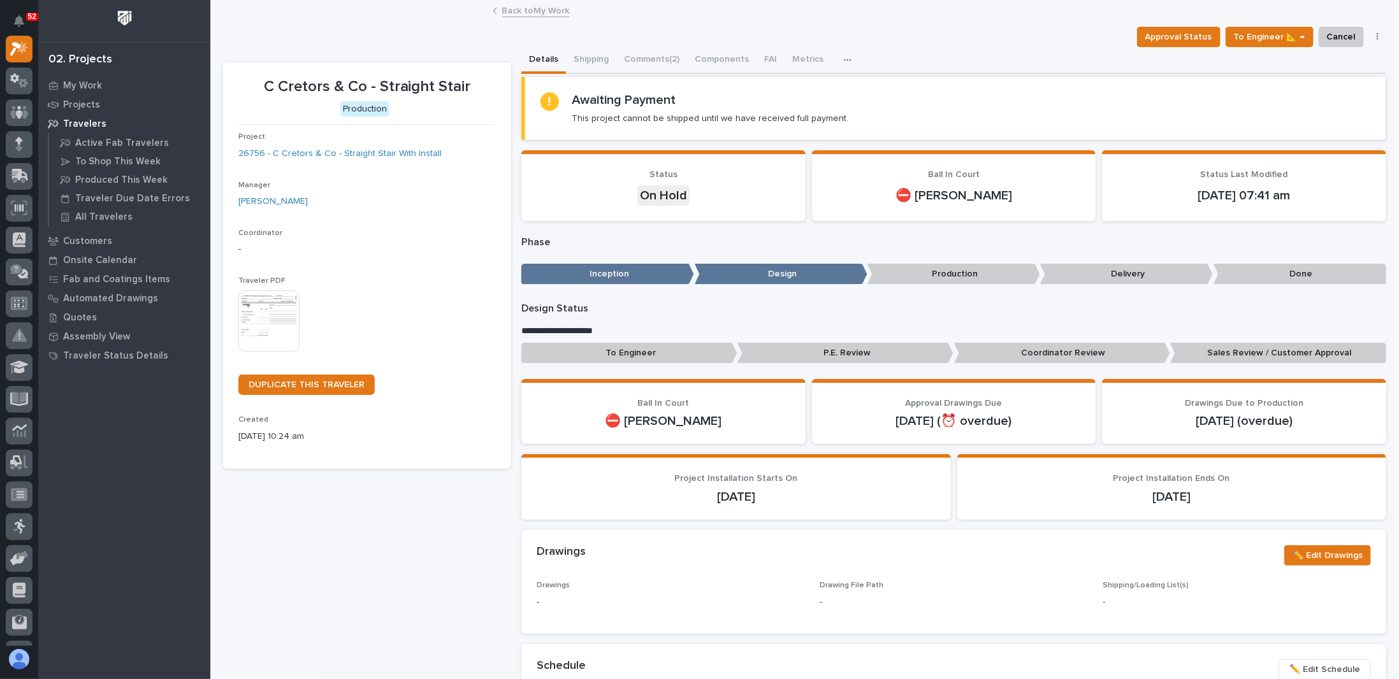
click at [518, 8] on link "Back to My Work" at bounding box center [536, 10] width 68 height 15
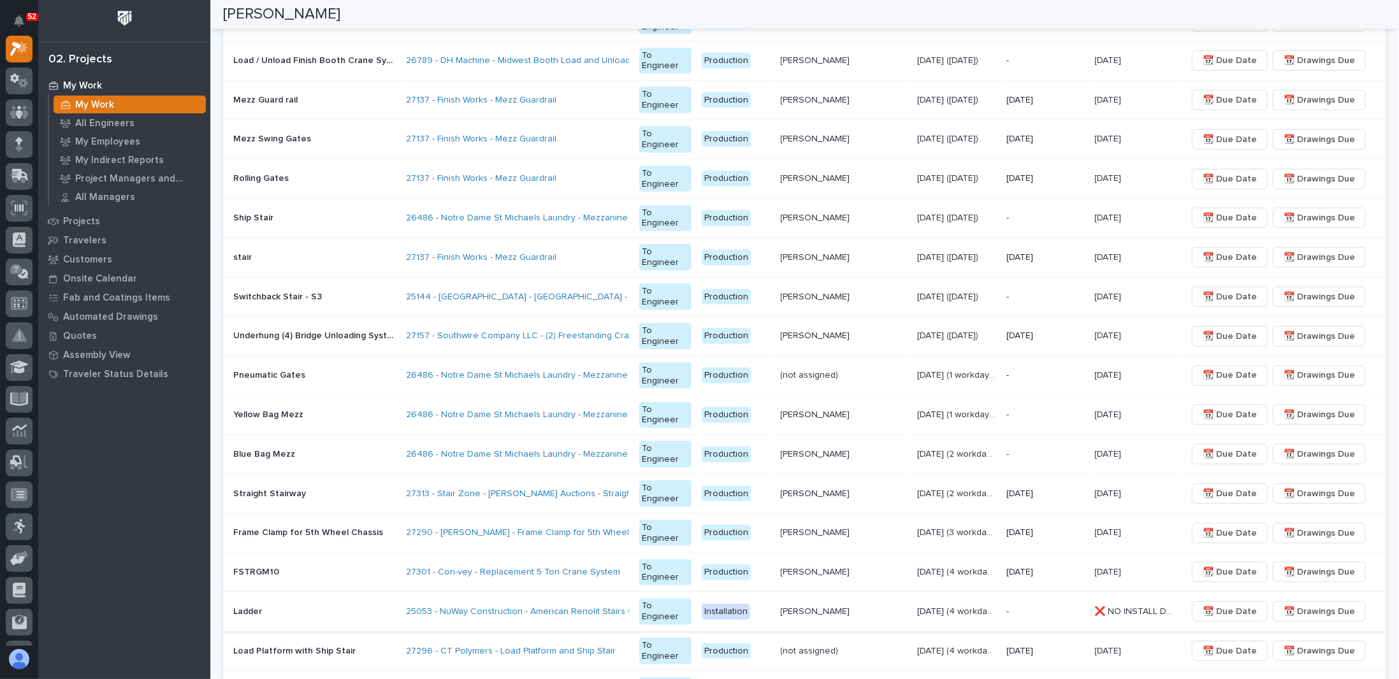
scroll to position [446, 0]
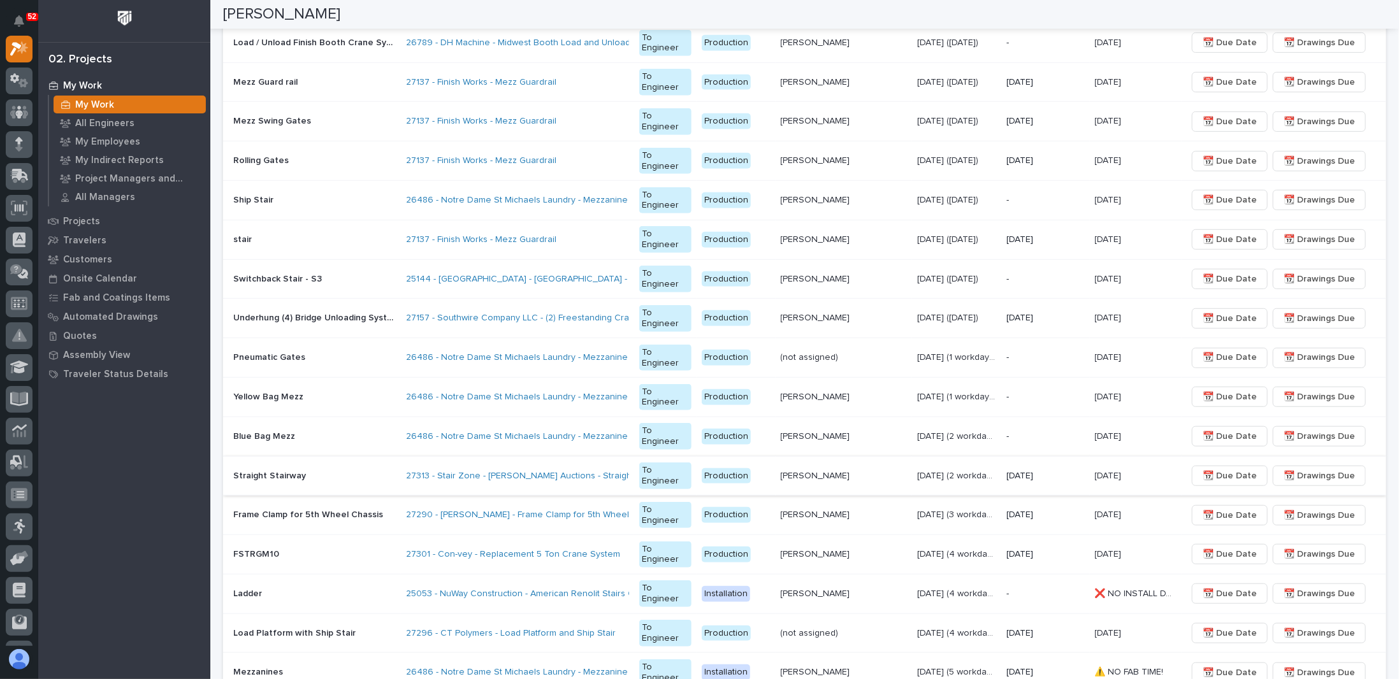
click at [1303, 469] on span "📆 Drawings Due" at bounding box center [1319, 476] width 71 height 15
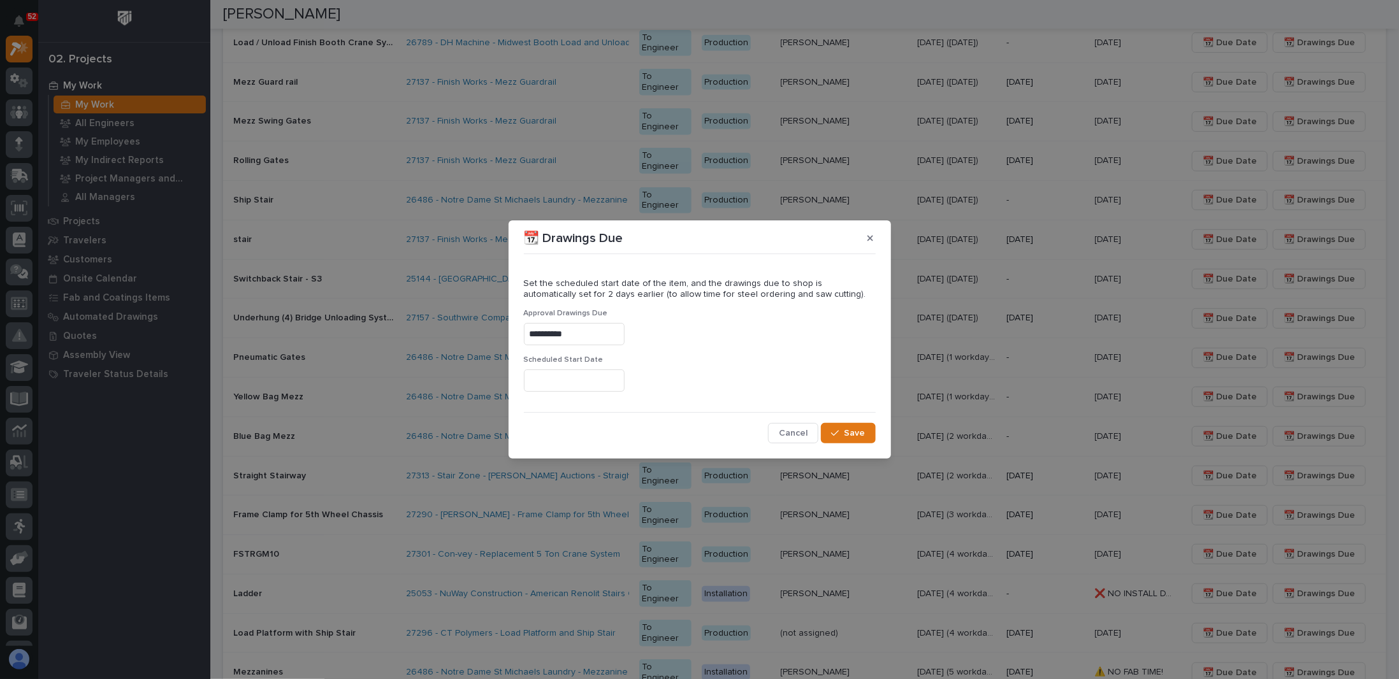
click at [591, 333] on input "**********" at bounding box center [574, 334] width 101 height 22
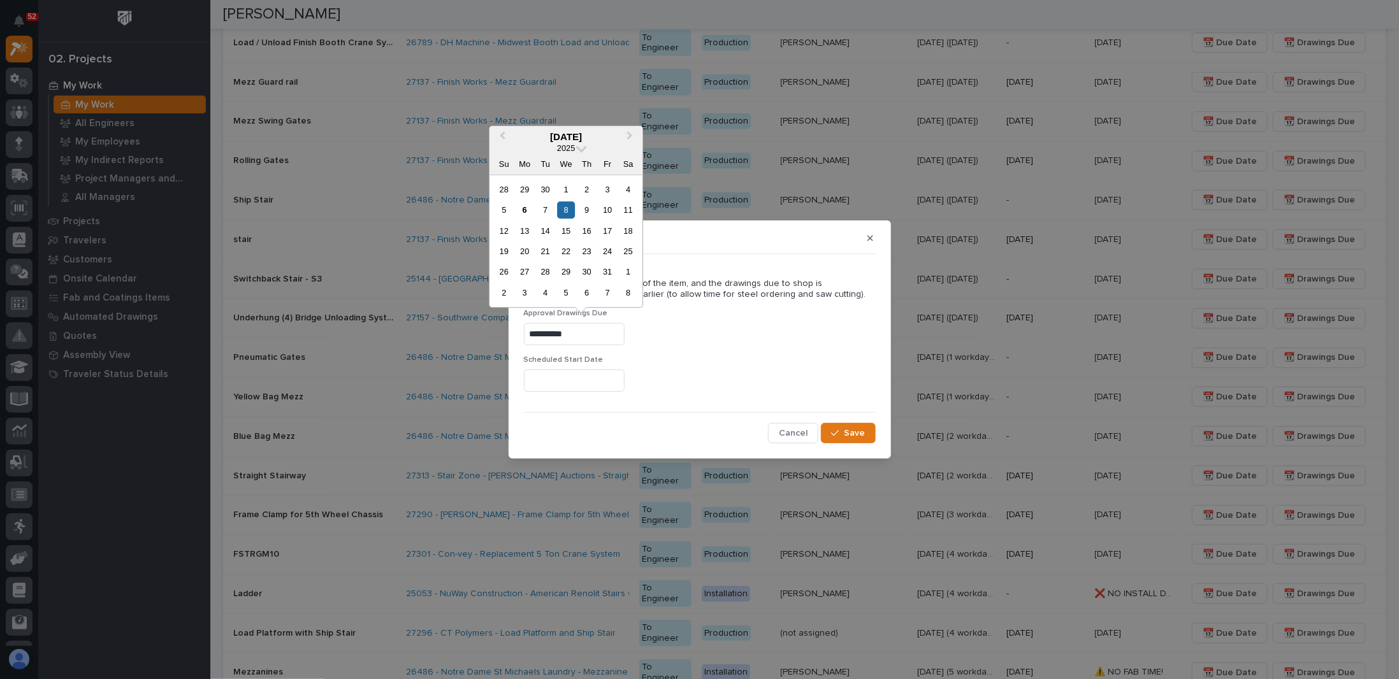
drag, startPoint x: 600, startPoint y: 329, endPoint x: 330, endPoint y: 340, distance: 269.9
click at [370, 344] on div "**********" at bounding box center [699, 339] width 1399 height 679
click at [857, 442] on button "Save" at bounding box center [848, 433] width 54 height 20
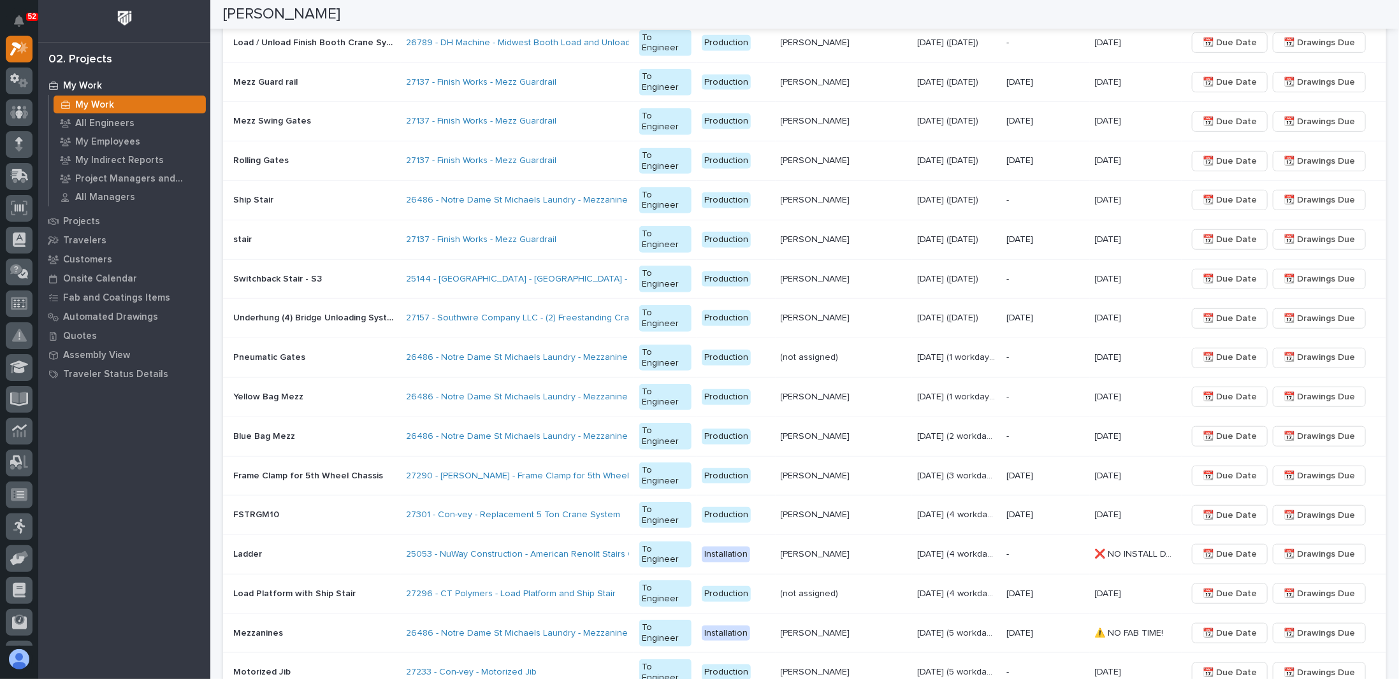
scroll to position [453, 0]
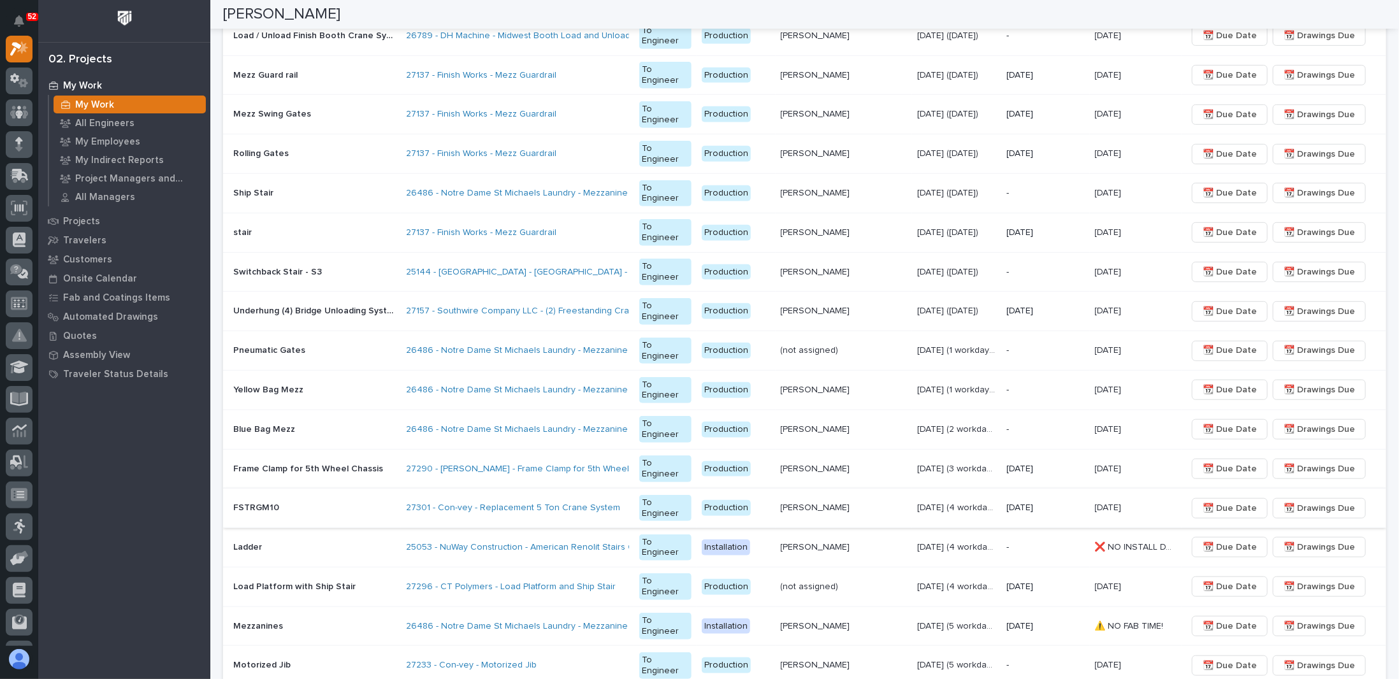
click at [1296, 501] on span "📆 Drawings Due" at bounding box center [1319, 508] width 71 height 15
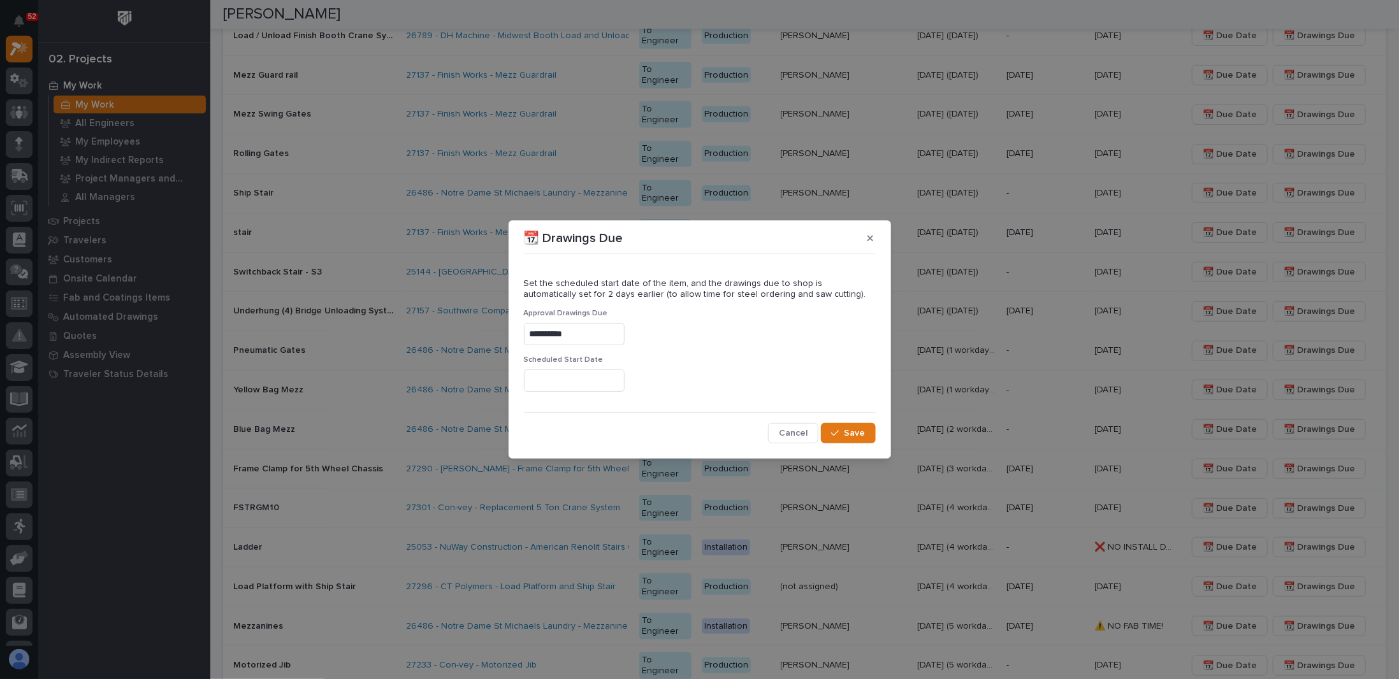
click at [598, 335] on input "**********" at bounding box center [574, 334] width 101 height 22
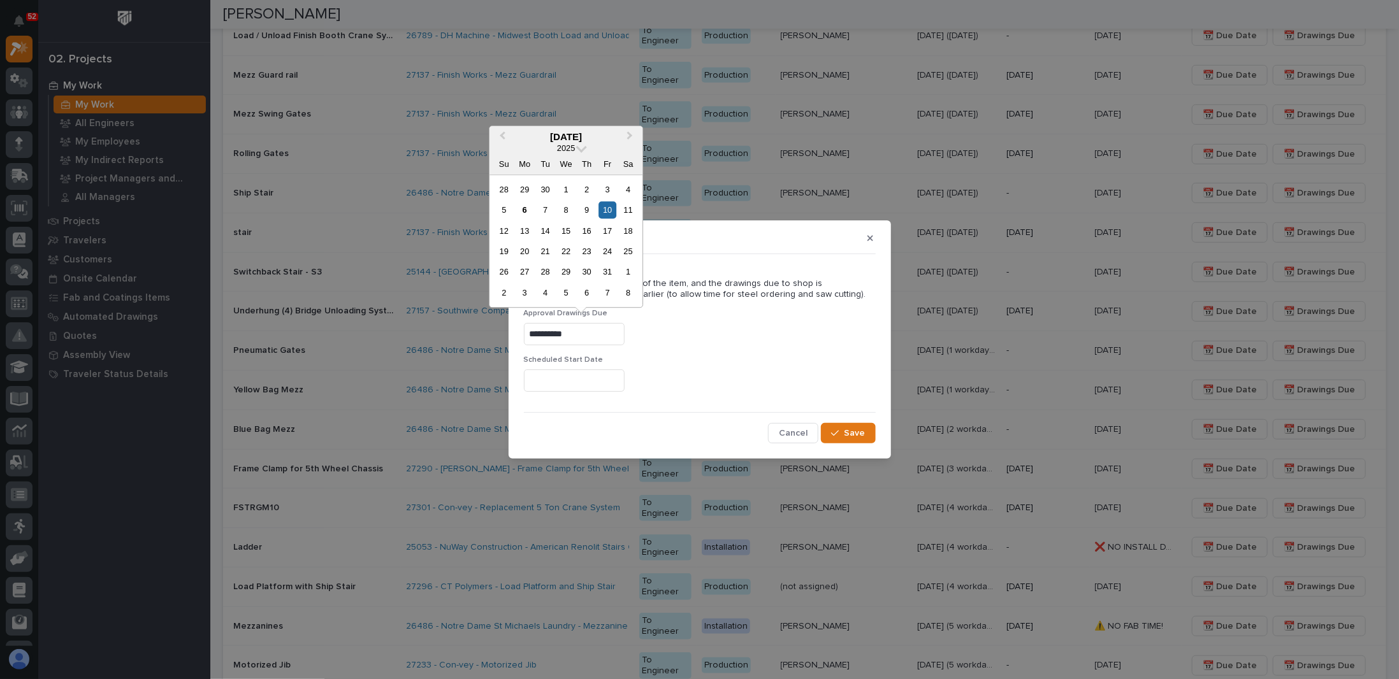
drag, startPoint x: 598, startPoint y: 335, endPoint x: -56, endPoint y: 359, distance: 654.4
click at [0, 359] on html "52 My Settings Log Out 02. Projects My Work My Work All Engineers My Employees …" at bounding box center [699, 339] width 1399 height 679
click at [572, 336] on input "text" at bounding box center [574, 334] width 101 height 22
click at [609, 208] on div "10" at bounding box center [607, 209] width 17 height 17
type input "**********"
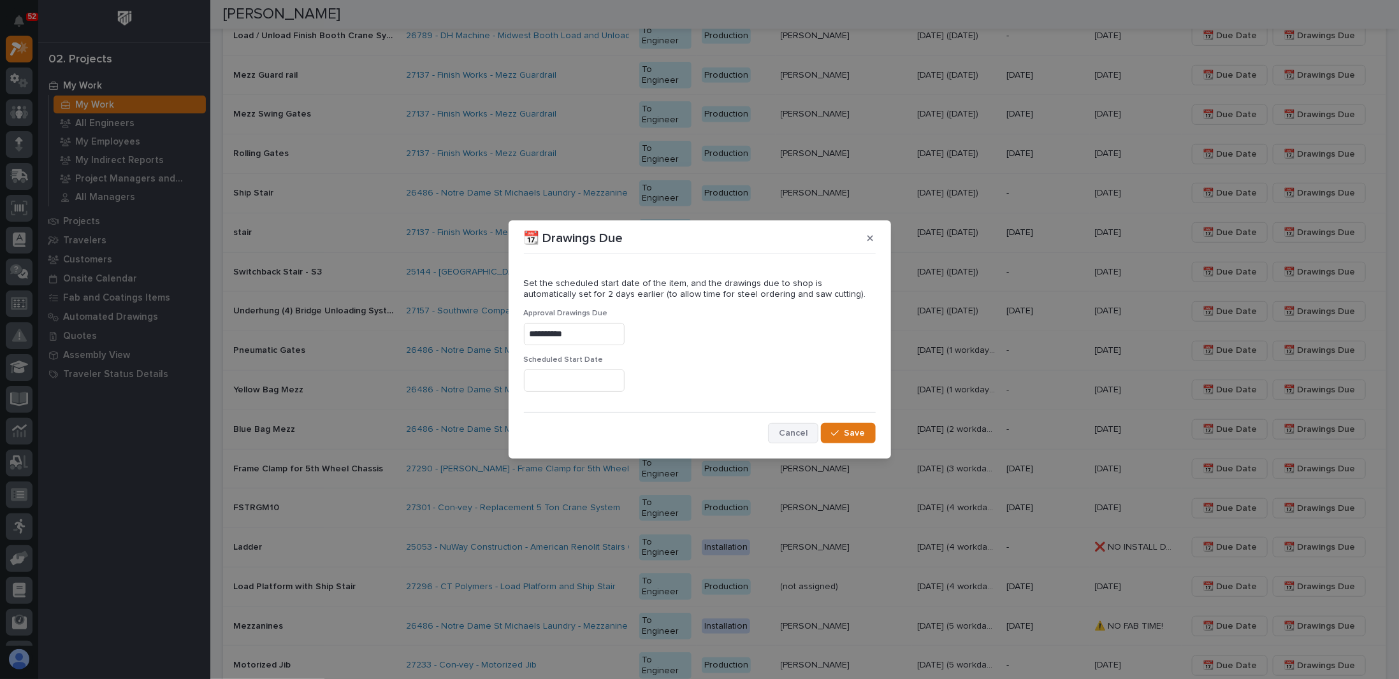
click at [801, 433] on span "Cancel" at bounding box center [793, 433] width 29 height 11
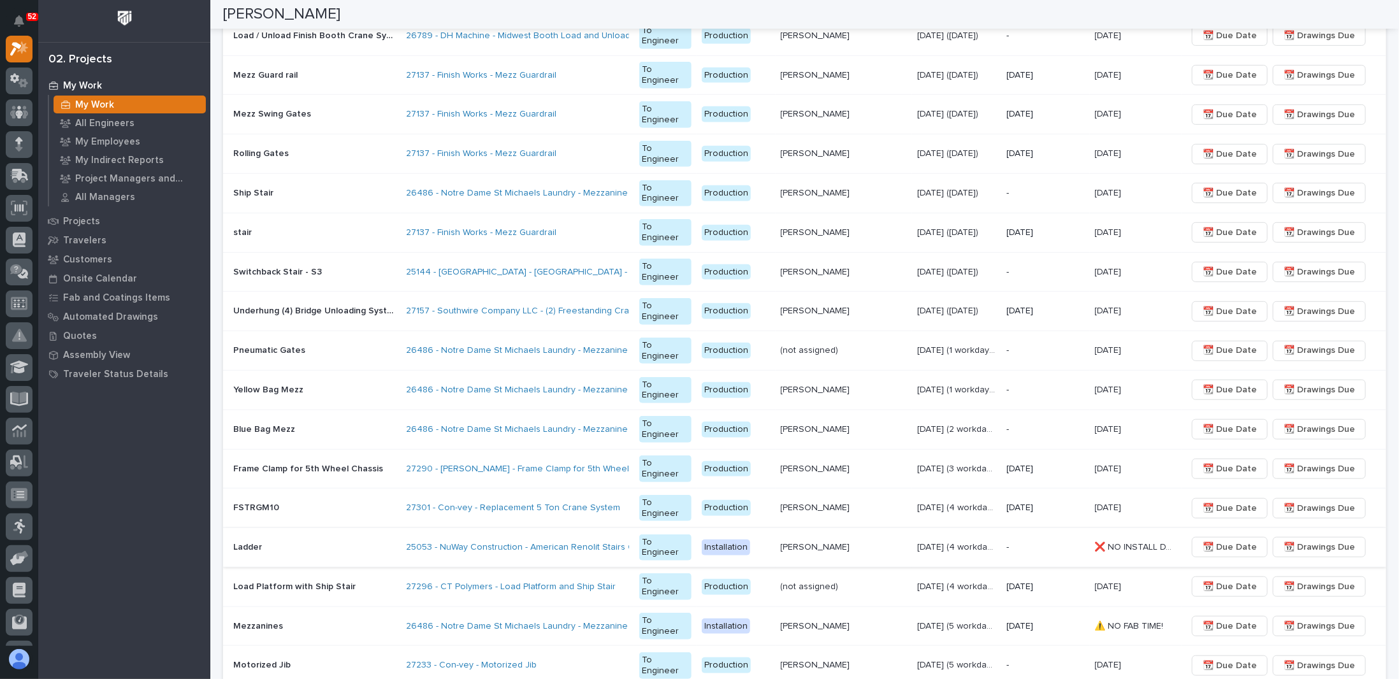
click at [1311, 540] on span "📆 Drawings Due" at bounding box center [1319, 547] width 71 height 15
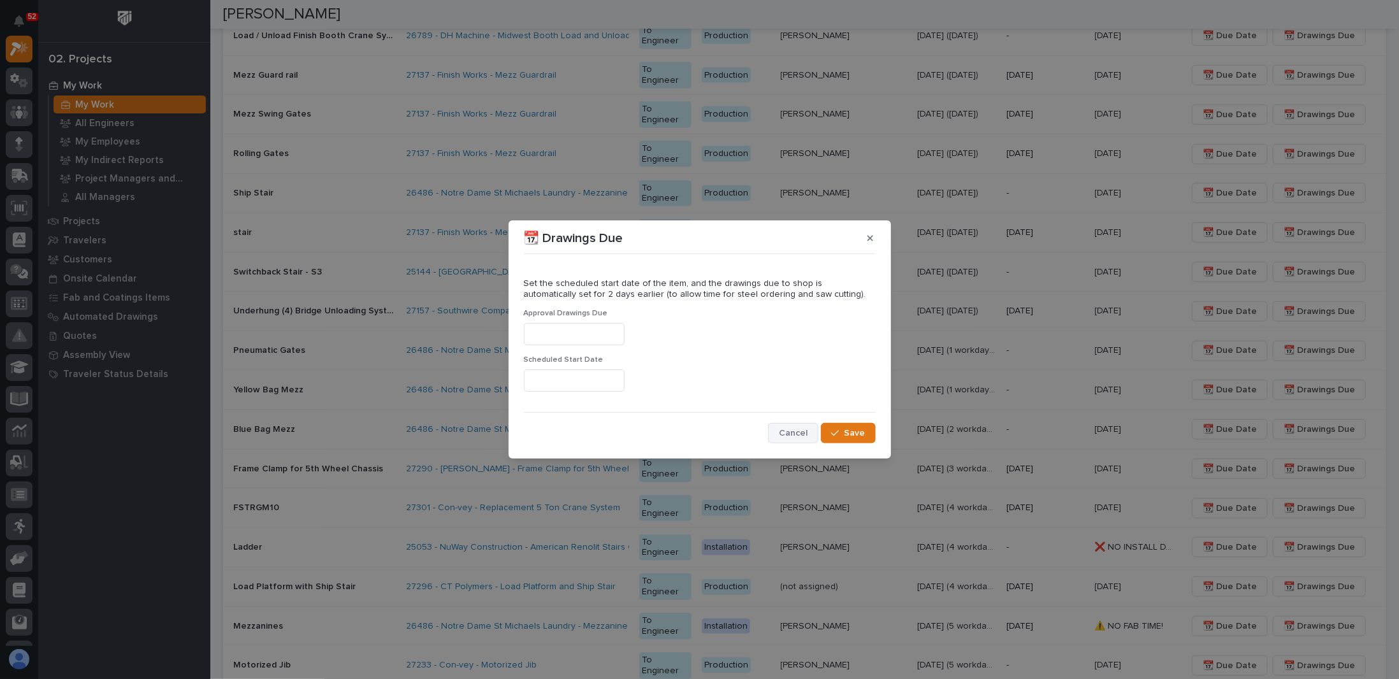
click at [798, 432] on span "Cancel" at bounding box center [793, 433] width 29 height 11
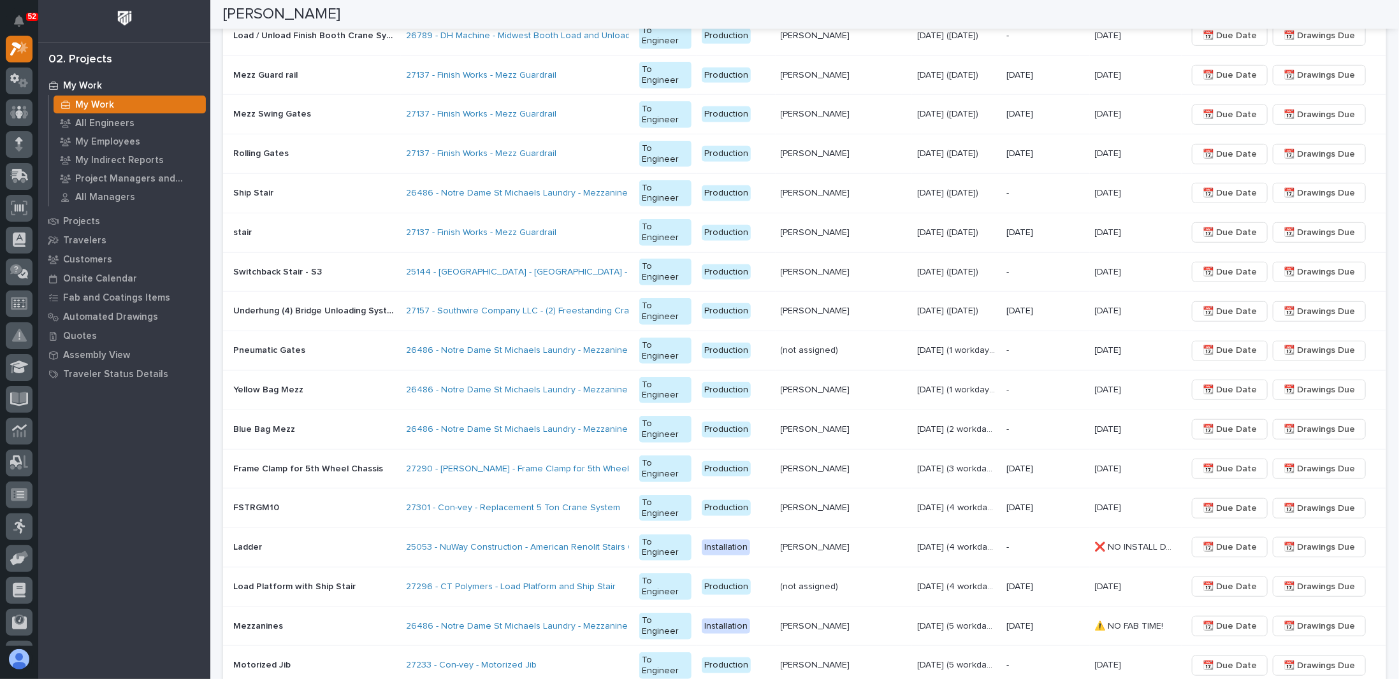
click at [1036, 542] on p "-" at bounding box center [1045, 547] width 78 height 11
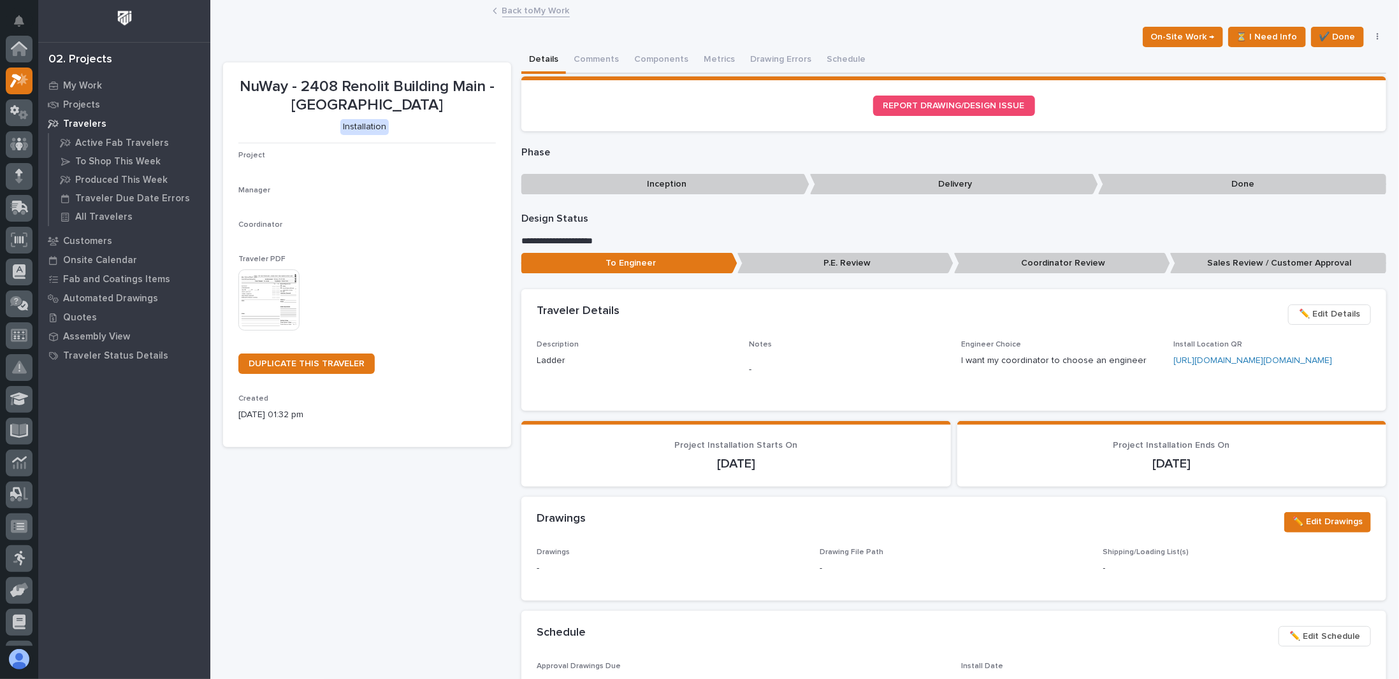
scroll to position [32, 0]
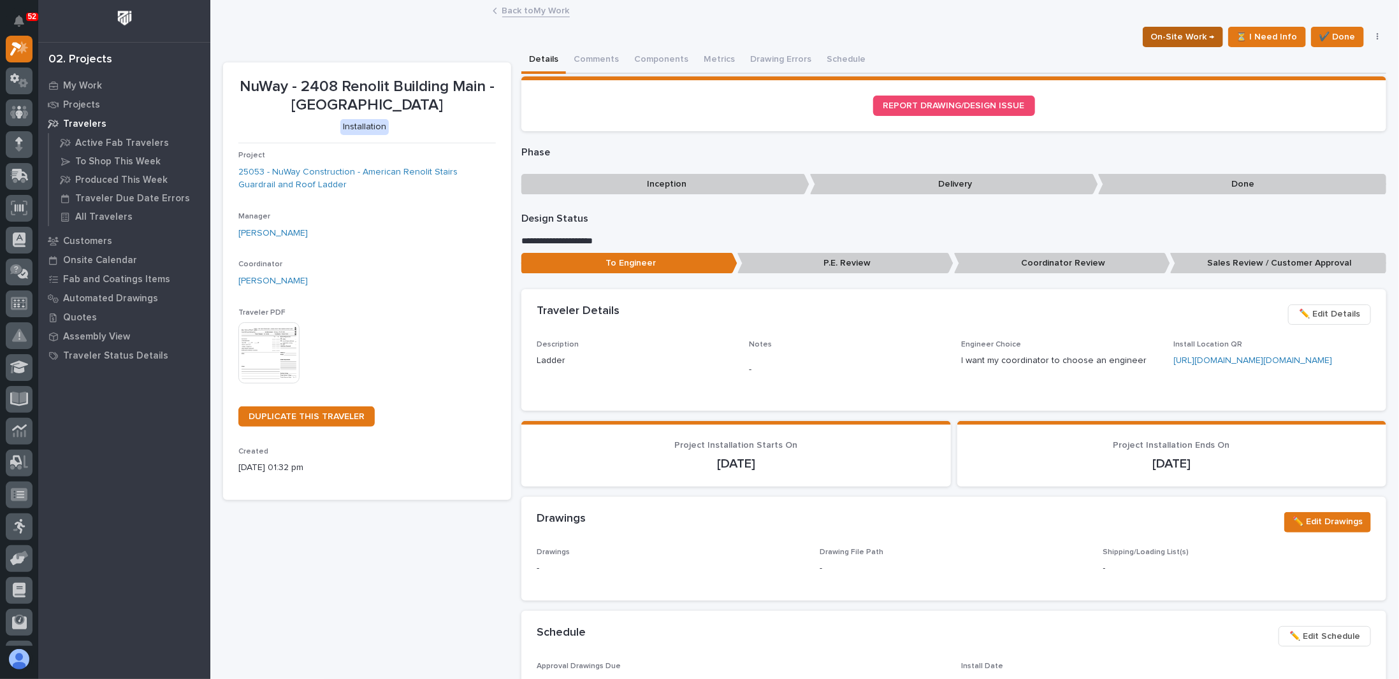
click at [1188, 38] on span "On-Site Work →" at bounding box center [1183, 36] width 64 height 15
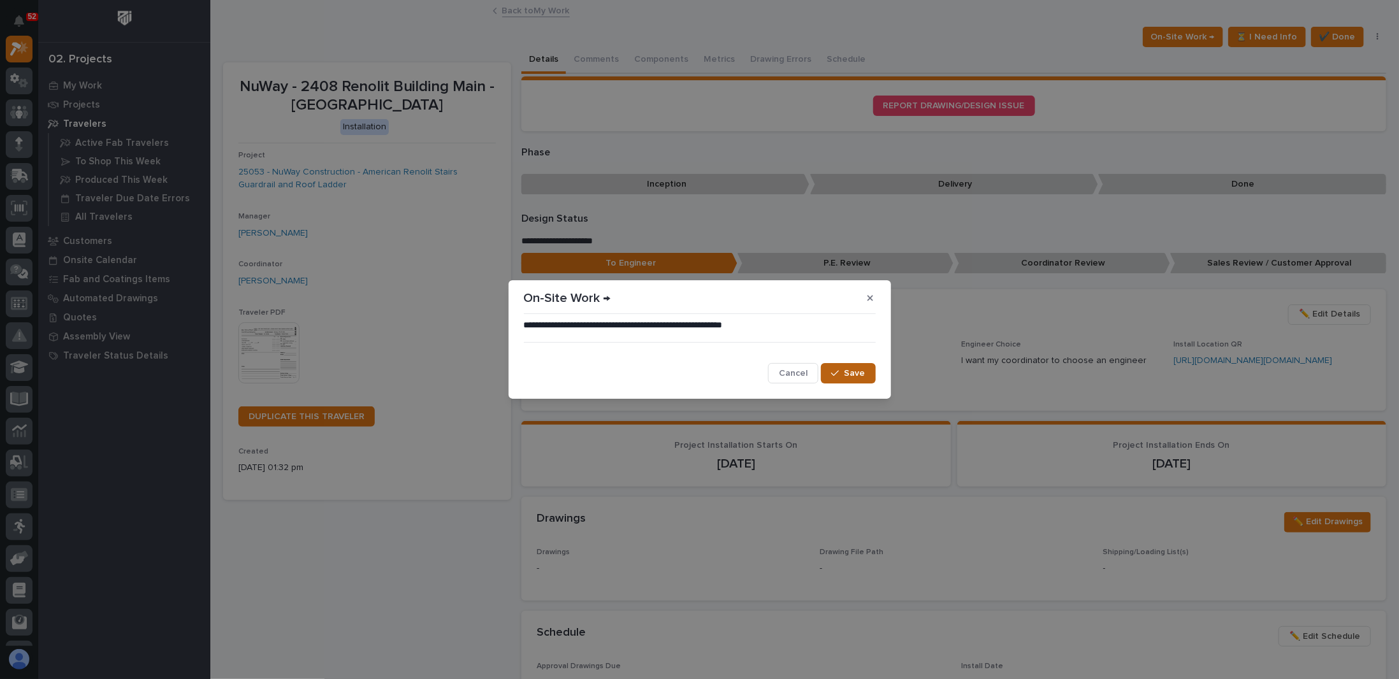
click at [871, 373] on button "Save" at bounding box center [848, 373] width 54 height 20
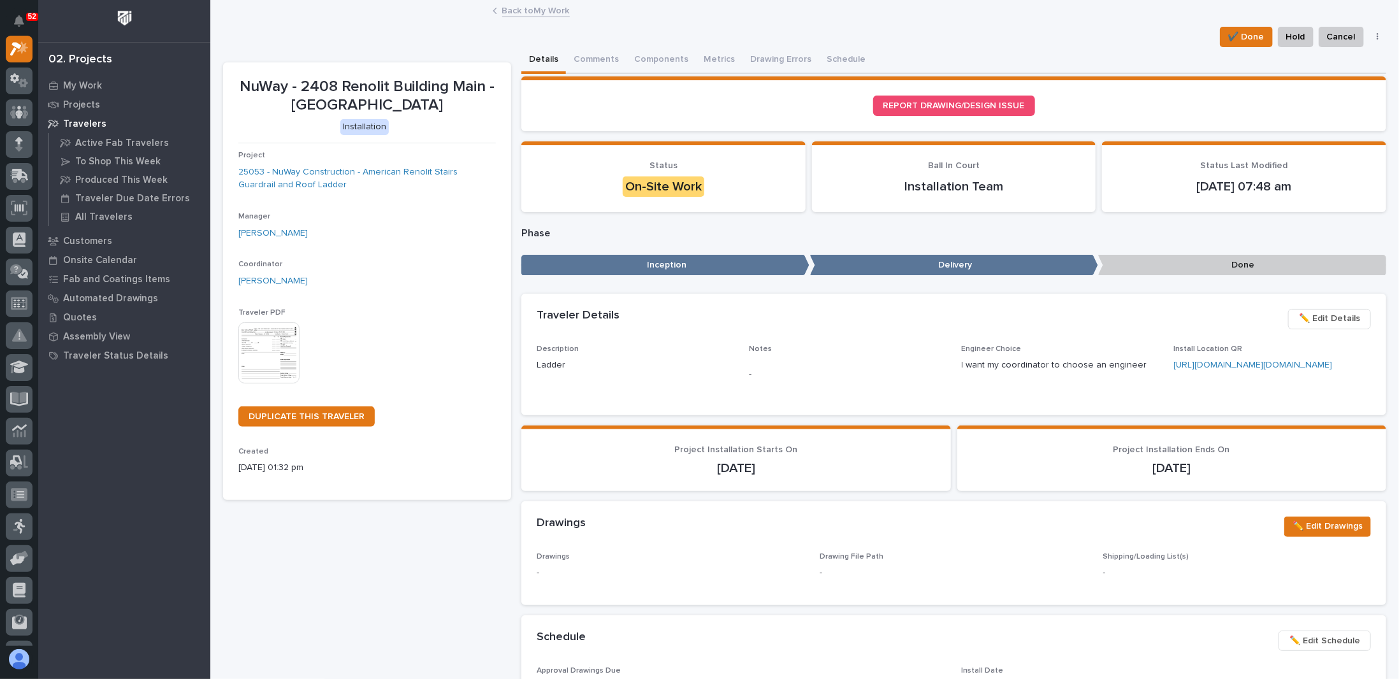
click at [712, 170] on div "Status On-Site Work" at bounding box center [664, 179] width 254 height 36
click at [514, 13] on link "Back to My Work" at bounding box center [536, 10] width 68 height 15
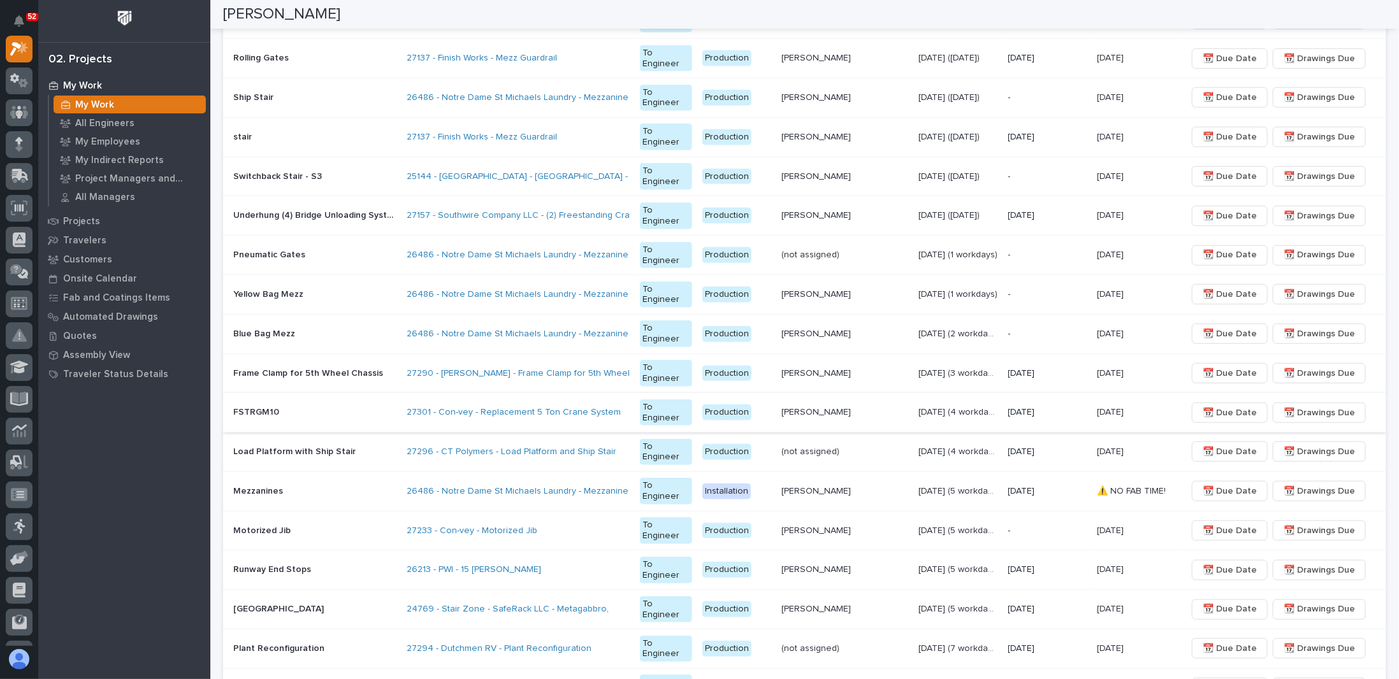
scroll to position [531, 0]
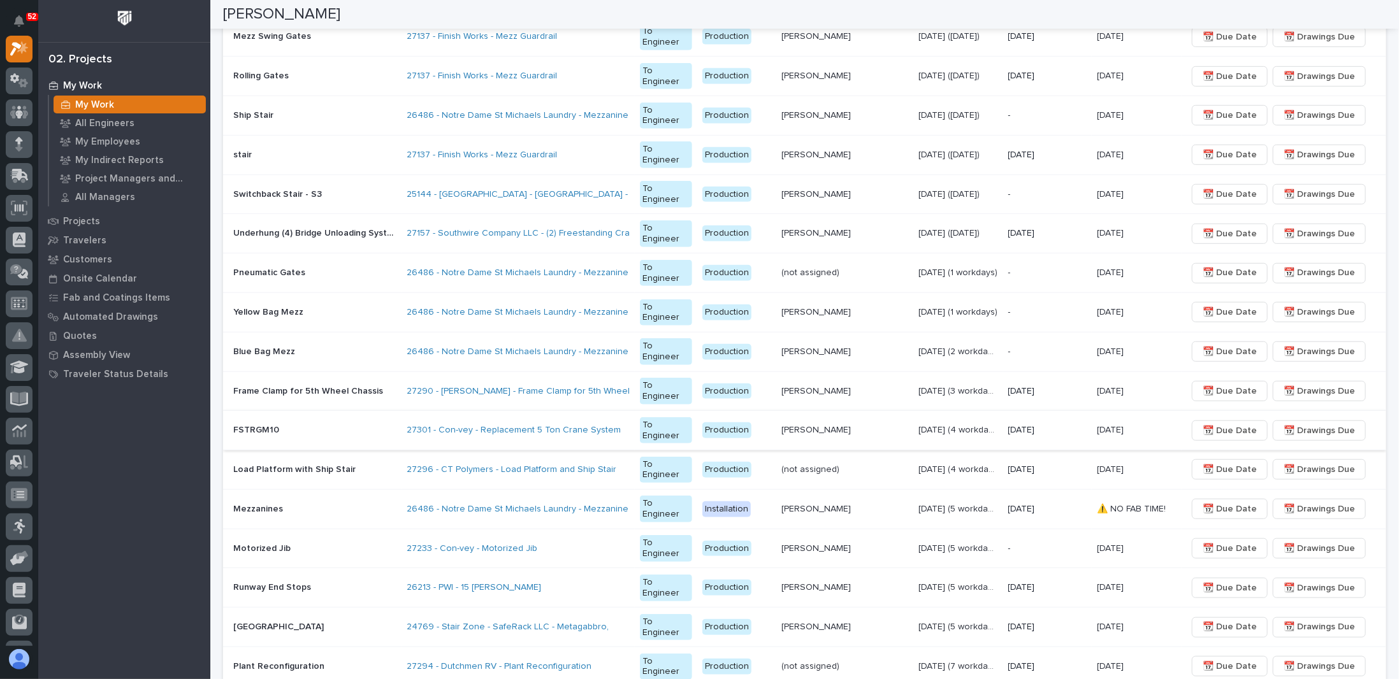
click at [836, 462] on p "(not assigned)" at bounding box center [811, 468] width 61 height 13
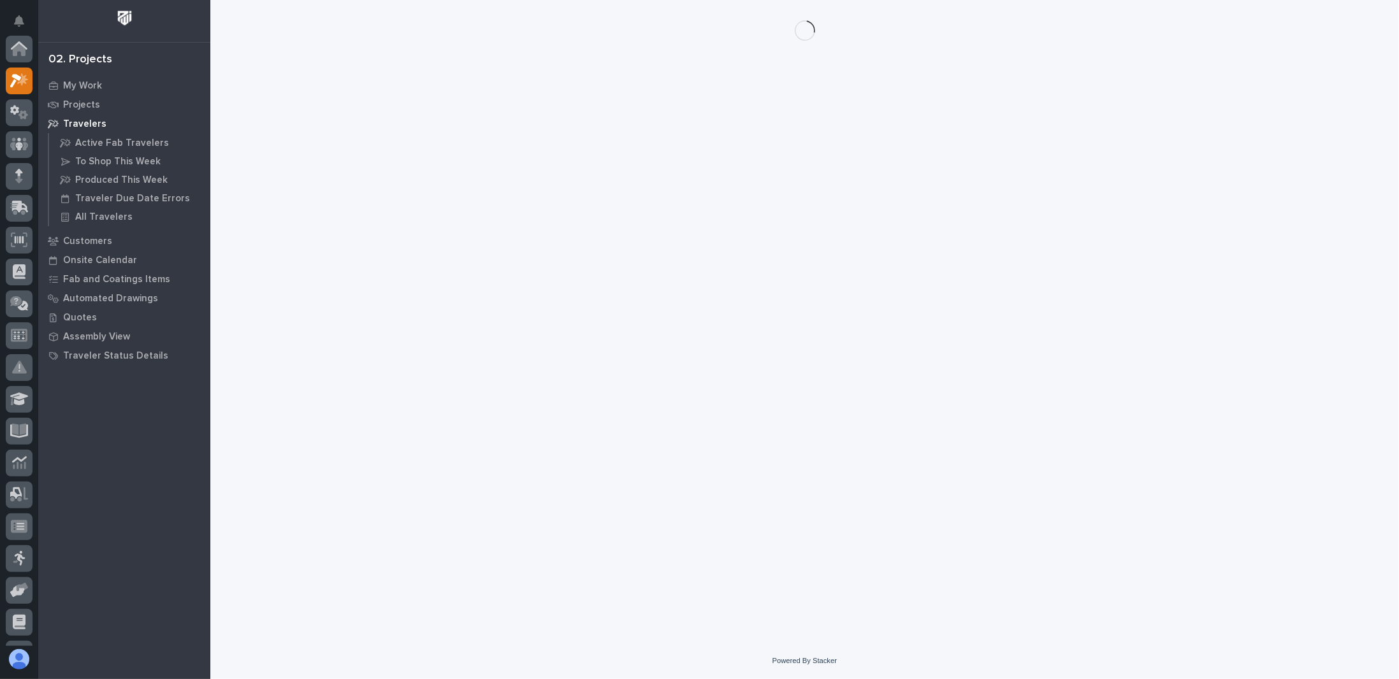
scroll to position [32, 0]
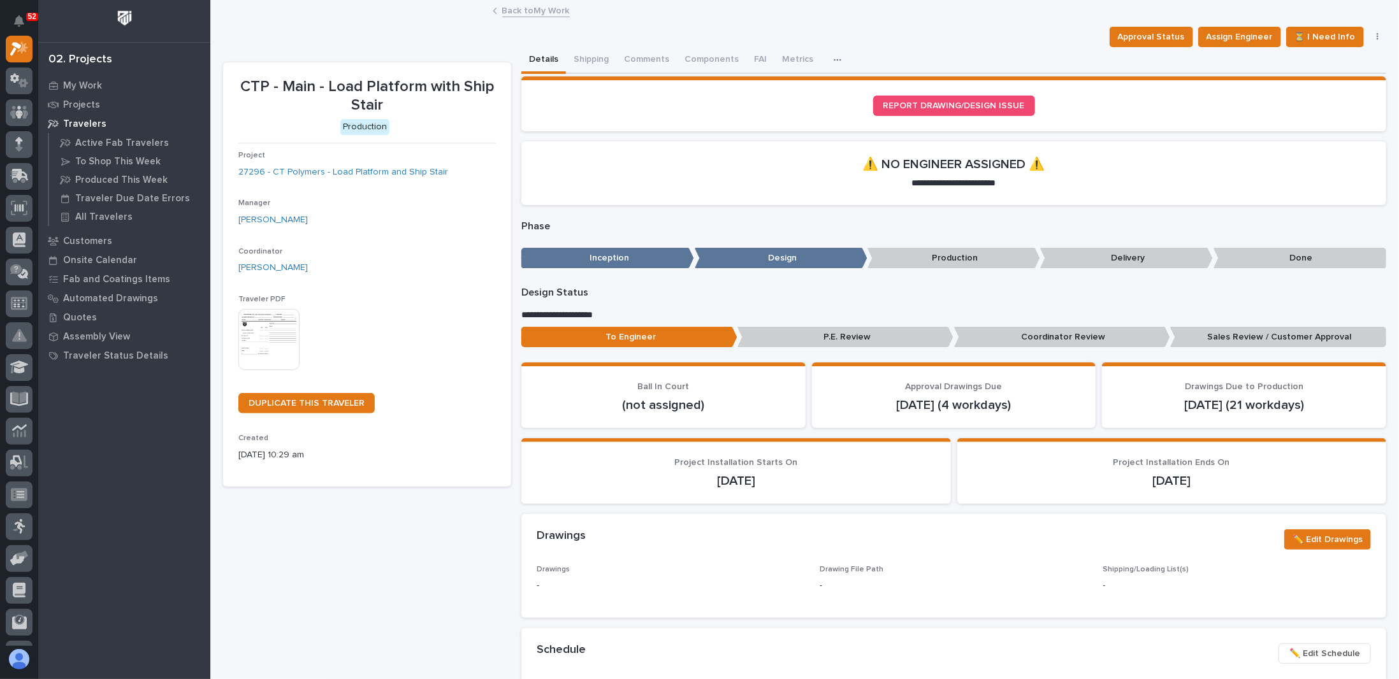
click at [520, 15] on link "Back to My Work" at bounding box center [536, 10] width 68 height 15
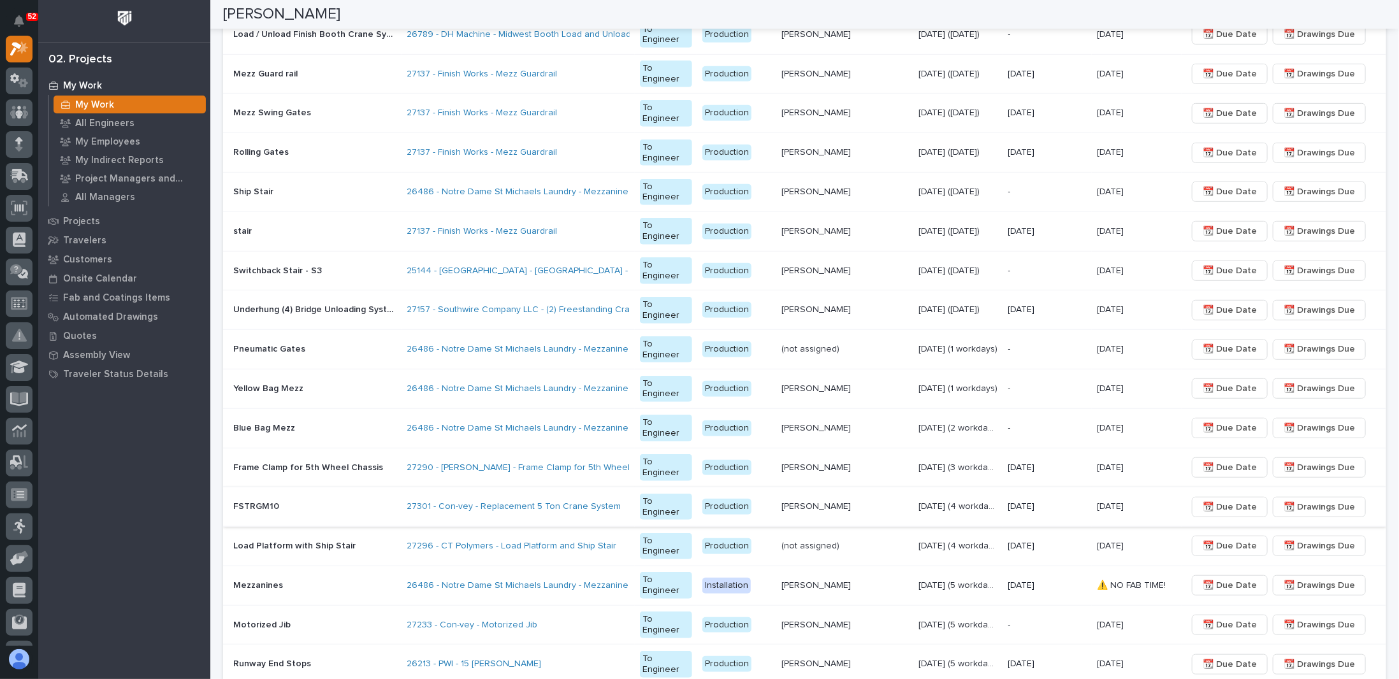
scroll to position [446, 0]
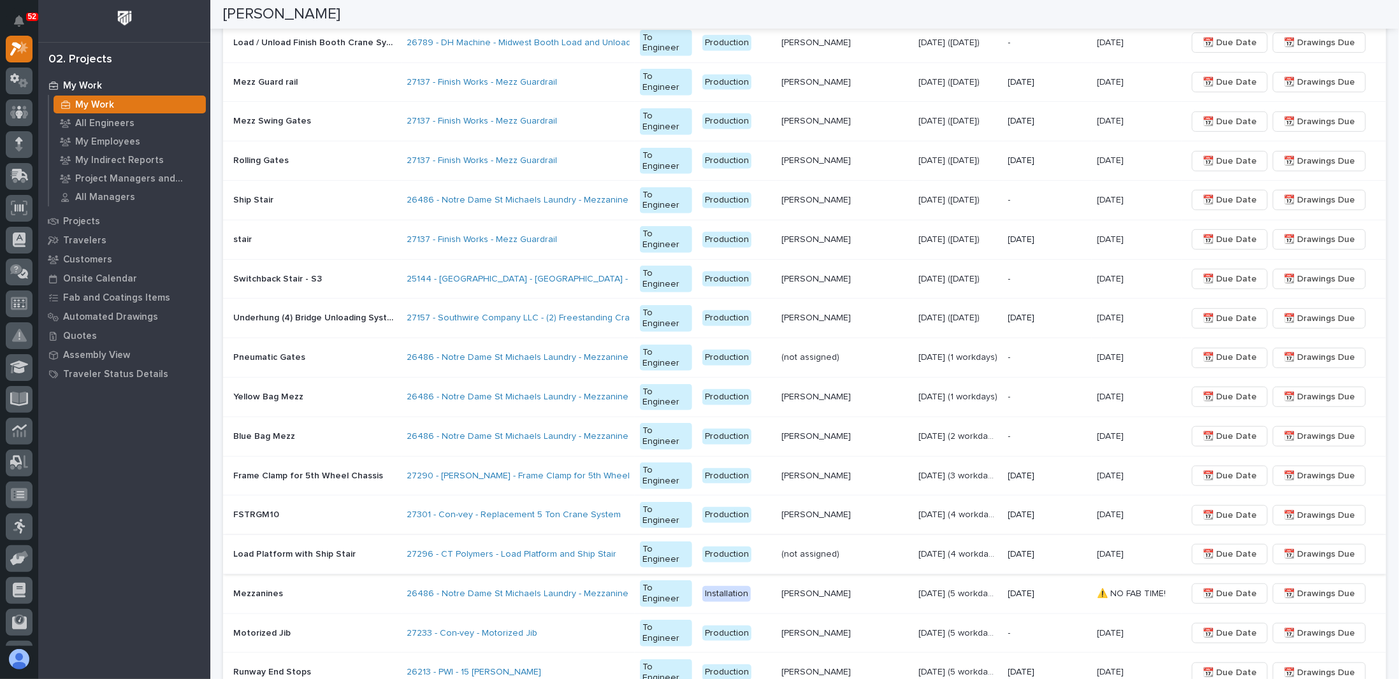
click at [1305, 547] on span "📆 Drawings Due" at bounding box center [1319, 554] width 71 height 15
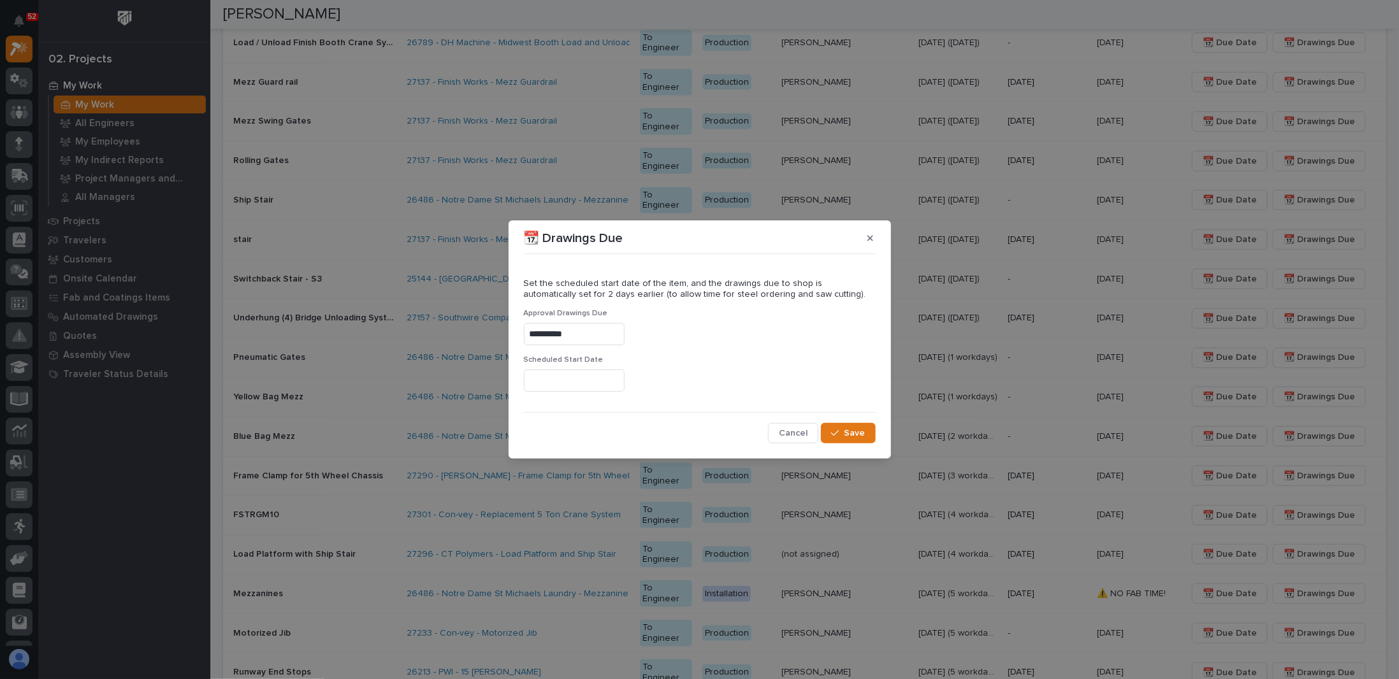
click at [595, 342] on input "**********" at bounding box center [574, 334] width 101 height 22
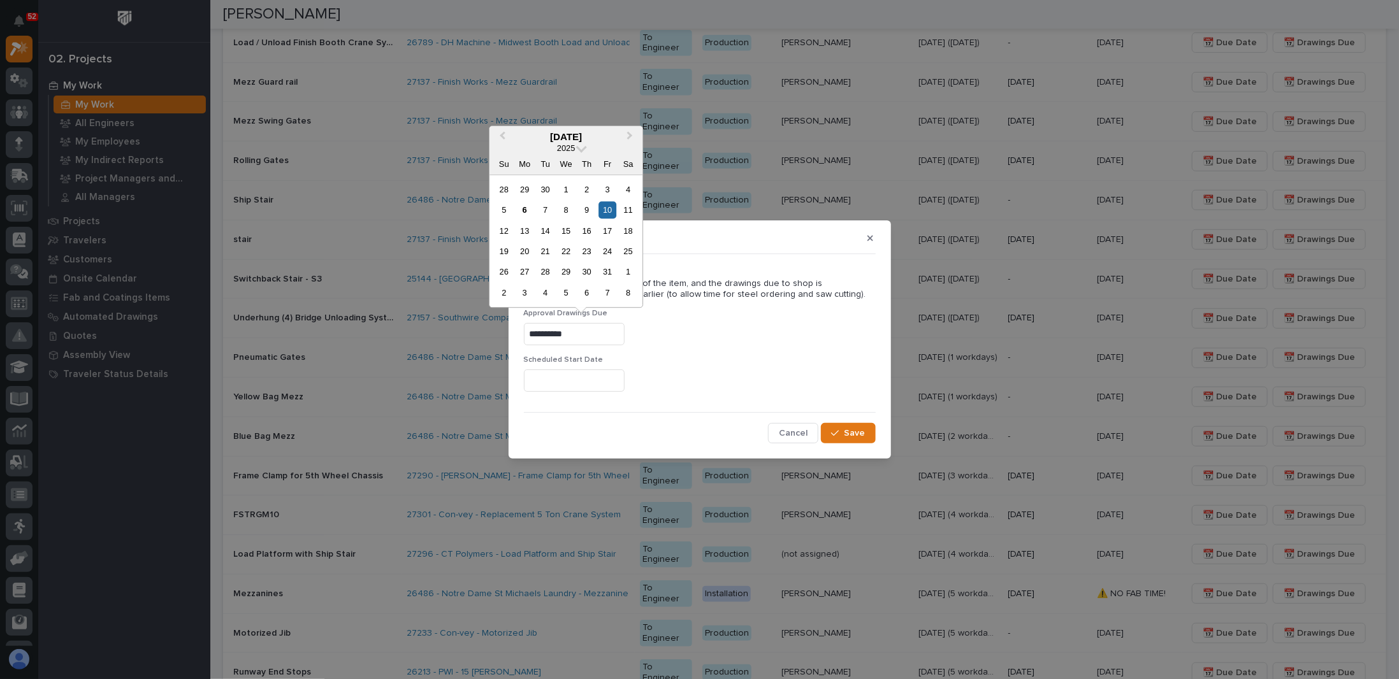
drag, startPoint x: 599, startPoint y: 331, endPoint x: 251, endPoint y: 331, distance: 348.0
click at [300, 331] on div "**********" at bounding box center [699, 339] width 1399 height 679
click at [855, 428] on span "Save" at bounding box center [855, 433] width 21 height 11
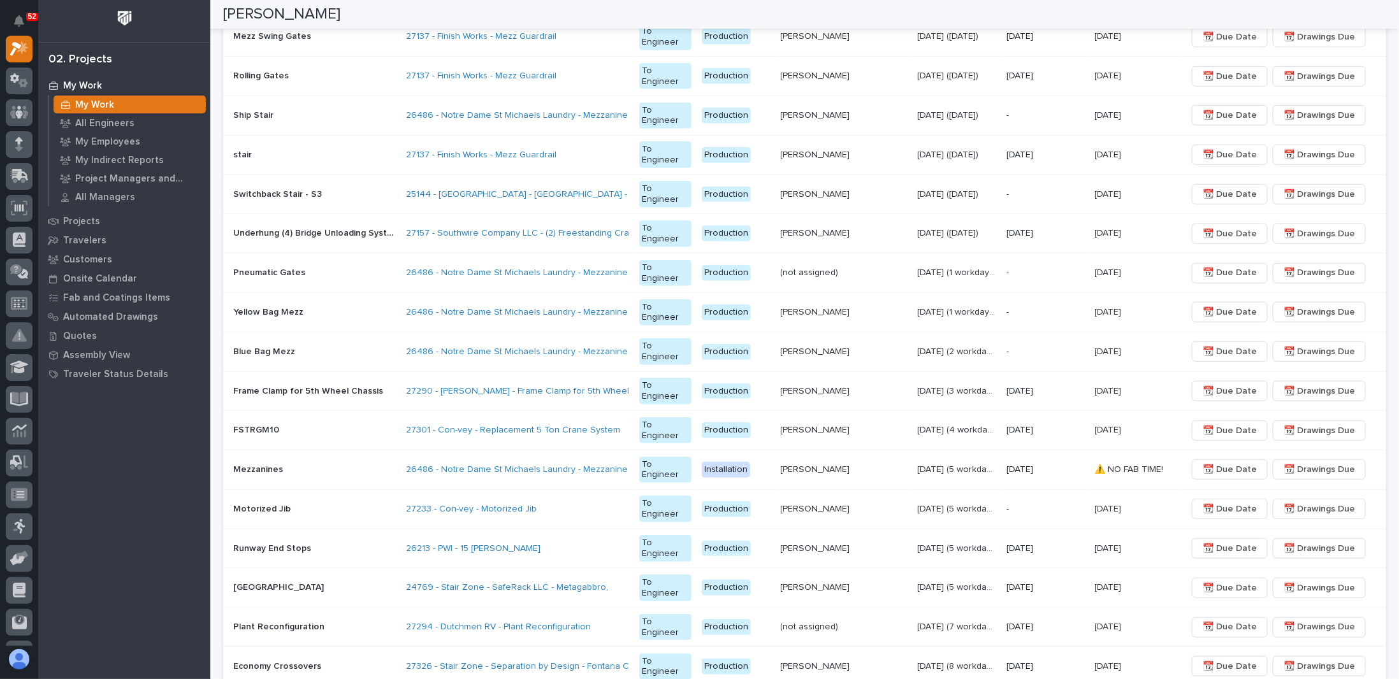
scroll to position [595, 0]
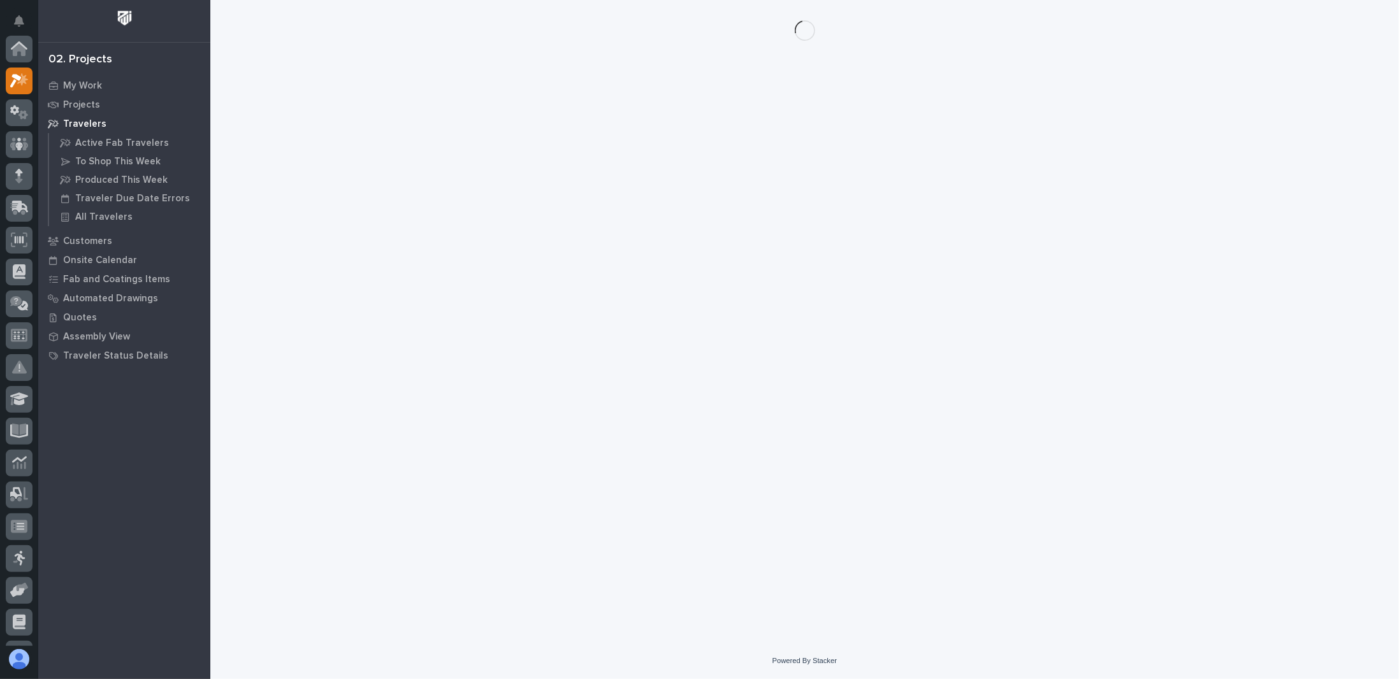
scroll to position [32, 0]
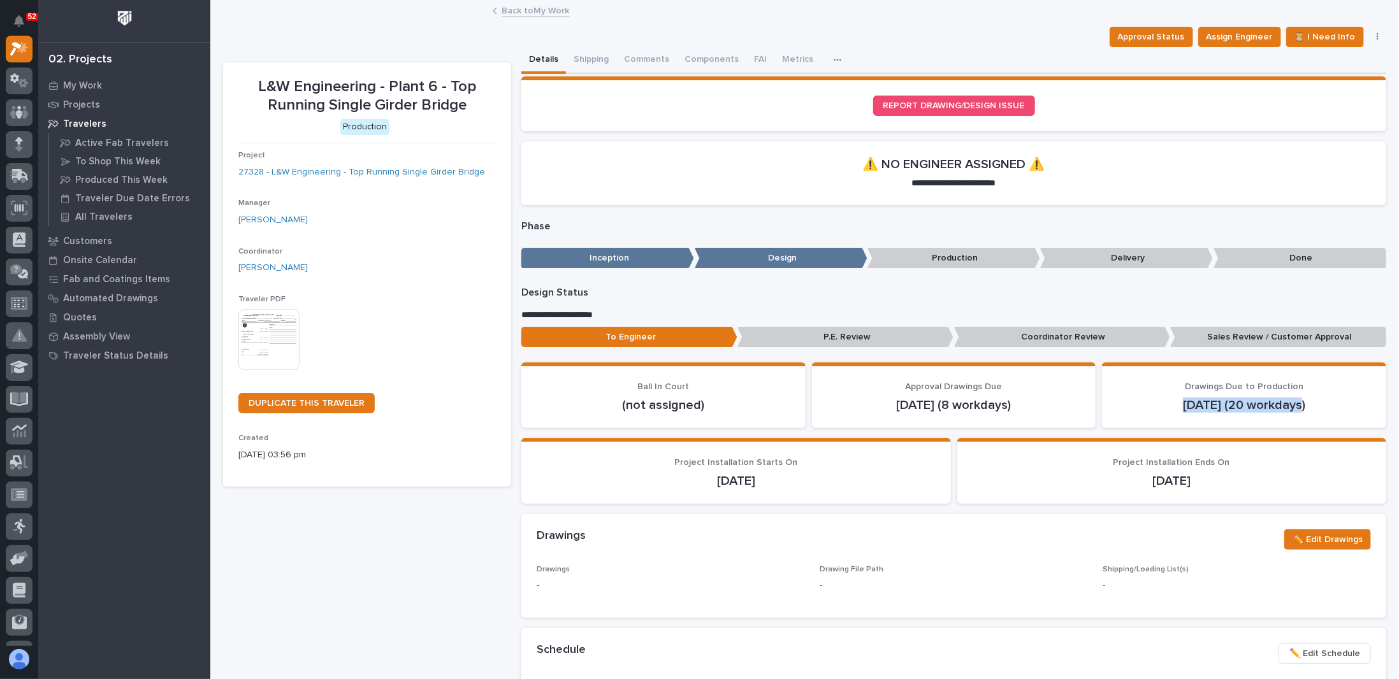
drag, startPoint x: 1176, startPoint y: 407, endPoint x: 1299, endPoint y: 406, distance: 123.0
click at [1299, 406] on p "[DATE] (20 workdays)" at bounding box center [1244, 405] width 254 height 15
drag, startPoint x: 1172, startPoint y: 402, endPoint x: 1294, endPoint y: 398, distance: 122.5
click at [1294, 398] on p "[DATE] (20 workdays)" at bounding box center [1244, 405] width 254 height 15
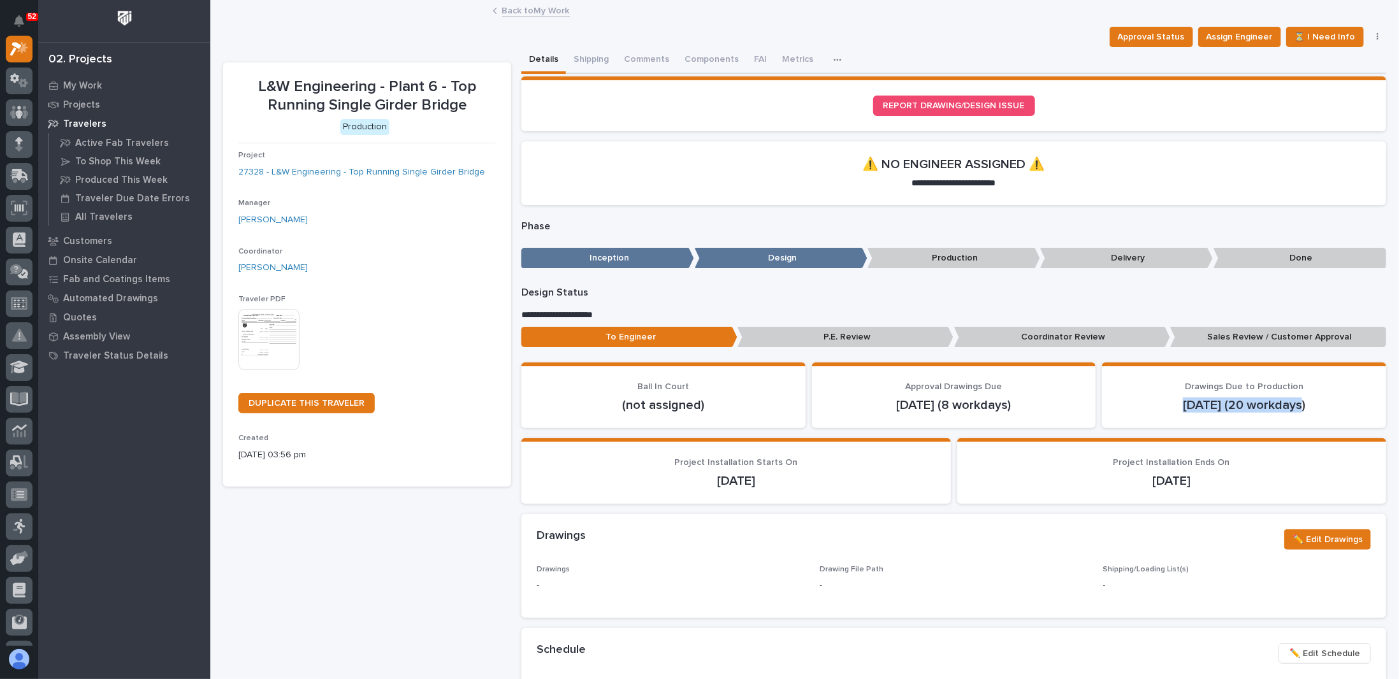
click at [1291, 402] on p "[DATE] (20 workdays)" at bounding box center [1244, 405] width 254 height 15
click at [1295, 405] on p "[DATE] (20 workdays)" at bounding box center [1244, 405] width 254 height 15
drag, startPoint x: 1298, startPoint y: 403, endPoint x: 1153, endPoint y: 412, distance: 145.0
click at [1153, 412] on section "Drawings Due to Production [DATE] (20 workdays)" at bounding box center [1244, 396] width 284 height 66
click at [1156, 409] on p "[DATE] (20 workdays)" at bounding box center [1244, 405] width 254 height 15
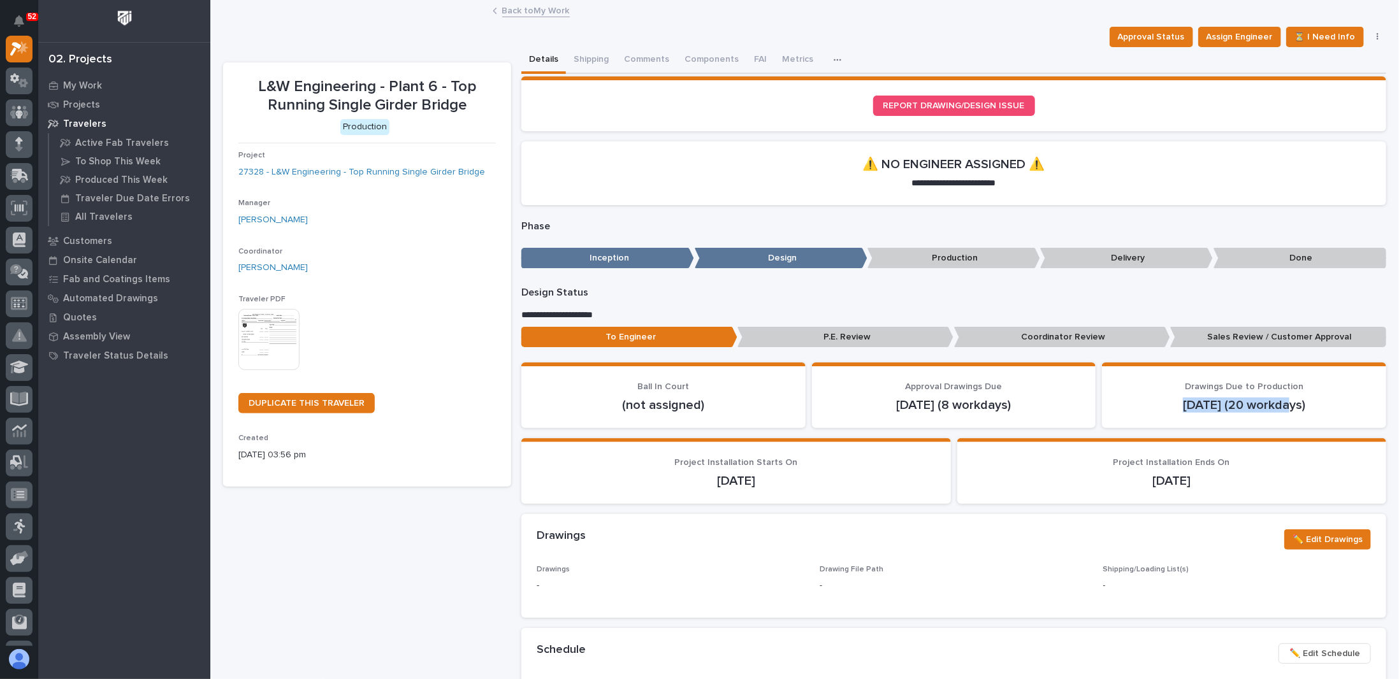
drag, startPoint x: 1177, startPoint y: 406, endPoint x: 1290, endPoint y: 402, distance: 113.5
click at [1290, 402] on p "[DATE] (20 workdays)" at bounding box center [1244, 405] width 254 height 15
click at [1302, 402] on p "[DATE] (20 workdays)" at bounding box center [1244, 405] width 254 height 15
drag, startPoint x: 1300, startPoint y: 405, endPoint x: 1135, endPoint y: 407, distance: 165.1
click at [1135, 407] on p "[DATE] (20 workdays)" at bounding box center [1244, 405] width 254 height 15
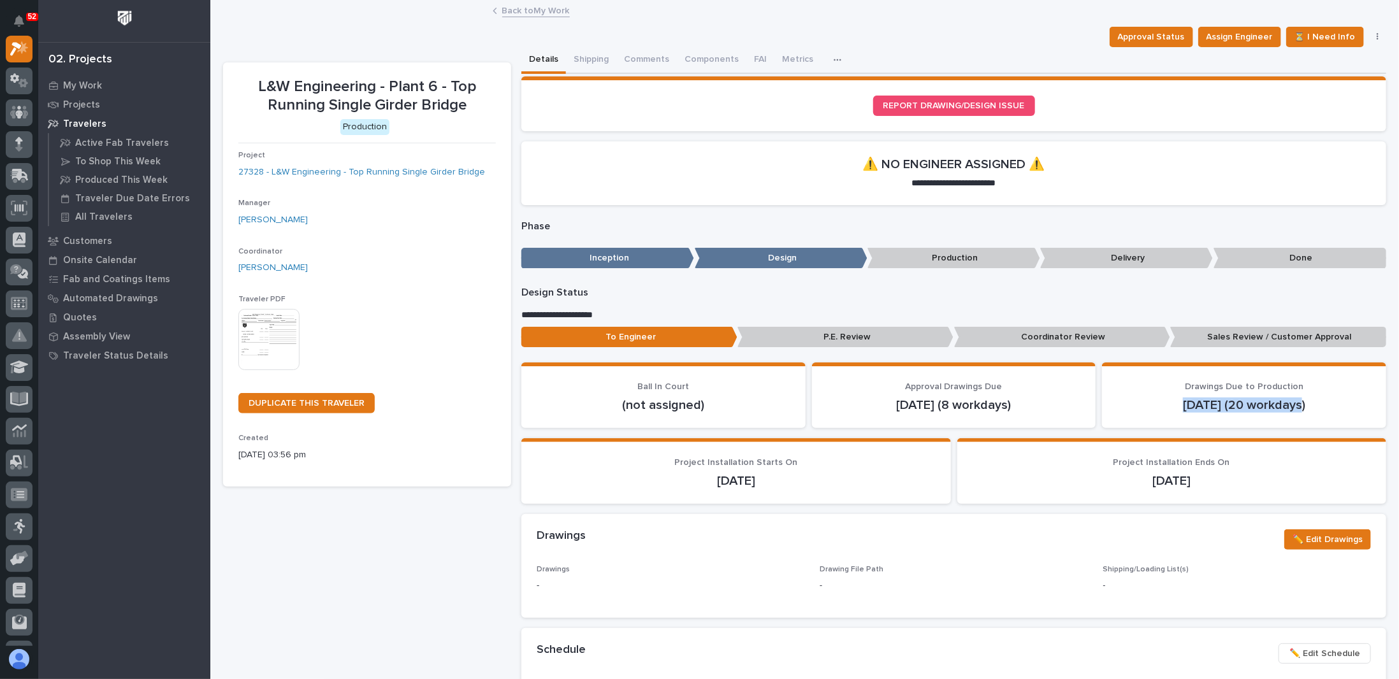
click at [1135, 407] on p "[DATE] (20 workdays)" at bounding box center [1244, 405] width 254 height 15
drag, startPoint x: 1135, startPoint y: 407, endPoint x: 1316, endPoint y: 400, distance: 181.2
click at [1316, 400] on p "[DATE] (20 workdays)" at bounding box center [1244, 405] width 254 height 15
click at [1261, 339] on p "Sales Review / Customer Approval" at bounding box center [1278, 337] width 216 height 21
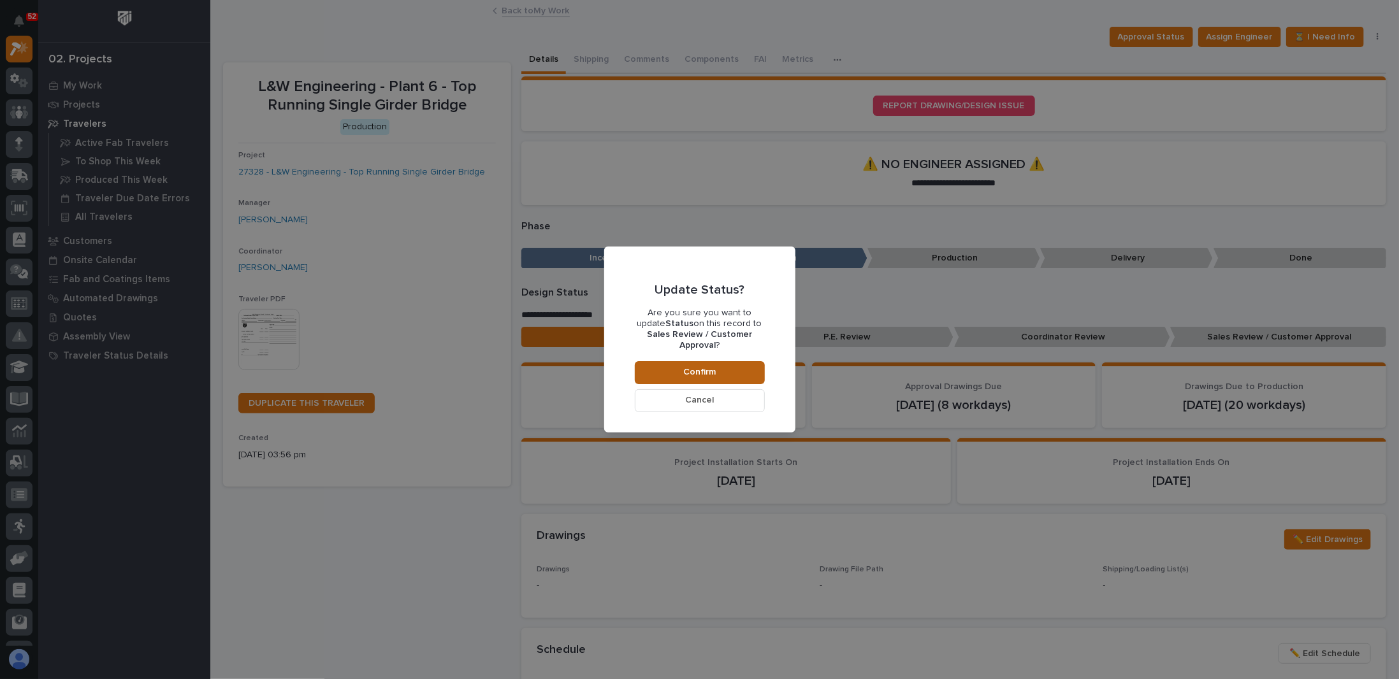
click at [662, 362] on button "Confirm" at bounding box center [700, 372] width 130 height 23
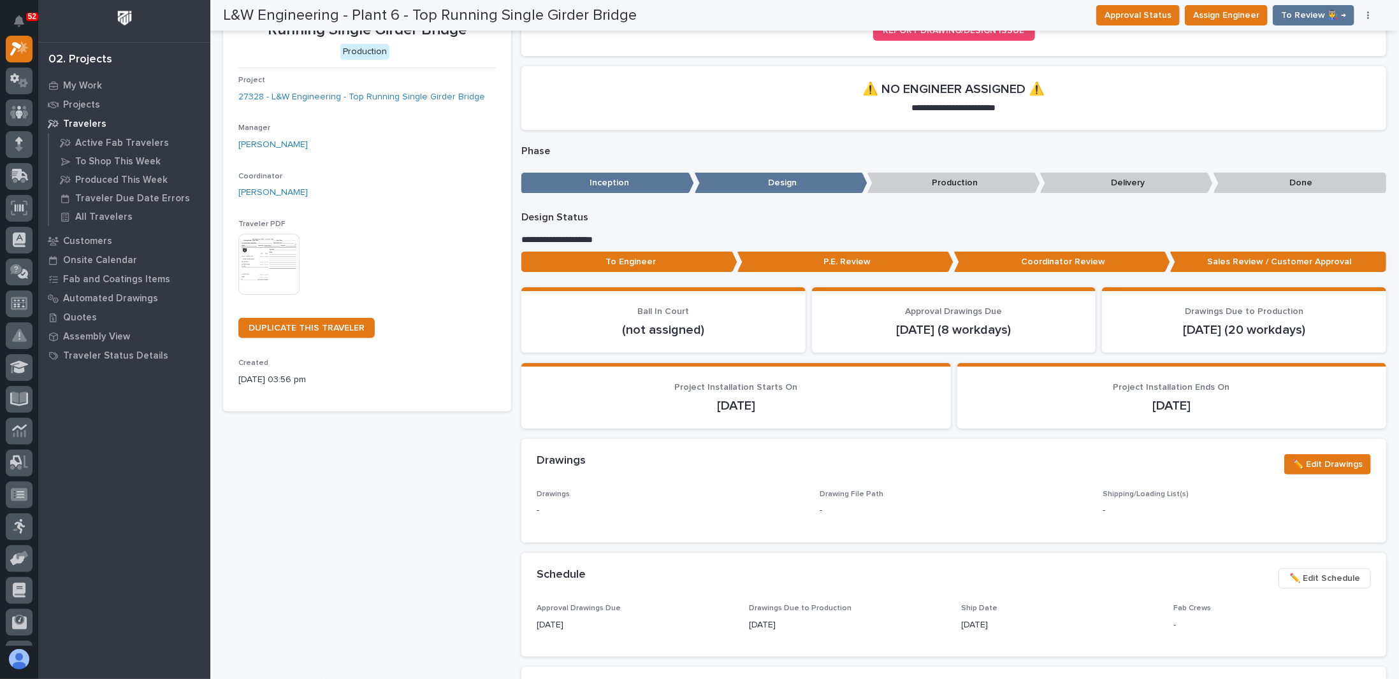
scroll to position [0, 0]
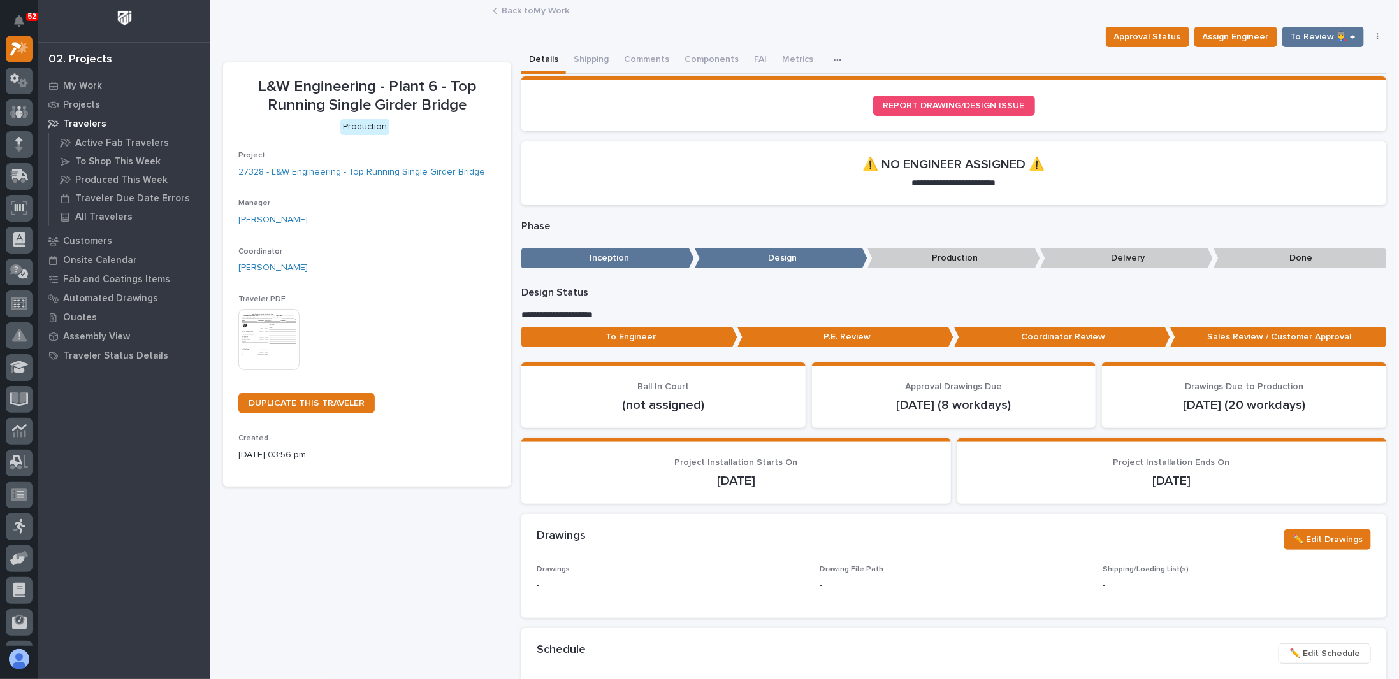
click at [534, 18] on div "Back to My Work" at bounding box center [804, 12] width 637 height 18
click at [536, 10] on link "Back to My Work" at bounding box center [536, 10] width 68 height 15
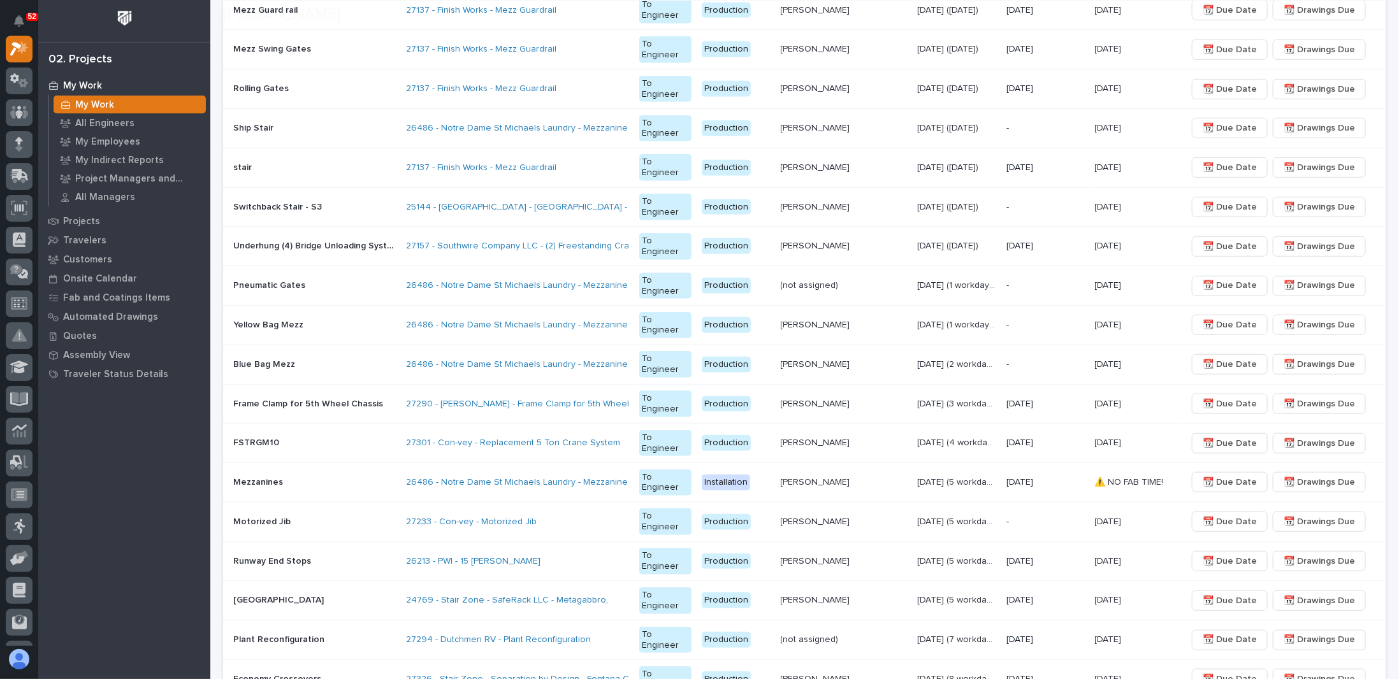
scroll to position [658, 0]
